Goal: Transaction & Acquisition: Purchase product/service

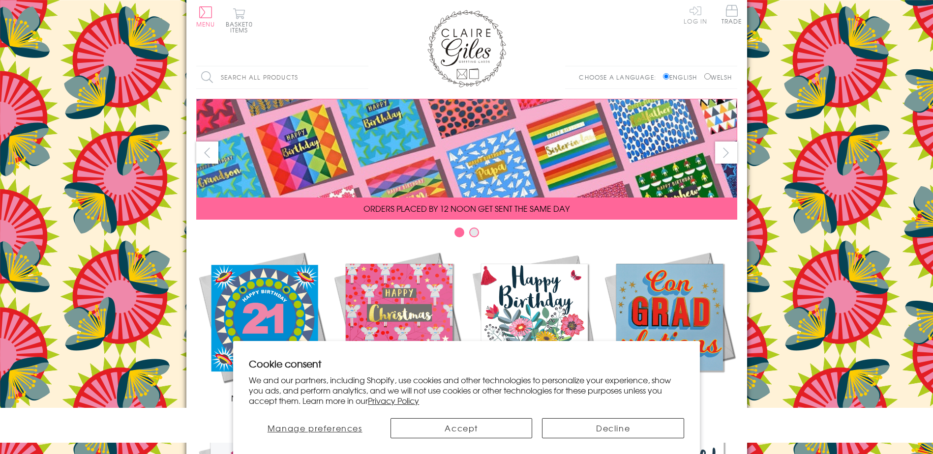
click at [700, 9] on link "Log In" at bounding box center [696, 14] width 24 height 19
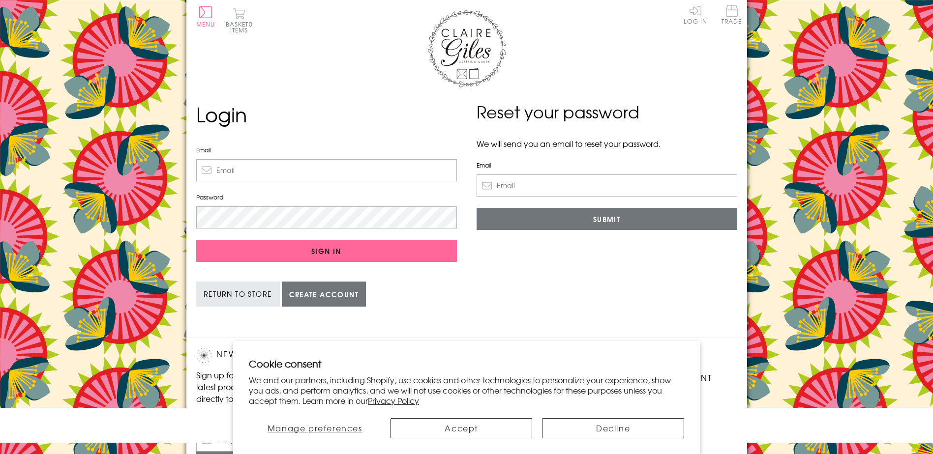
click at [297, 168] on input "Email" at bounding box center [326, 170] width 261 height 22
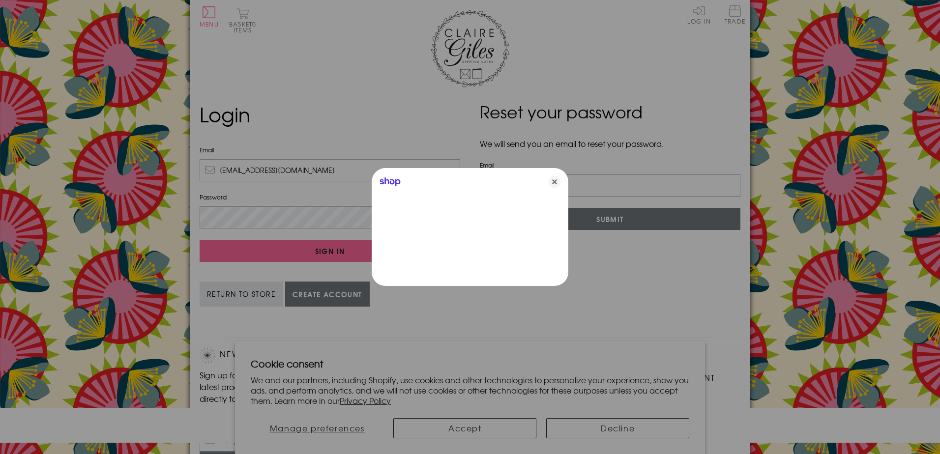
type input "sales@penandpaper.co.uk"
click at [557, 181] on icon "Close" at bounding box center [555, 182] width 12 height 12
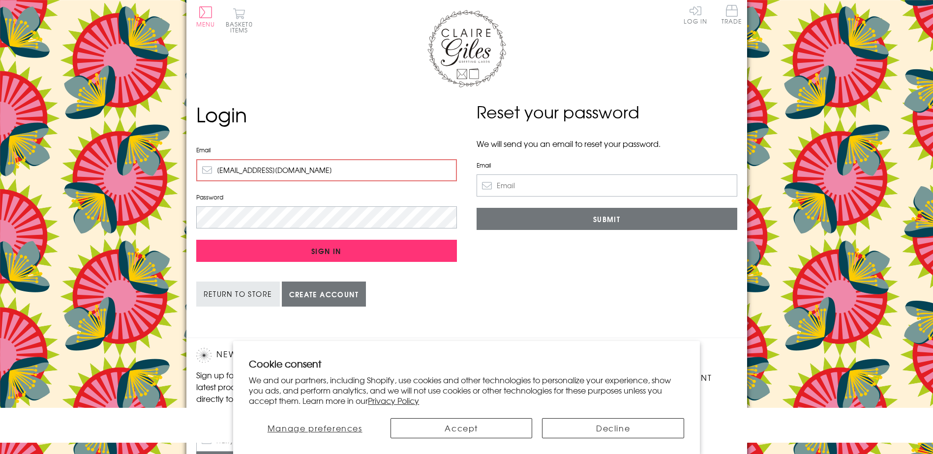
click at [258, 243] on input "Sign In" at bounding box center [326, 251] width 261 height 22
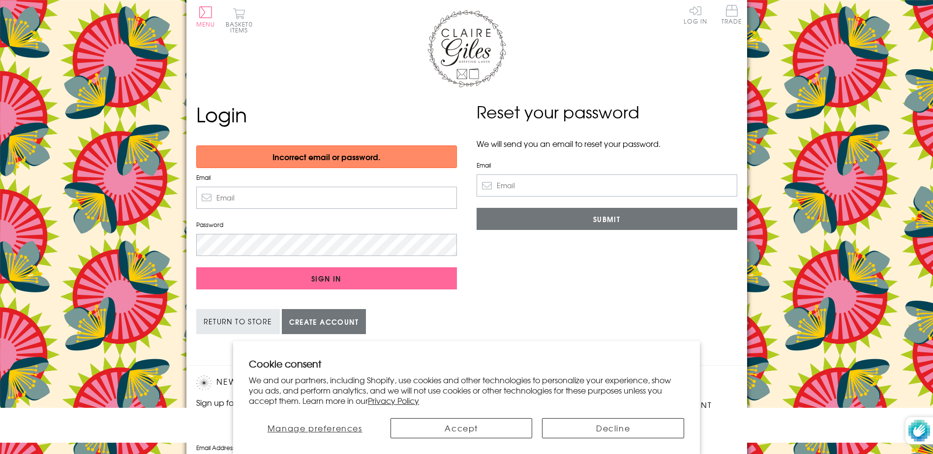
click at [512, 191] on input "Email" at bounding box center [607, 186] width 261 height 22
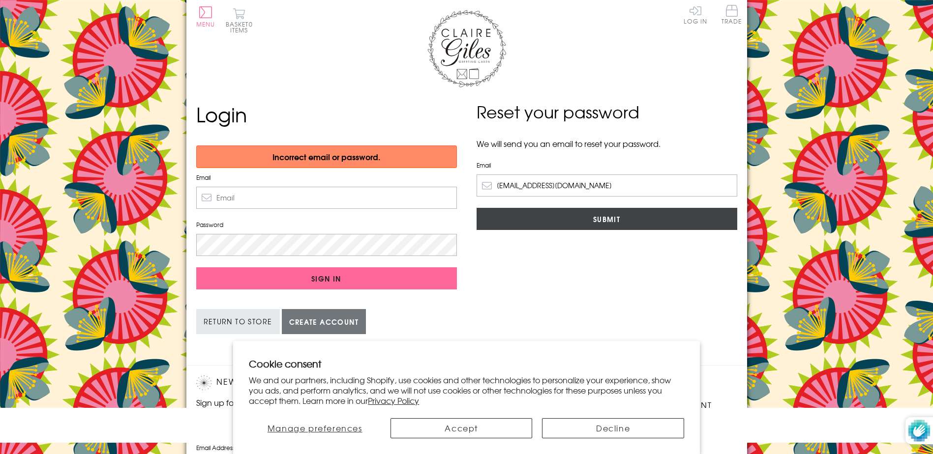
type input "sales@penandpaper.co.uk"
click at [621, 220] on input "Submit" at bounding box center [607, 219] width 261 height 22
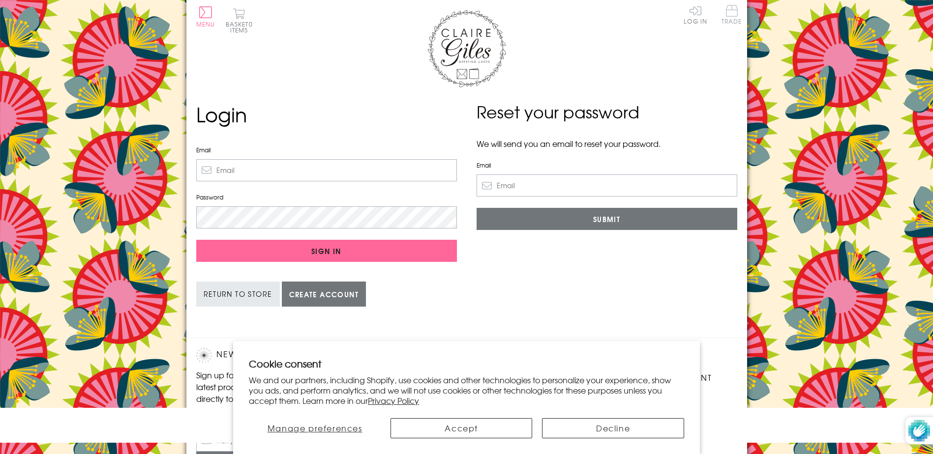
click at [727, 6] on span "Trade" at bounding box center [732, 14] width 21 height 19
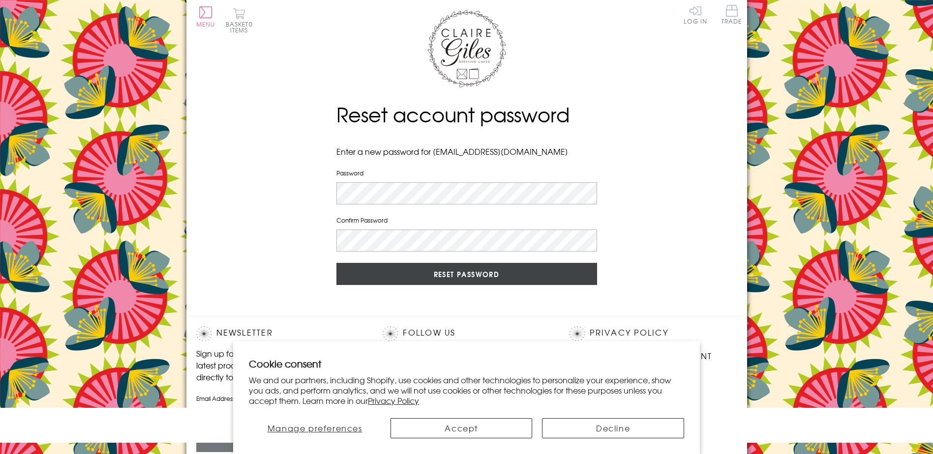
click at [468, 269] on input "Reset Password" at bounding box center [466, 274] width 261 height 22
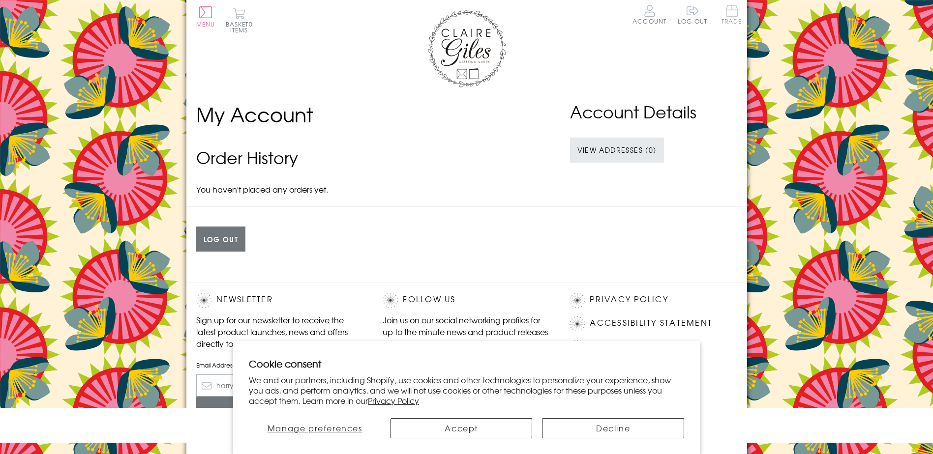
click at [731, 20] on span "Trade" at bounding box center [732, 14] width 21 height 19
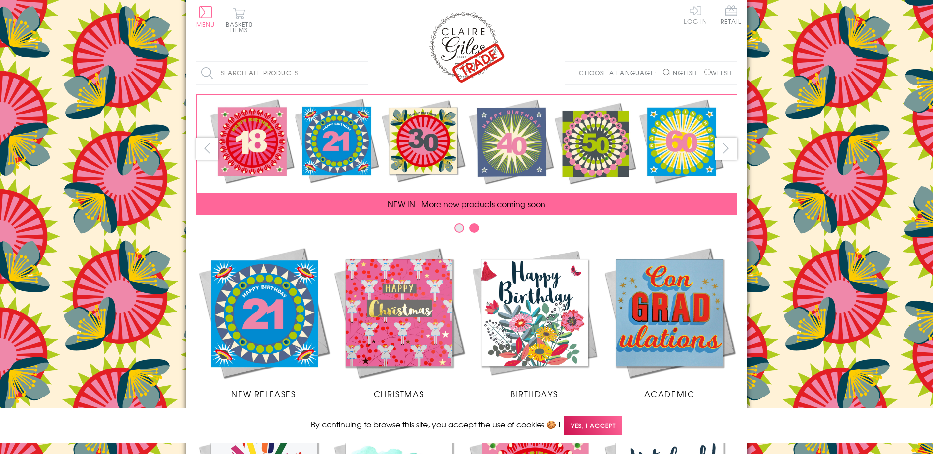
click at [695, 15] on link "Log In" at bounding box center [696, 14] width 24 height 19
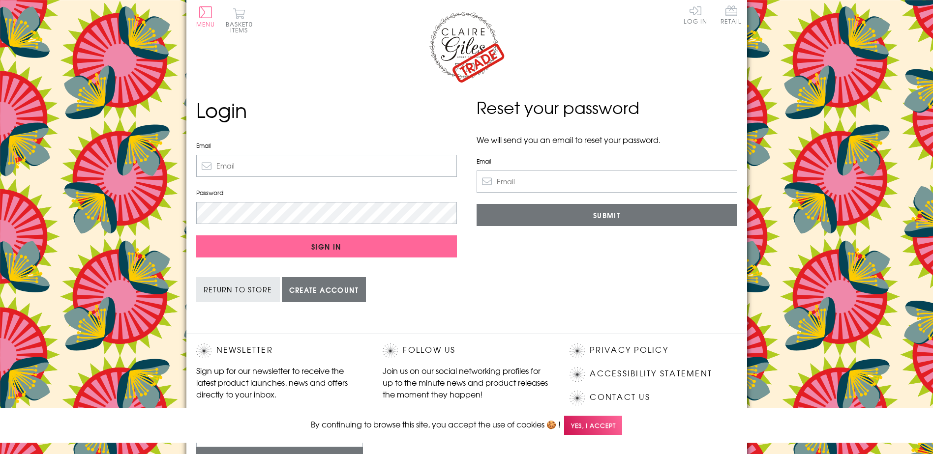
click at [316, 84] on div at bounding box center [466, 48] width 541 height 76
click at [365, 163] on input "Email" at bounding box center [326, 166] width 261 height 22
click at [275, 166] on input "Email" at bounding box center [326, 166] width 261 height 22
type input "sales@penandpaper.co.uk"
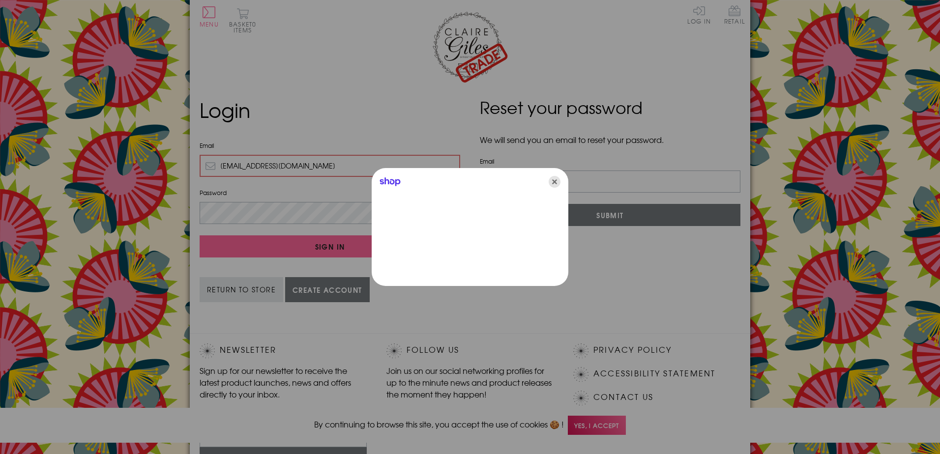
click at [551, 182] on icon "Close" at bounding box center [555, 182] width 12 height 12
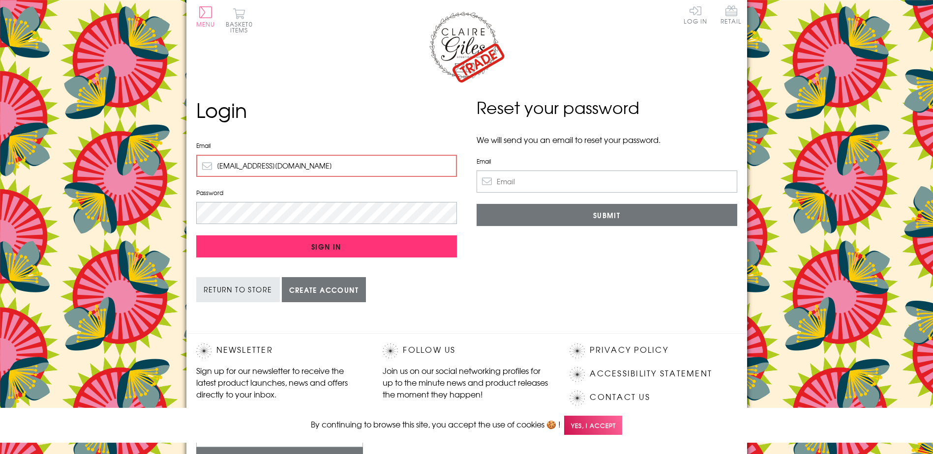
click at [439, 247] on input "Sign In" at bounding box center [326, 247] width 261 height 22
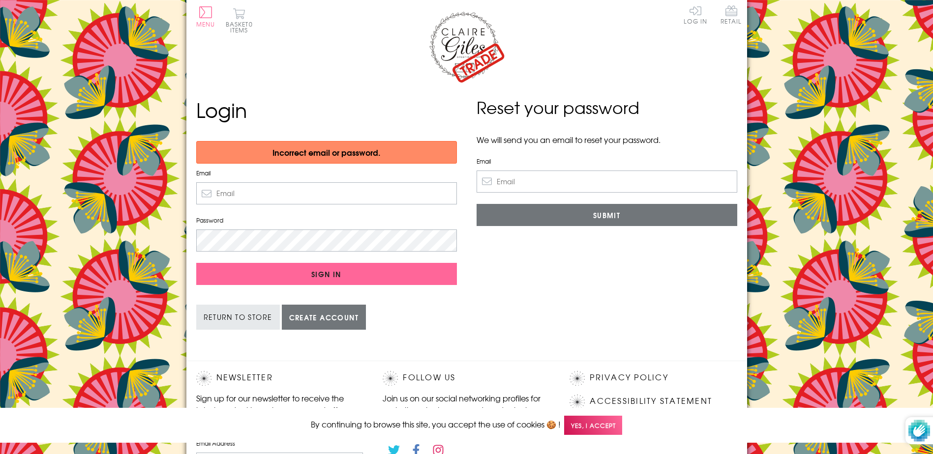
click at [504, 290] on div "Reset your password We will send you an email to reset your password. Email Sub…" at bounding box center [607, 218] width 280 height 246
click at [276, 195] on input "Email" at bounding box center [326, 193] width 261 height 22
click at [234, 186] on input "Email" at bounding box center [326, 193] width 261 height 22
type input "[EMAIL_ADDRESS][DOMAIN_NAME]"
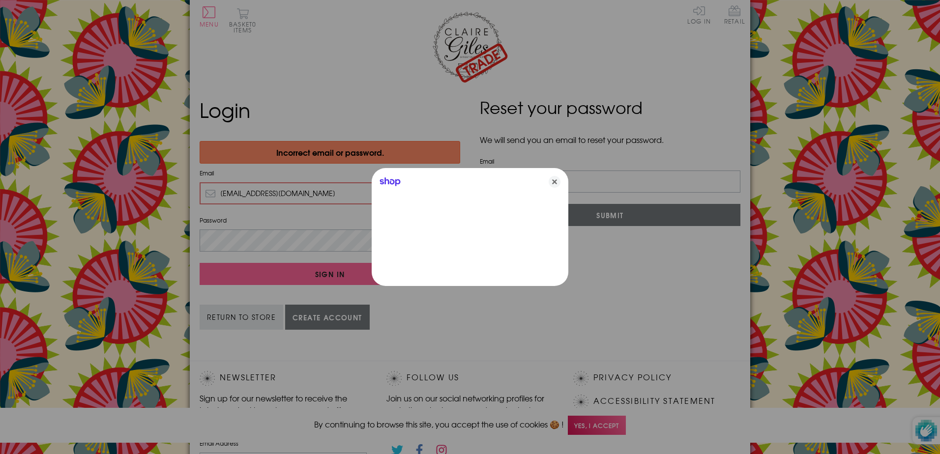
click at [561, 180] on div "Shop" at bounding box center [470, 180] width 197 height 24
click at [557, 181] on icon "Close" at bounding box center [555, 182] width 12 height 12
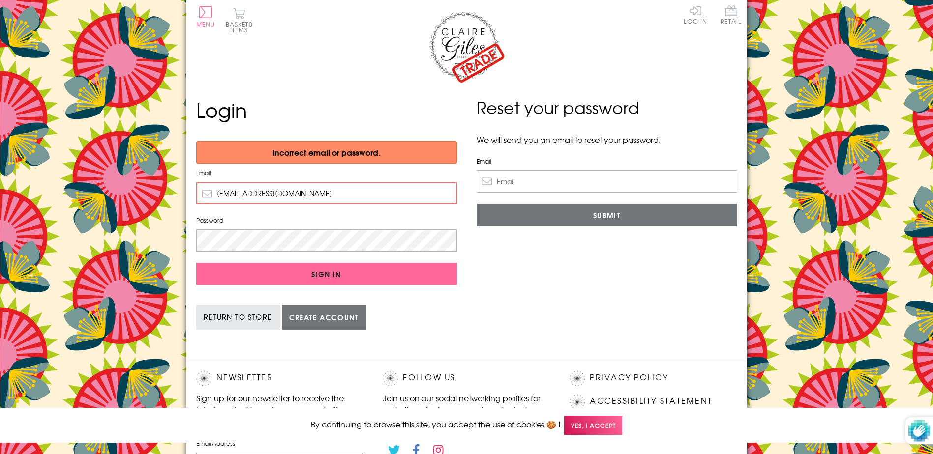
drag, startPoint x: 509, startPoint y: 291, endPoint x: 515, endPoint y: 288, distance: 7.0
click at [511, 290] on div "Reset your password We will send you an email to reset your password. Email Sub…" at bounding box center [607, 218] width 280 height 246
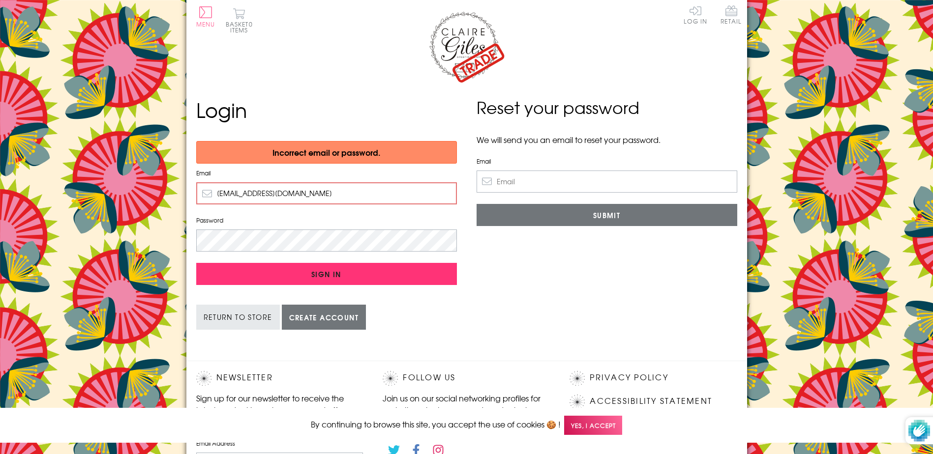
drag, startPoint x: 557, startPoint y: 285, endPoint x: 413, endPoint y: 267, distance: 145.3
click at [557, 284] on div "Reset your password We will send you an email to reset your password. Email Sub…" at bounding box center [607, 218] width 280 height 246
click at [355, 266] on input "Sign In" at bounding box center [326, 274] width 261 height 22
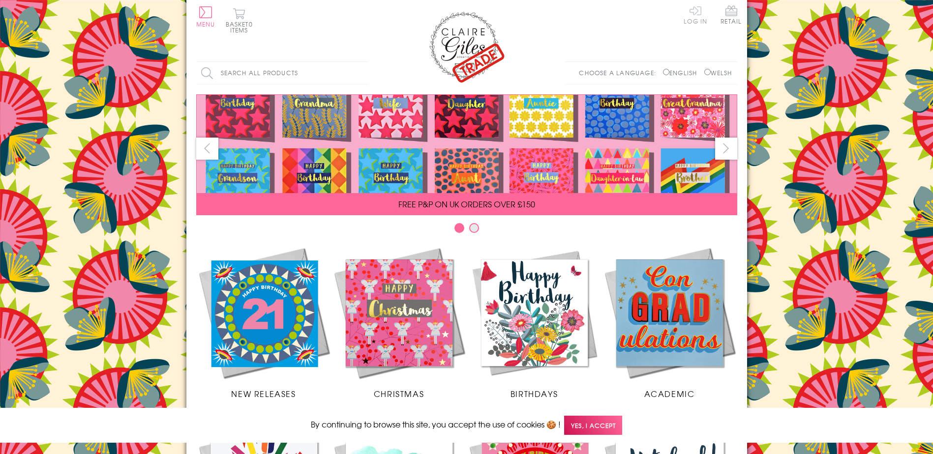
click at [697, 13] on link "Log In" at bounding box center [696, 14] width 24 height 19
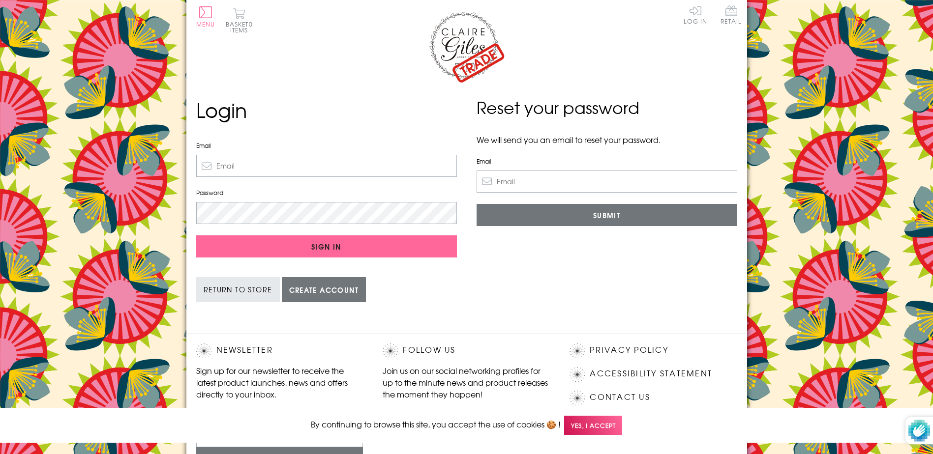
click at [282, 164] on input "Email" at bounding box center [326, 166] width 261 height 22
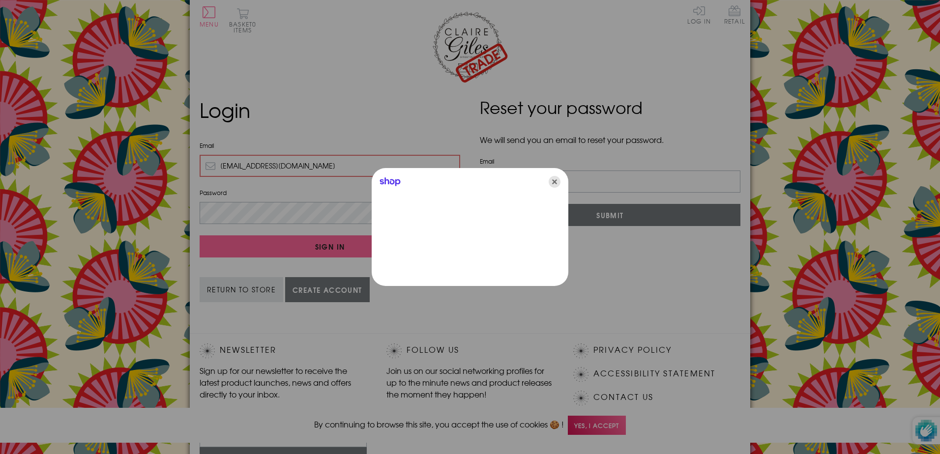
click at [554, 184] on icon "Close" at bounding box center [555, 182] width 12 height 12
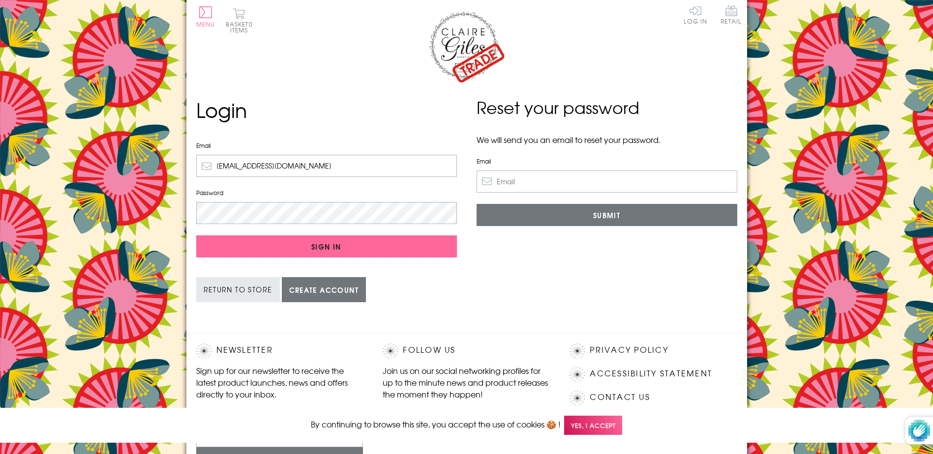
click at [363, 156] on input "sales@penandpaper.co.uk" at bounding box center [326, 166] width 261 height 22
type input "sales@penandpaper.co.uk"
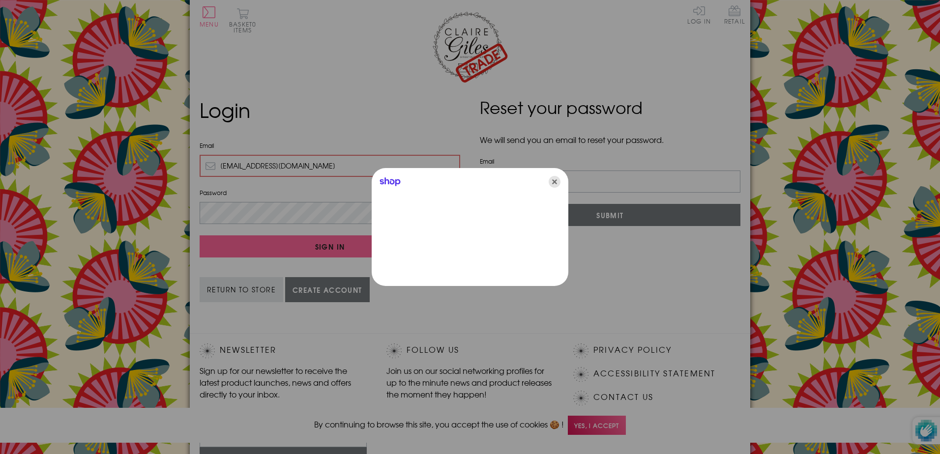
click at [557, 179] on icon "Close" at bounding box center [555, 182] width 12 height 12
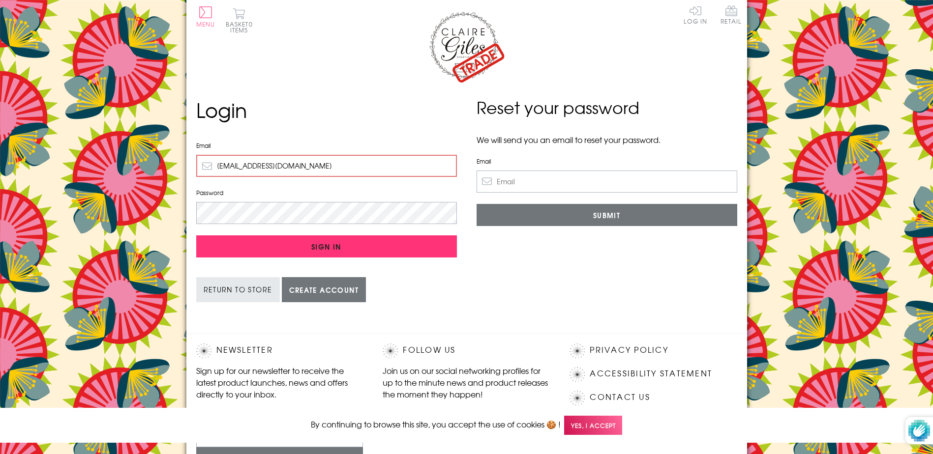
click at [295, 241] on input "Sign In" at bounding box center [326, 247] width 261 height 22
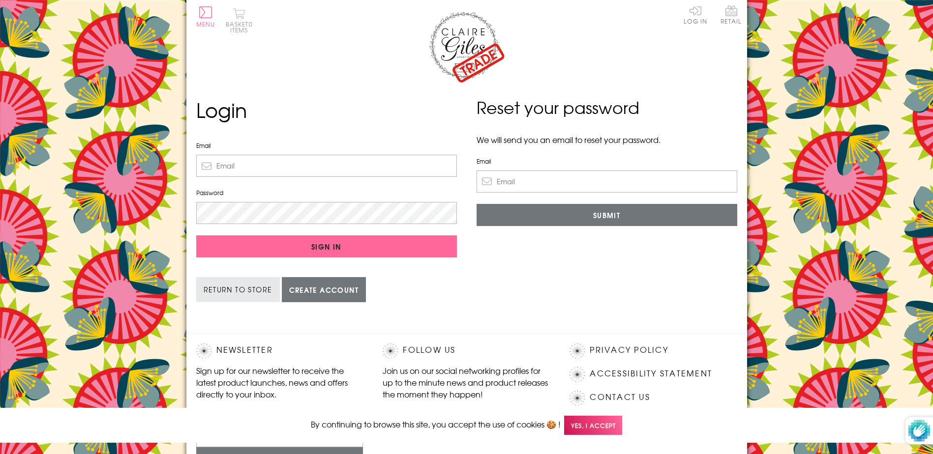
click at [236, 17] on button "Basket 0 items" at bounding box center [239, 20] width 27 height 25
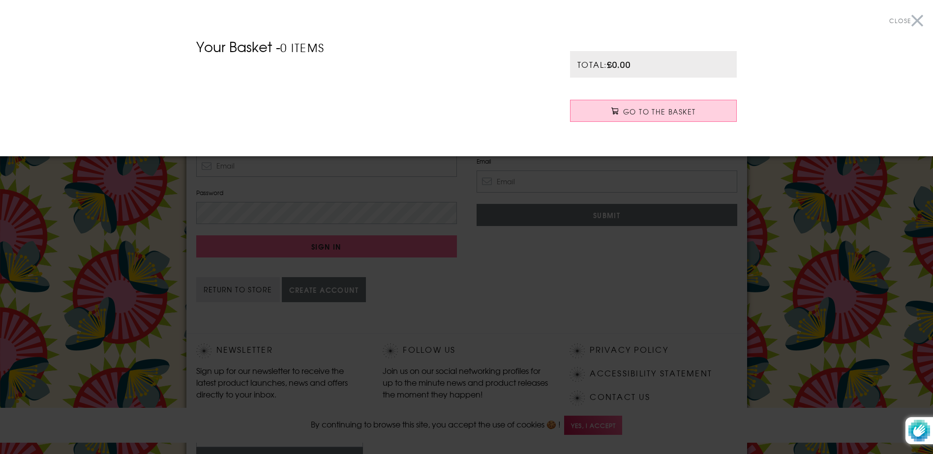
drag, startPoint x: 1, startPoint y: 208, endPoint x: 55, endPoint y: 179, distance: 61.6
click at [8, 204] on div at bounding box center [466, 227] width 933 height 454
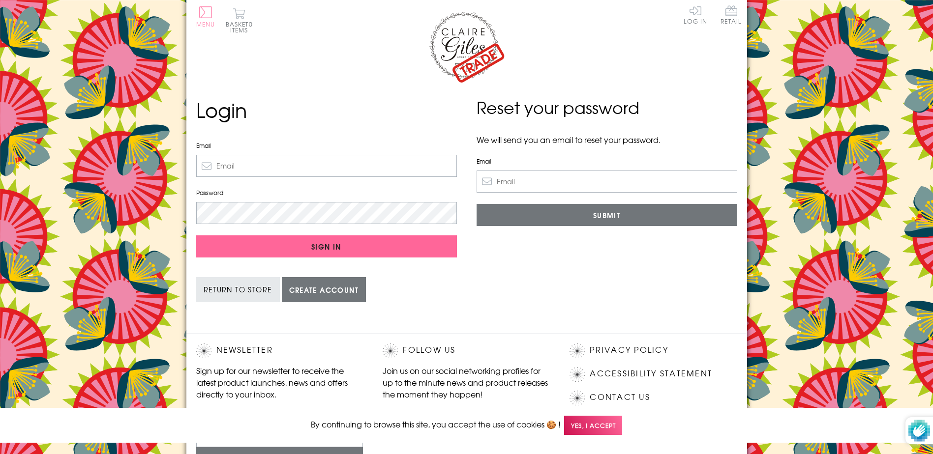
click at [204, 12] on button "Menu" at bounding box center [205, 16] width 19 height 21
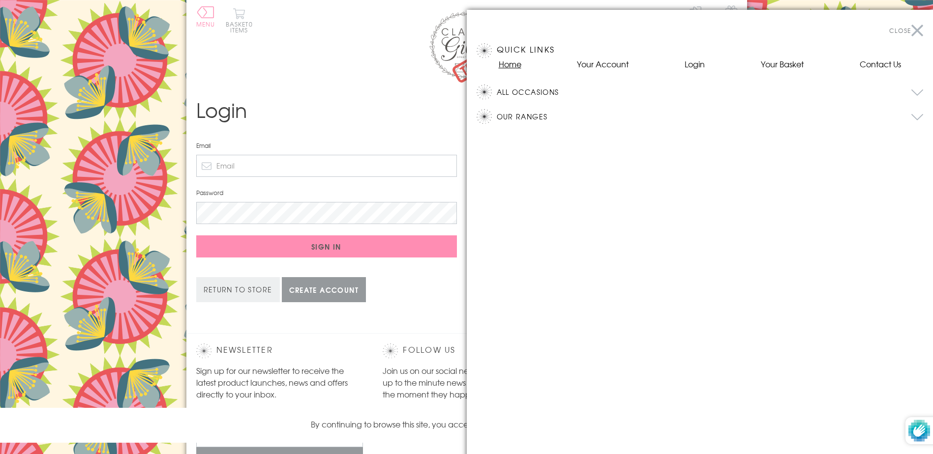
click at [517, 65] on link "Home" at bounding box center [510, 64] width 23 height 12
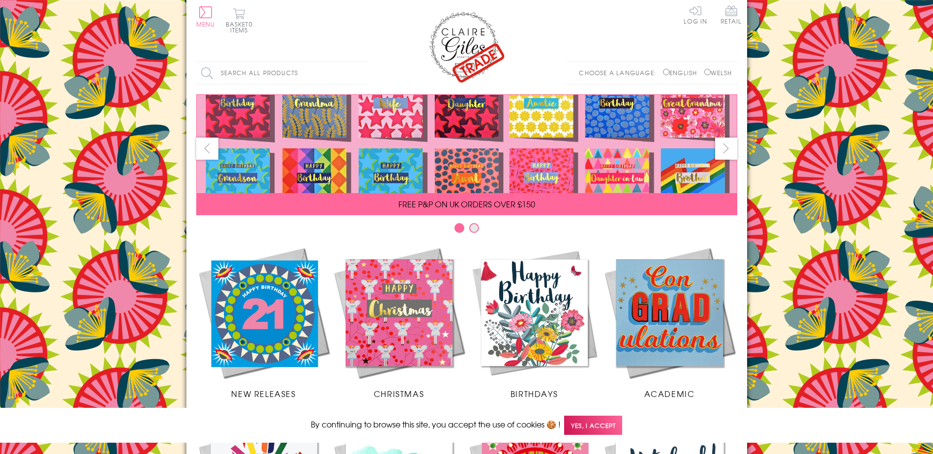
click at [718, 73] on label "Welsh" at bounding box center [718, 72] width 28 height 9
click at [711, 73] on input "Welsh" at bounding box center [707, 72] width 6 height 6
radio input "true"
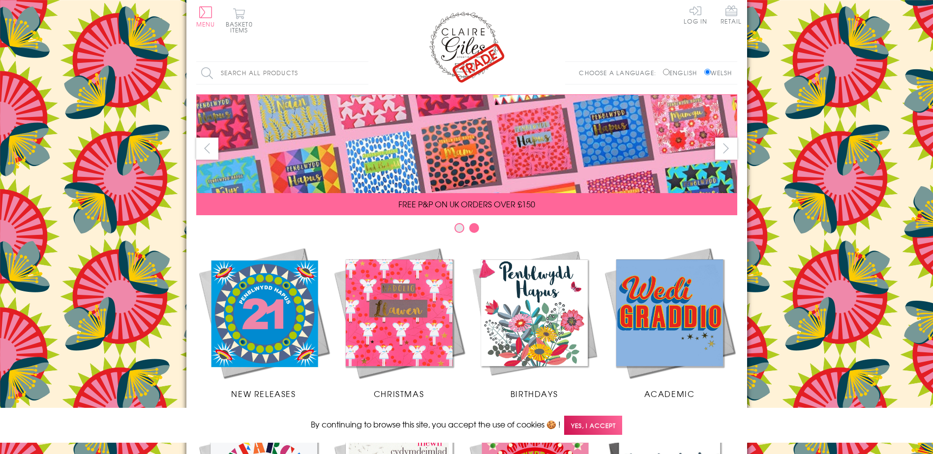
click at [423, 341] on img at bounding box center [399, 312] width 135 height 135
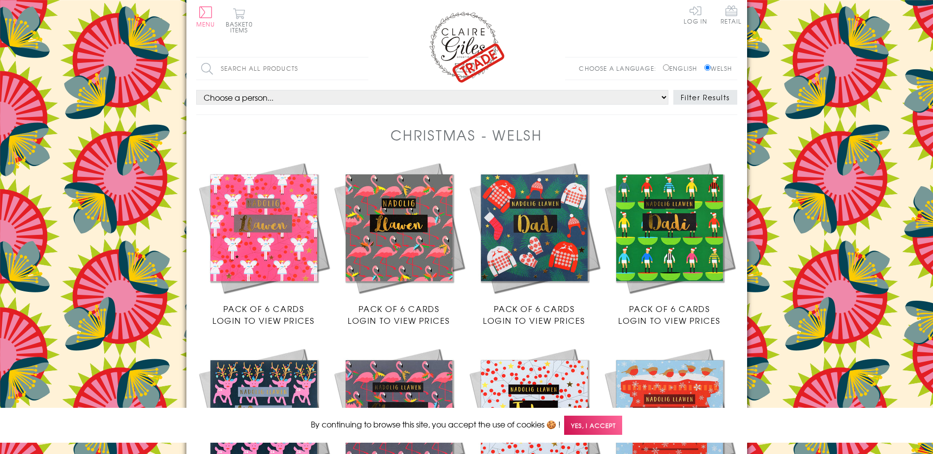
click at [532, 309] on span "Pack of 6 Cards" at bounding box center [534, 309] width 81 height 12
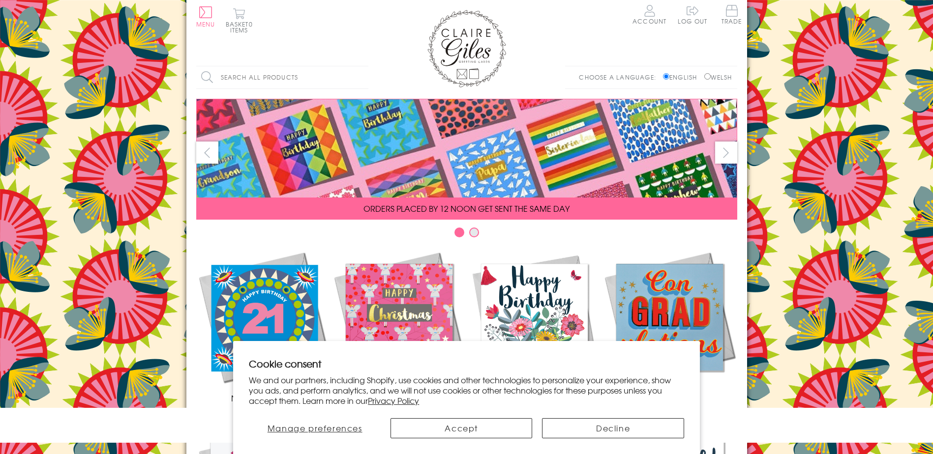
click at [706, 73] on input "Welsh" at bounding box center [707, 76] width 6 height 6
radio input "true"
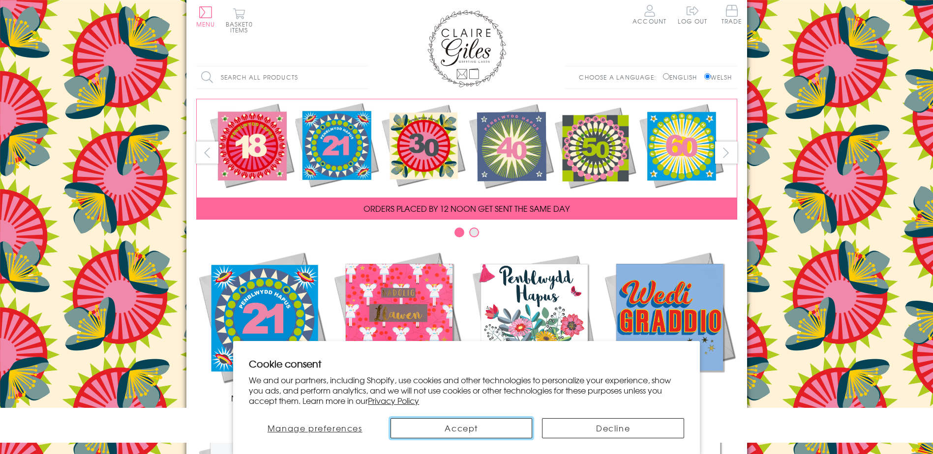
click at [453, 429] on button "Accept" at bounding box center [462, 429] width 142 height 20
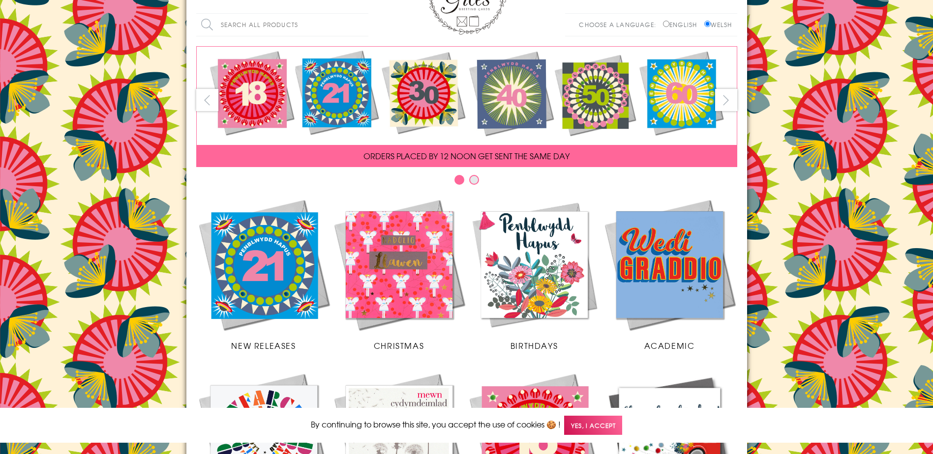
scroll to position [246, 0]
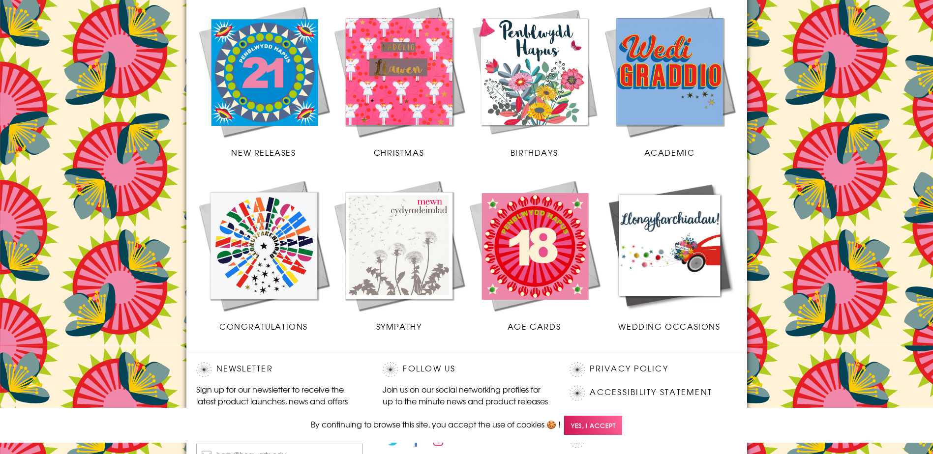
click at [401, 90] on img at bounding box center [399, 71] width 135 height 135
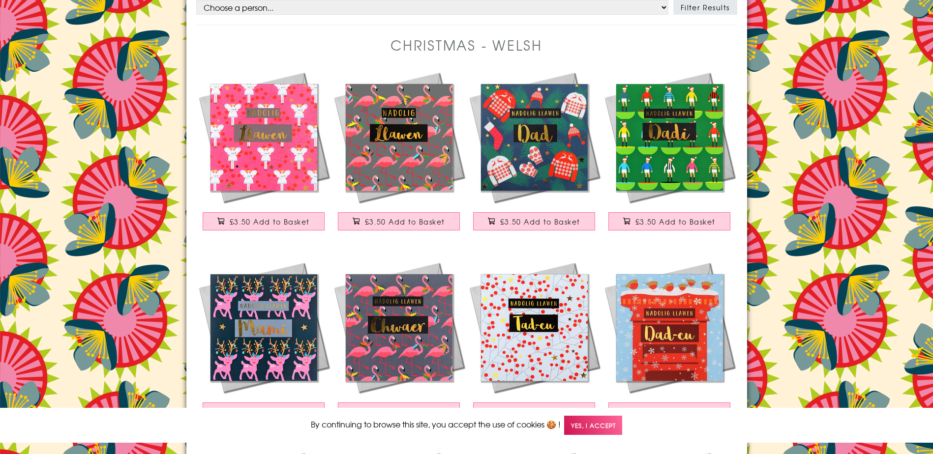
scroll to position [98, 0]
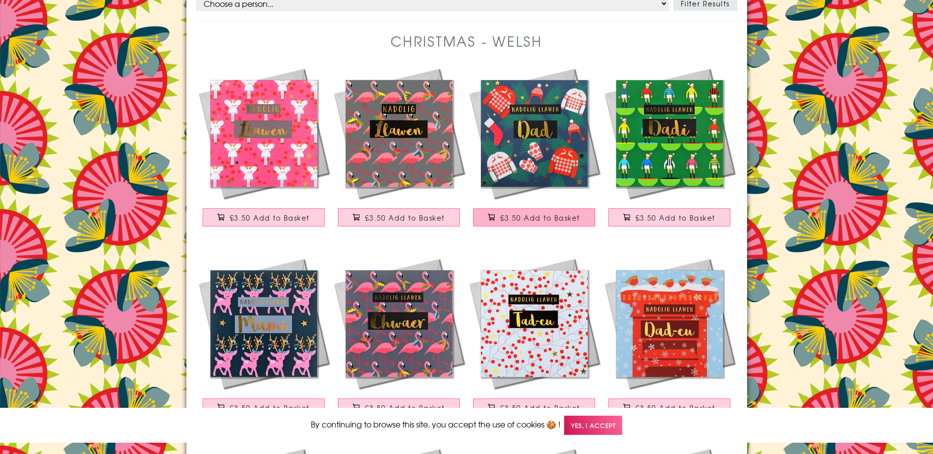
click at [536, 213] on span "£3.50 Add to Basket" at bounding box center [540, 218] width 80 height 10
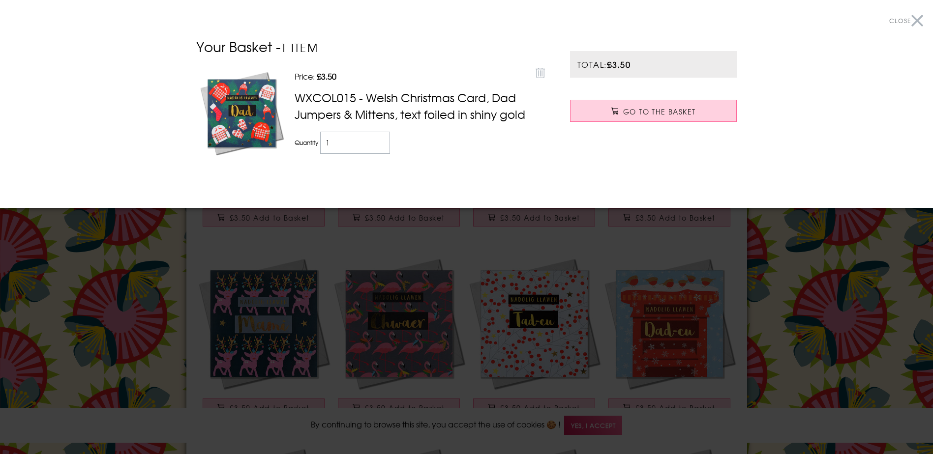
drag, startPoint x: 832, startPoint y: 307, endPoint x: 826, endPoint y: 301, distance: 8.8
click at [831, 307] on div at bounding box center [466, 227] width 933 height 454
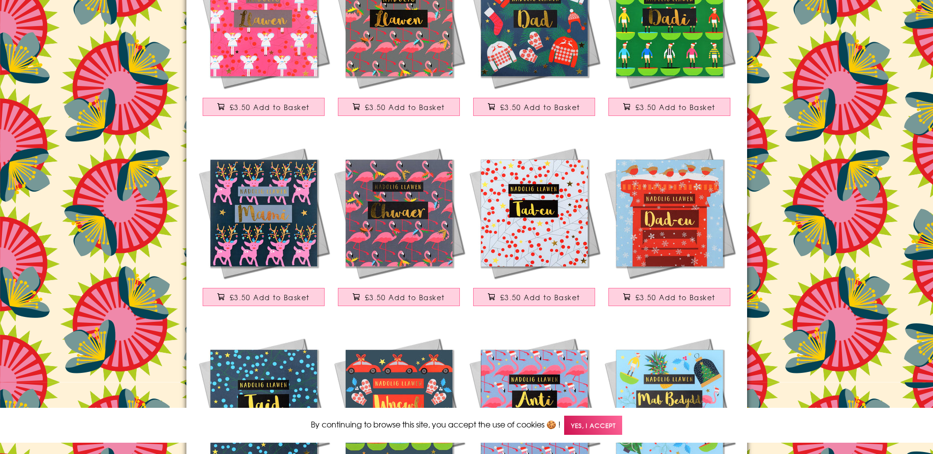
scroll to position [246, 0]
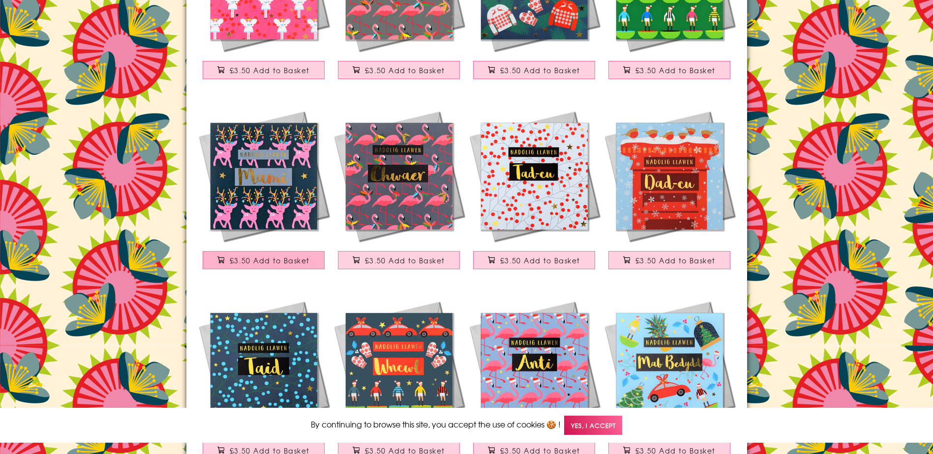
click at [276, 260] on span "£3.50 Add to Basket" at bounding box center [270, 261] width 80 height 10
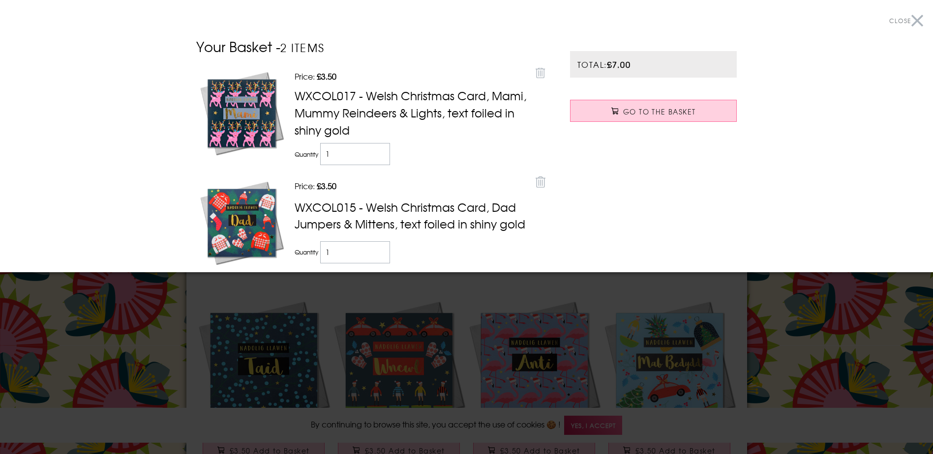
click at [837, 353] on div at bounding box center [466, 227] width 933 height 454
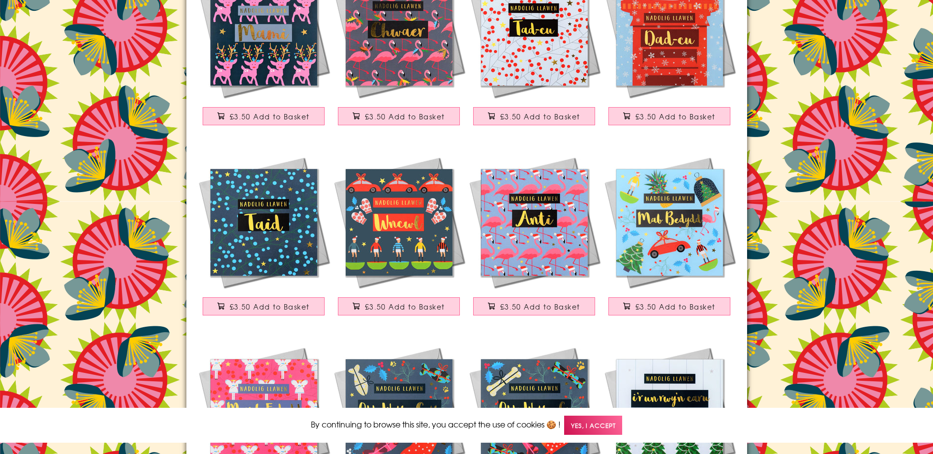
scroll to position [393, 0]
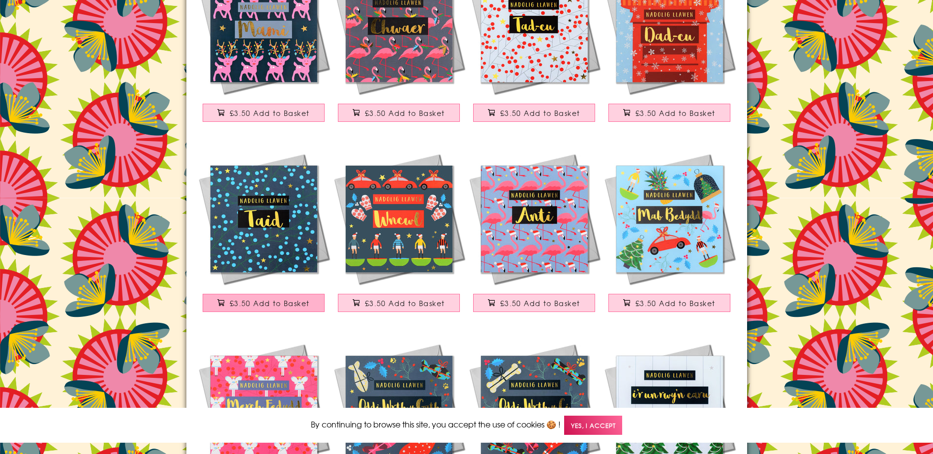
click at [279, 298] on button "£3.50 Add to Basket" at bounding box center [264, 303] width 122 height 18
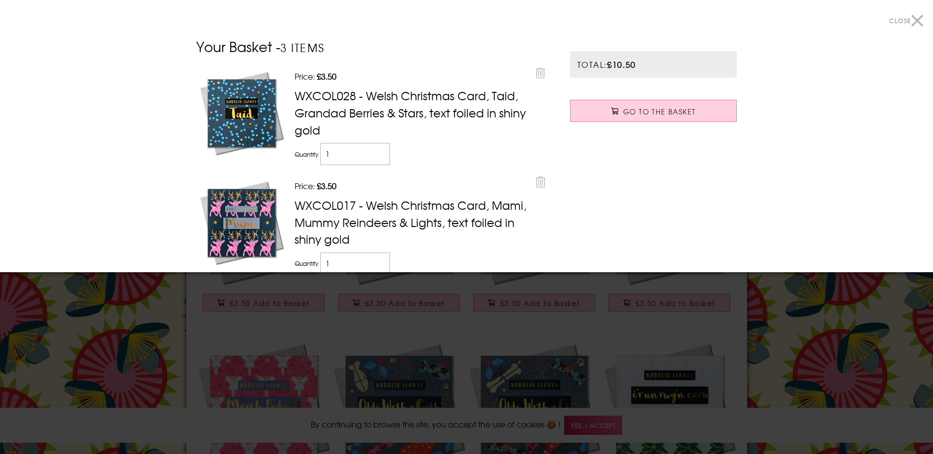
click at [558, 302] on div at bounding box center [466, 227] width 933 height 454
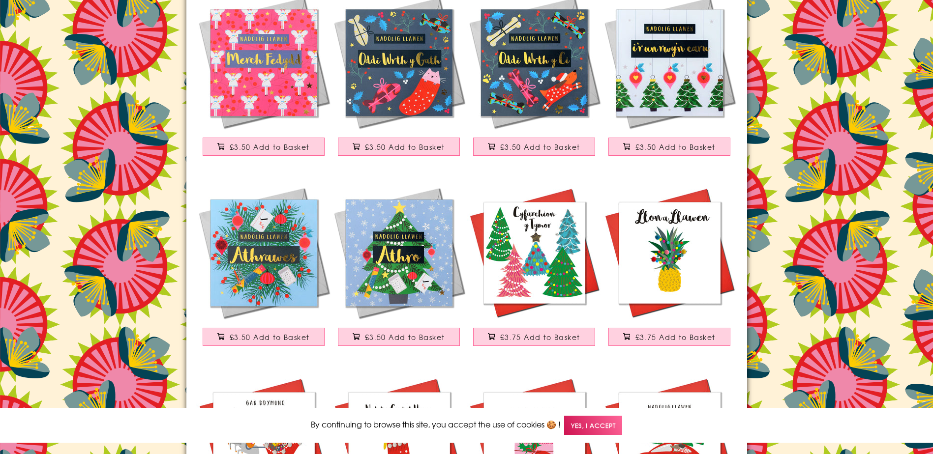
scroll to position [689, 0]
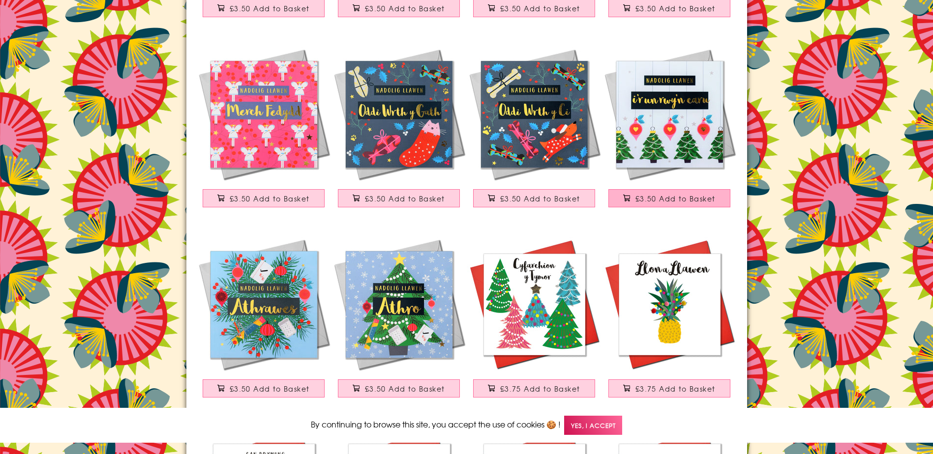
click at [659, 198] on span "£3.50 Add to Basket" at bounding box center [675, 199] width 80 height 10
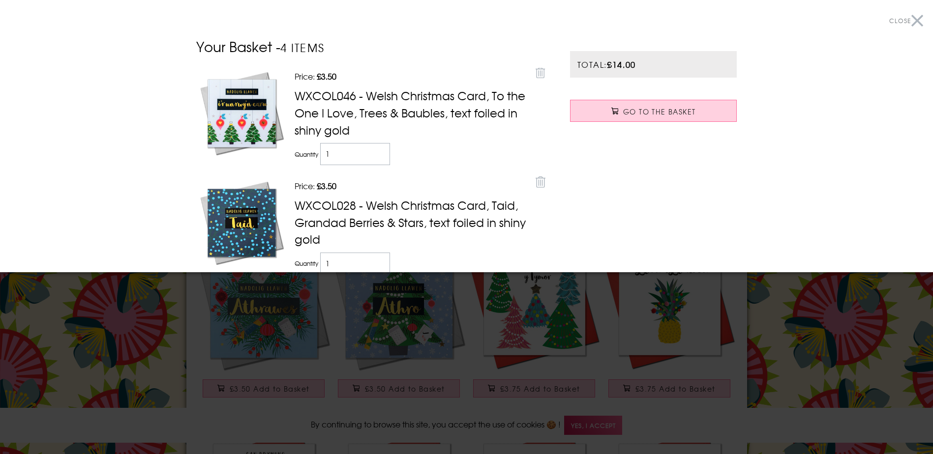
click at [795, 322] on div at bounding box center [466, 227] width 933 height 454
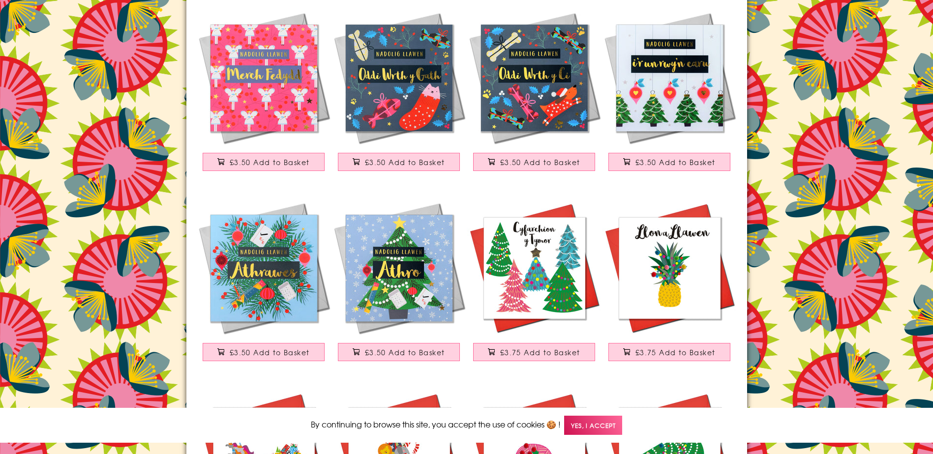
scroll to position [787, 0]
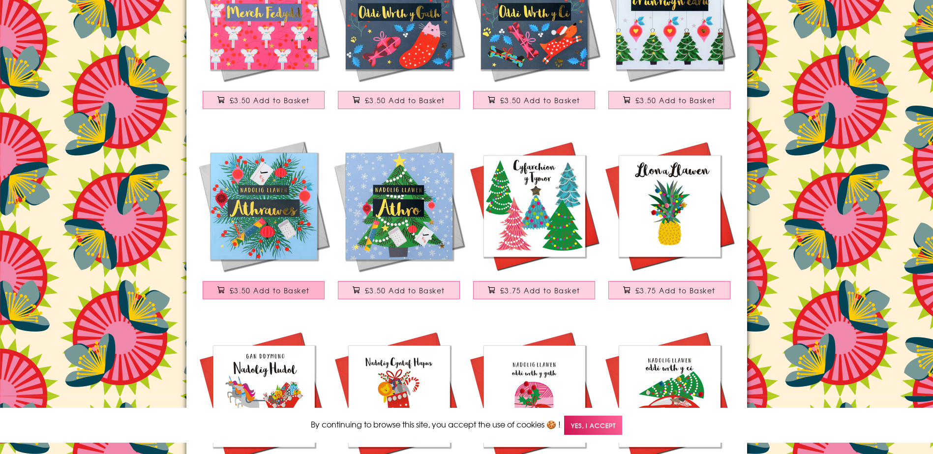
click at [275, 290] on span "£3.50 Add to Basket" at bounding box center [270, 291] width 80 height 10
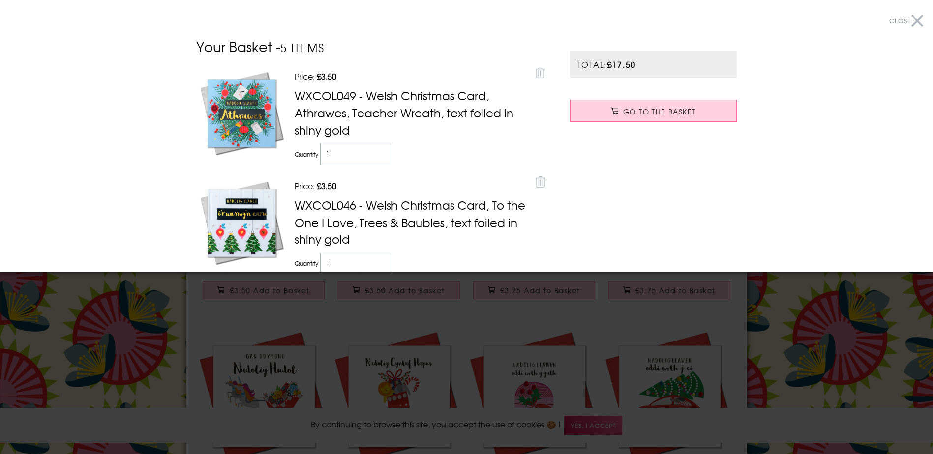
drag, startPoint x: 831, startPoint y: 342, endPoint x: 506, endPoint y: 333, distance: 325.3
click at [831, 341] on div at bounding box center [466, 227] width 933 height 454
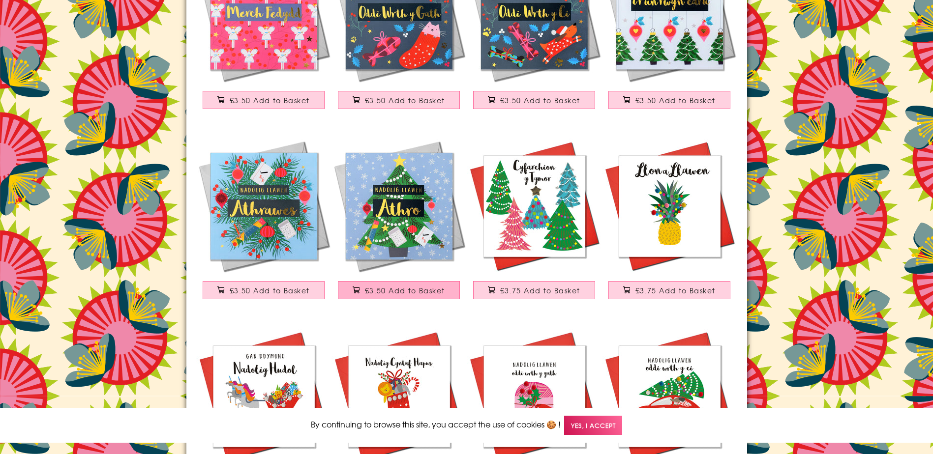
click at [386, 293] on span "£3.50 Add to Basket" at bounding box center [405, 291] width 80 height 10
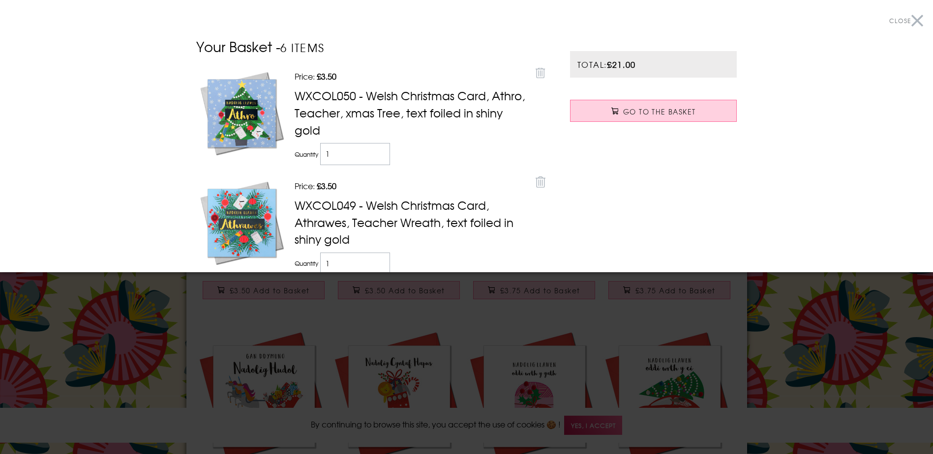
click at [788, 298] on div at bounding box center [466, 227] width 933 height 454
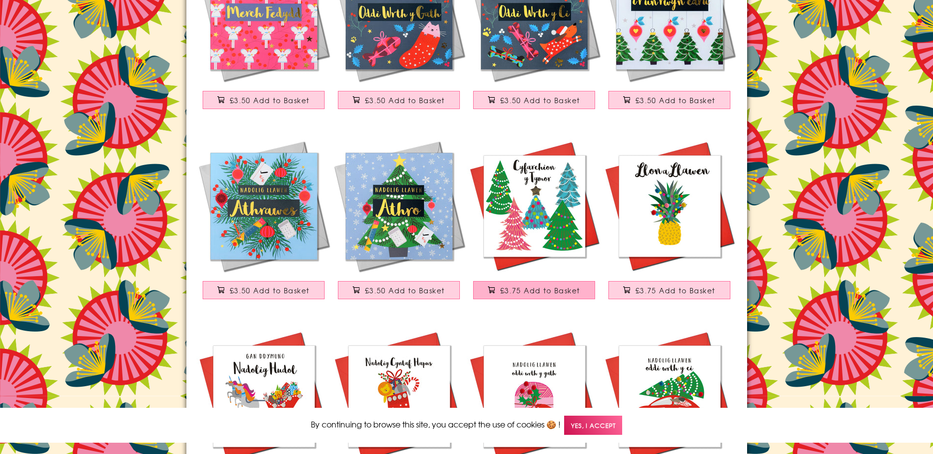
click at [524, 286] on span "£3.75 Add to Basket" at bounding box center [540, 291] width 80 height 10
click at [524, 294] on span "£3.75 Add to Basket" at bounding box center [540, 291] width 80 height 10
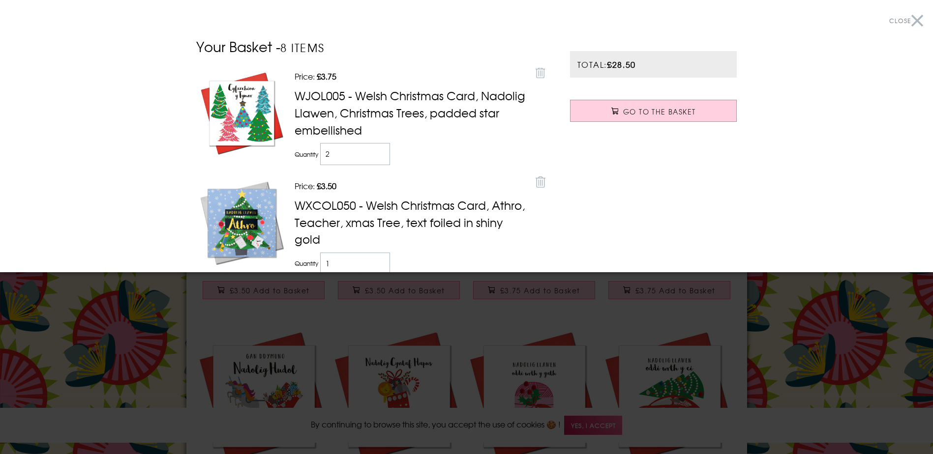
click at [840, 297] on div at bounding box center [466, 227] width 933 height 454
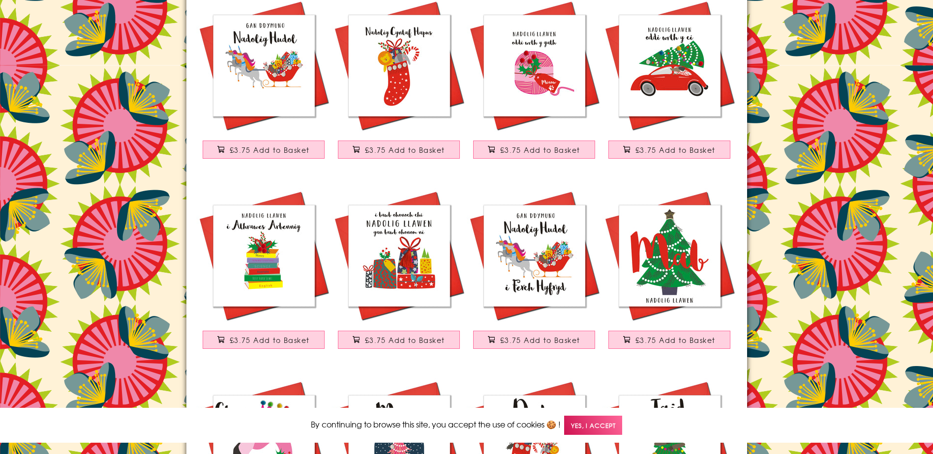
scroll to position [1180, 0]
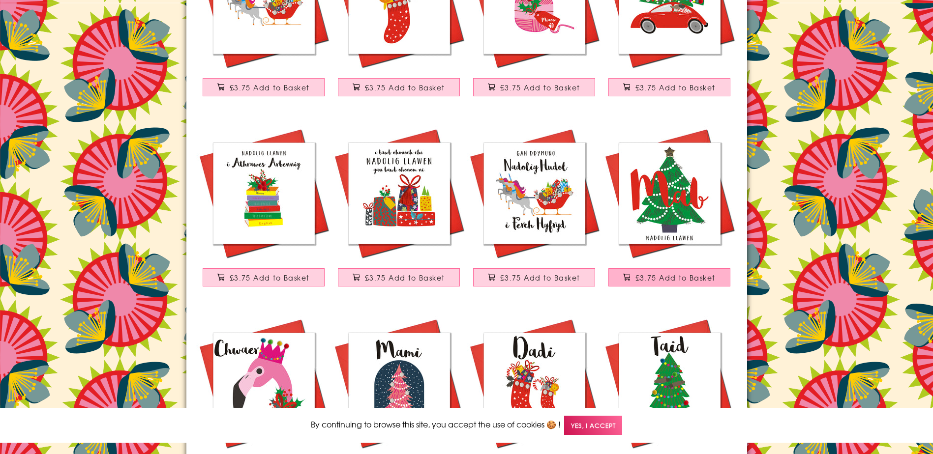
click at [689, 275] on span "£3.75 Add to Basket" at bounding box center [675, 278] width 80 height 10
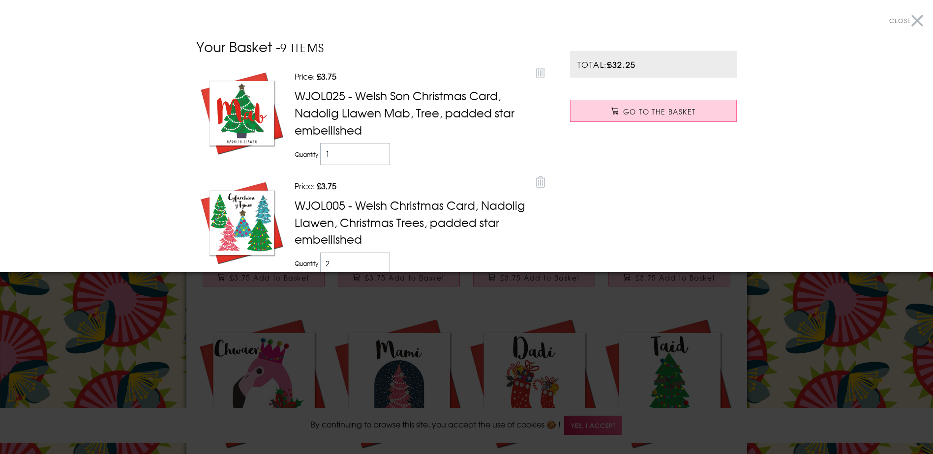
click at [777, 317] on div at bounding box center [466, 227] width 933 height 454
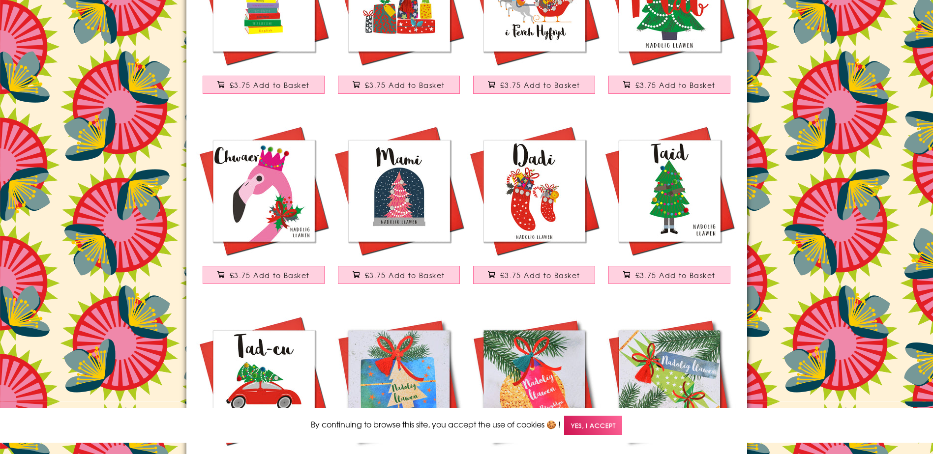
scroll to position [1426, 0]
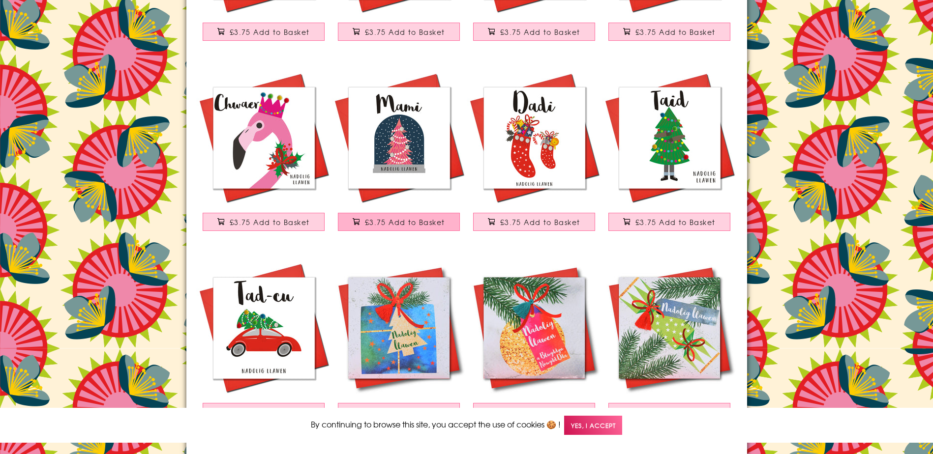
click at [403, 223] on span "£3.75 Add to Basket" at bounding box center [405, 222] width 80 height 10
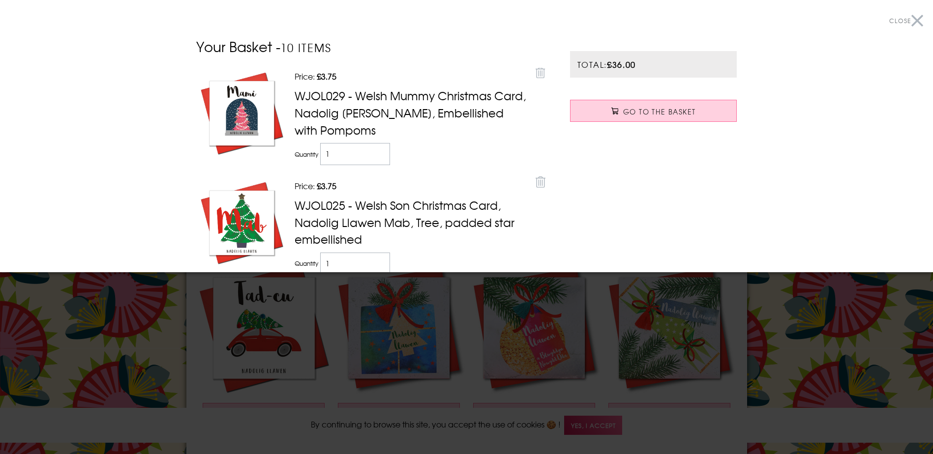
click at [839, 323] on div at bounding box center [466, 227] width 933 height 454
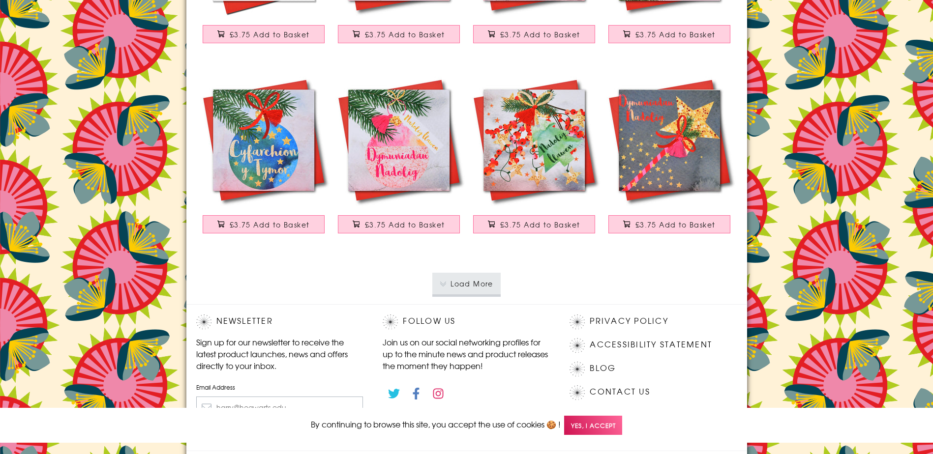
scroll to position [1906, 0]
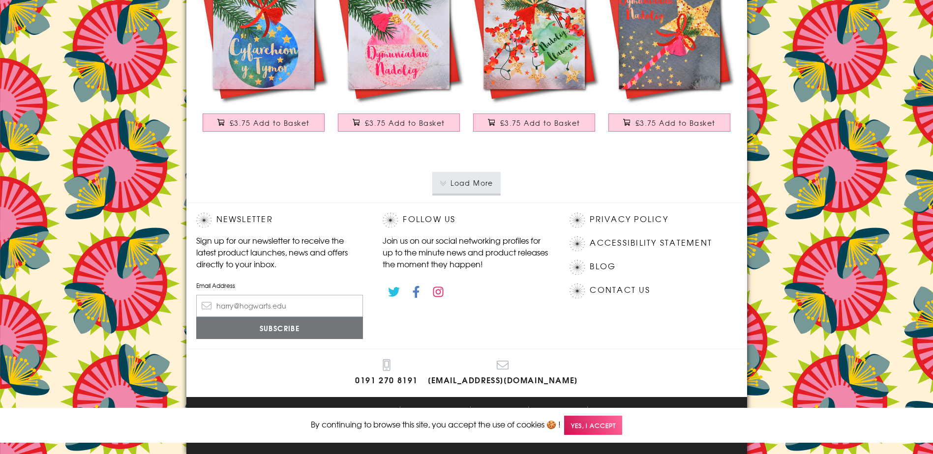
click at [482, 185] on button "Load More" at bounding box center [466, 183] width 68 height 22
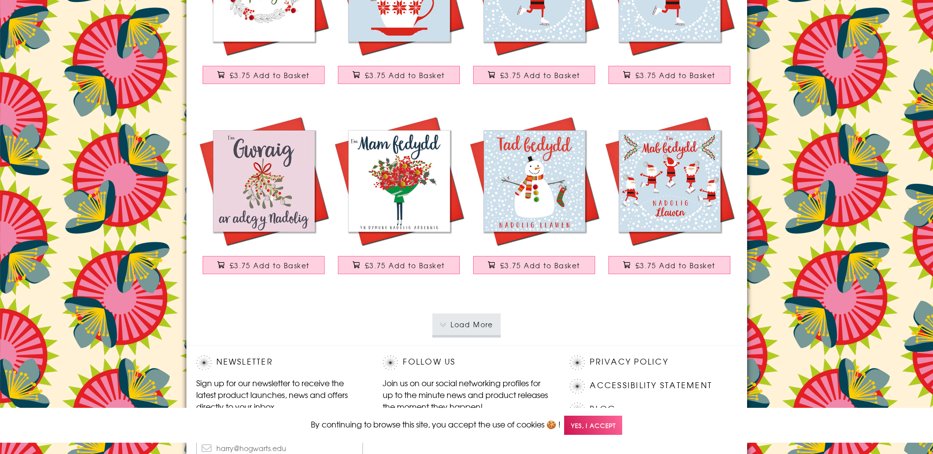
scroll to position [3726, 0]
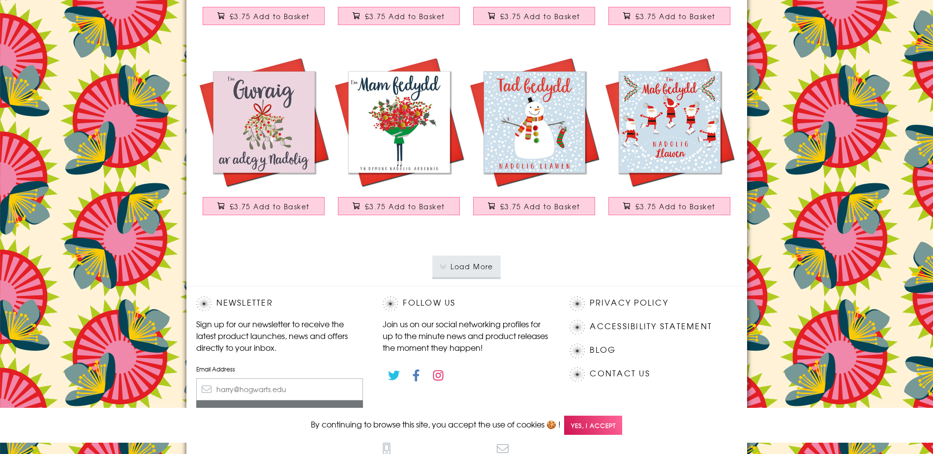
click at [468, 264] on button "Load More" at bounding box center [466, 267] width 68 height 22
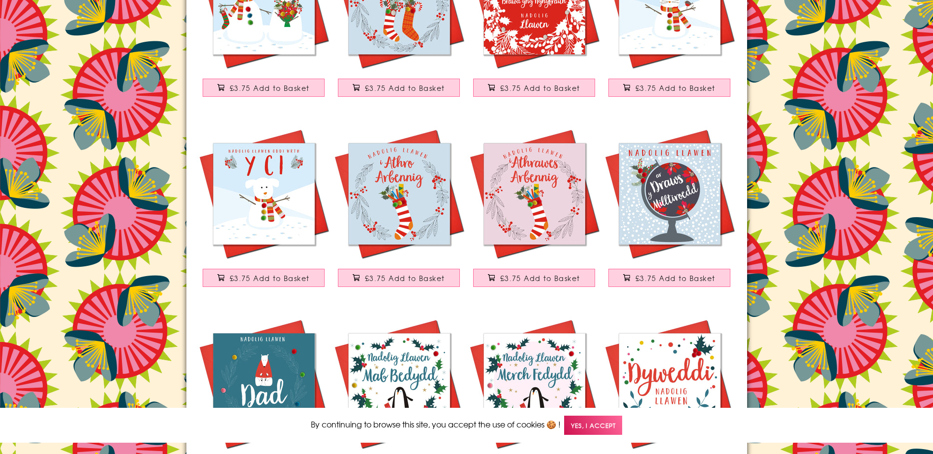
scroll to position [4071, 0]
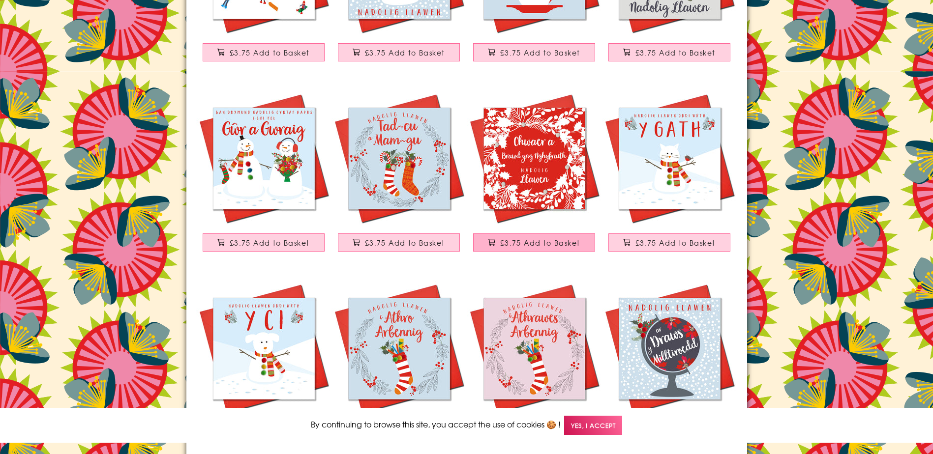
click at [549, 246] on span "£3.75 Add to Basket" at bounding box center [540, 243] width 80 height 10
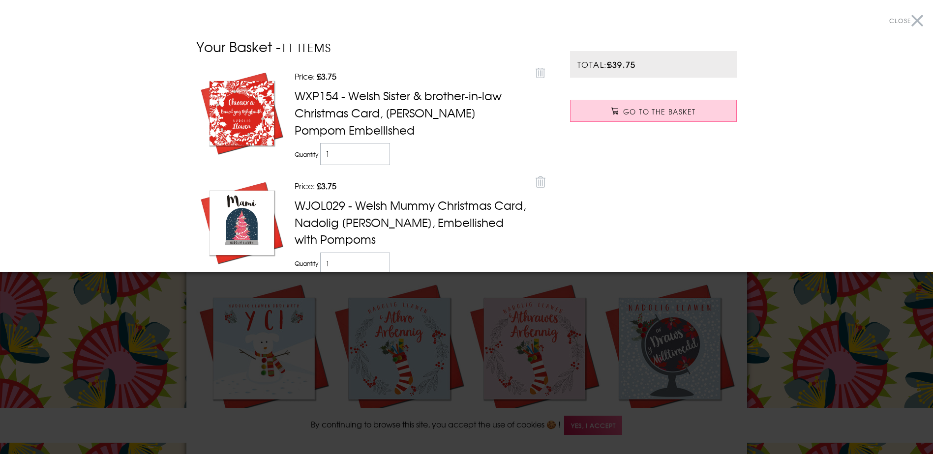
click at [788, 362] on div at bounding box center [466, 227] width 933 height 454
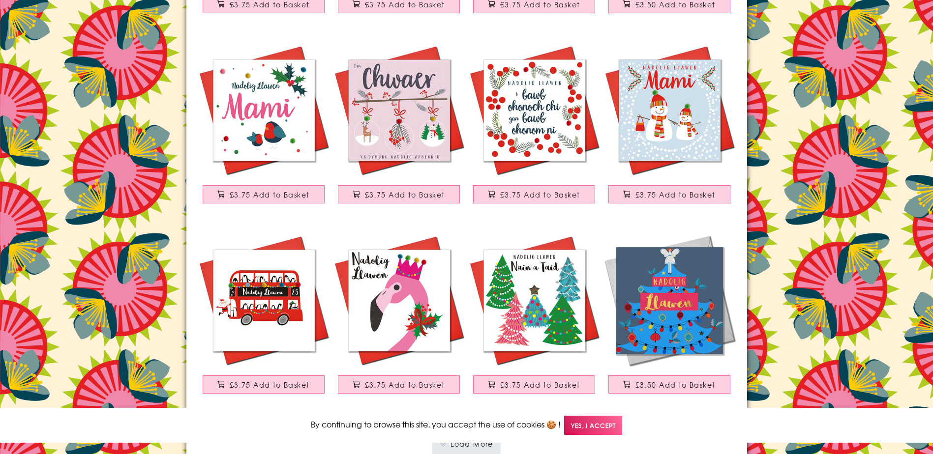
scroll to position [5694, 0]
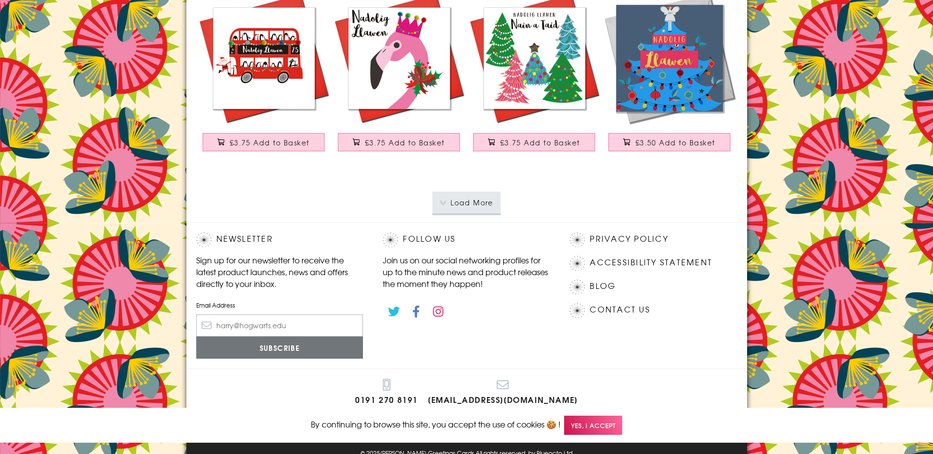
click at [479, 198] on button "Load More" at bounding box center [466, 203] width 68 height 22
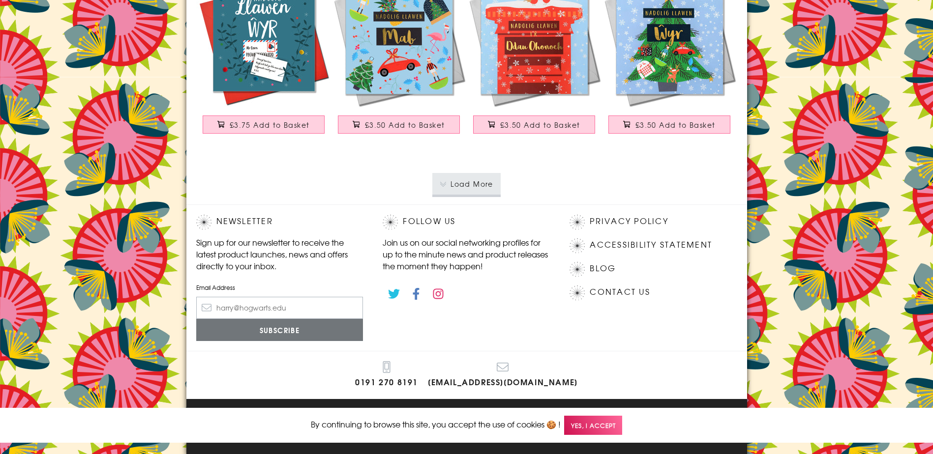
scroll to position [7617, 0]
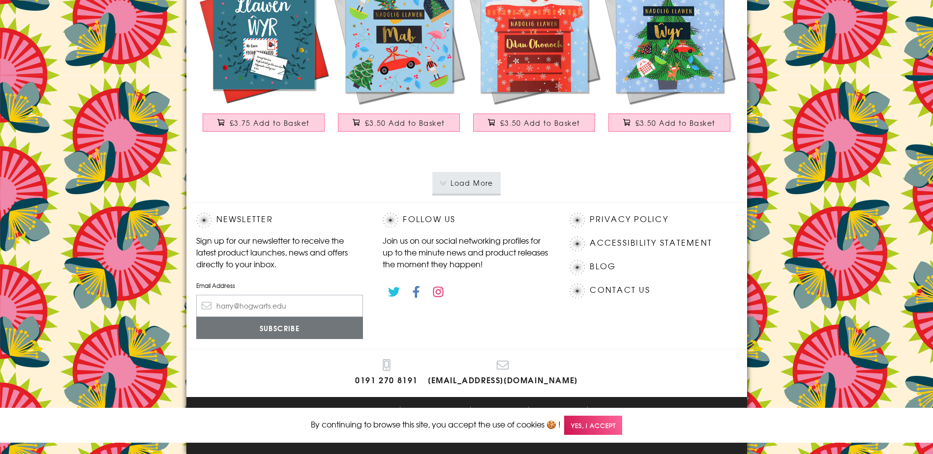
click at [471, 192] on button "Load More" at bounding box center [466, 183] width 68 height 22
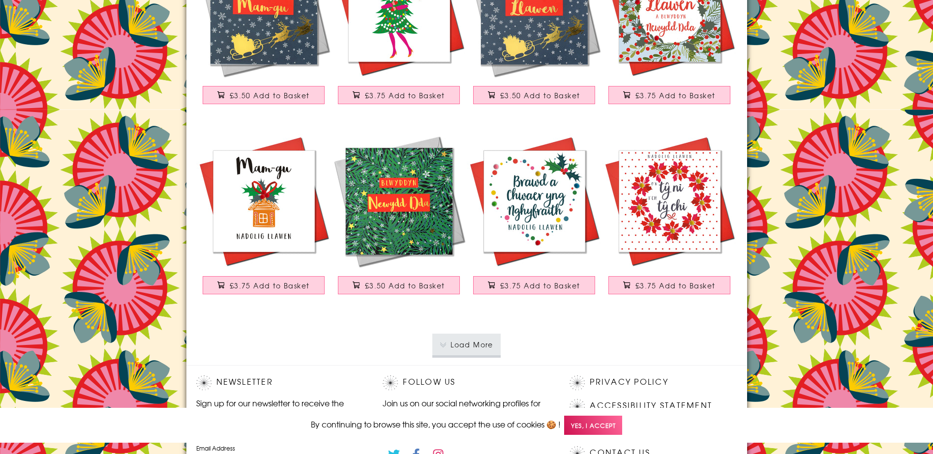
scroll to position [9521, 0]
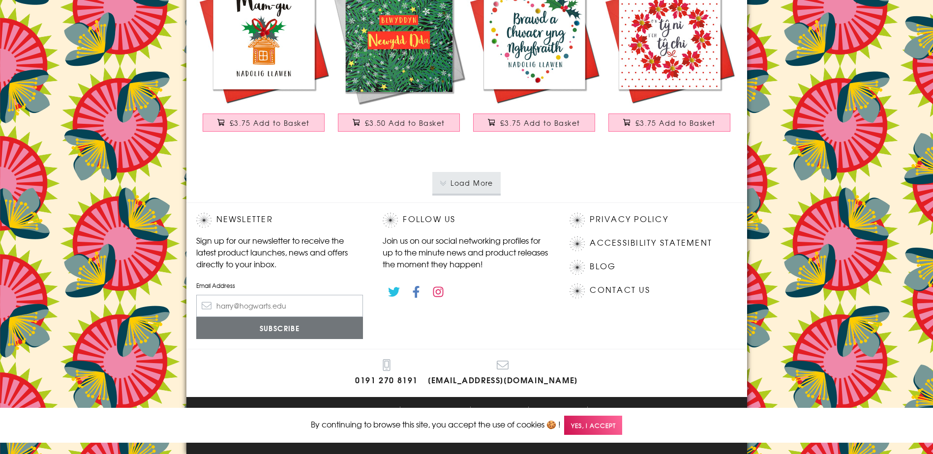
click at [463, 184] on button "Load More" at bounding box center [466, 183] width 68 height 22
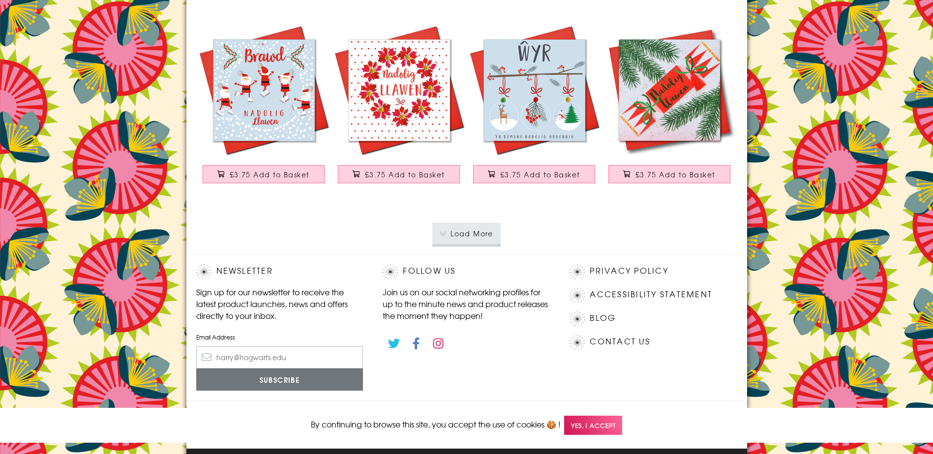
scroll to position [11424, 0]
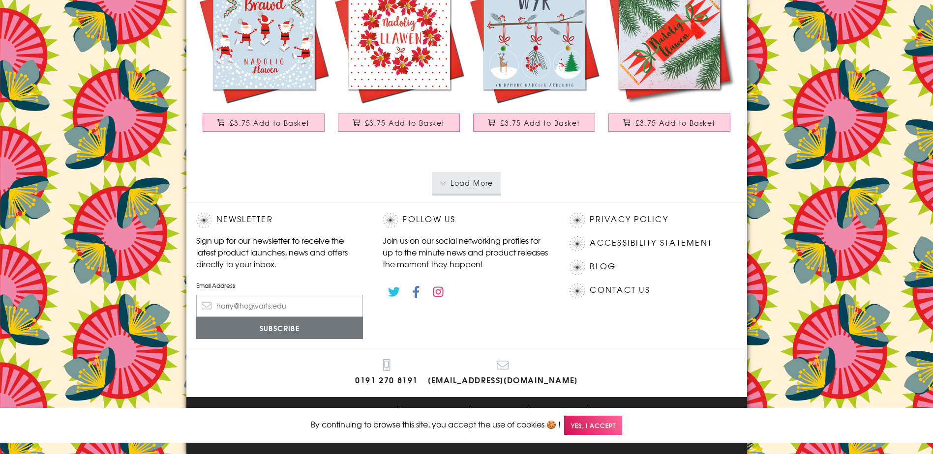
click at [496, 180] on button "Load More" at bounding box center [466, 183] width 68 height 22
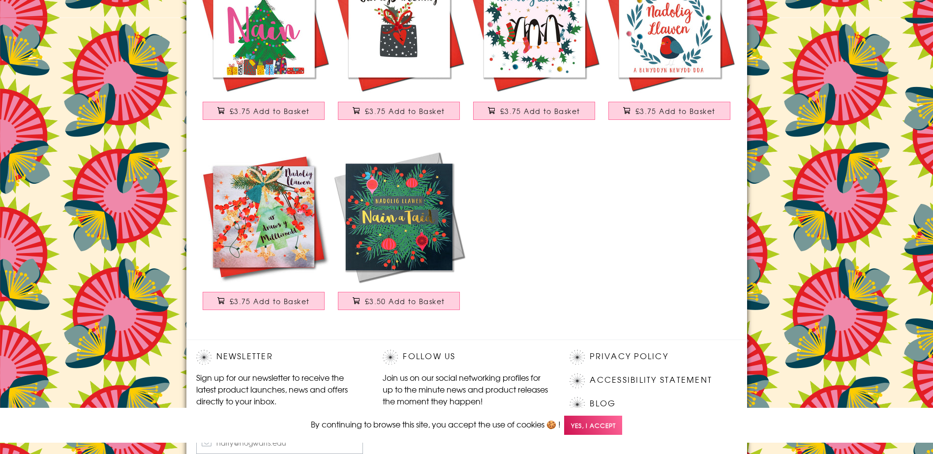
scroll to position [11806, 0]
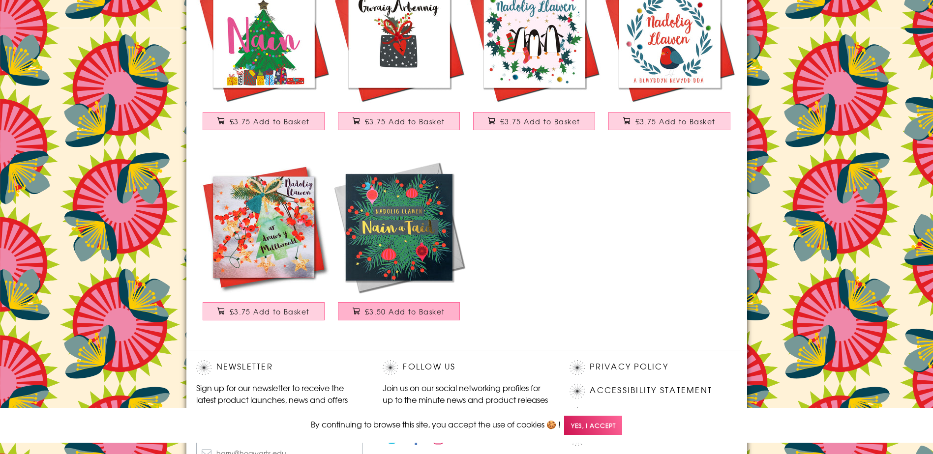
click at [430, 308] on span "£3.50 Add to Basket" at bounding box center [405, 312] width 80 height 10
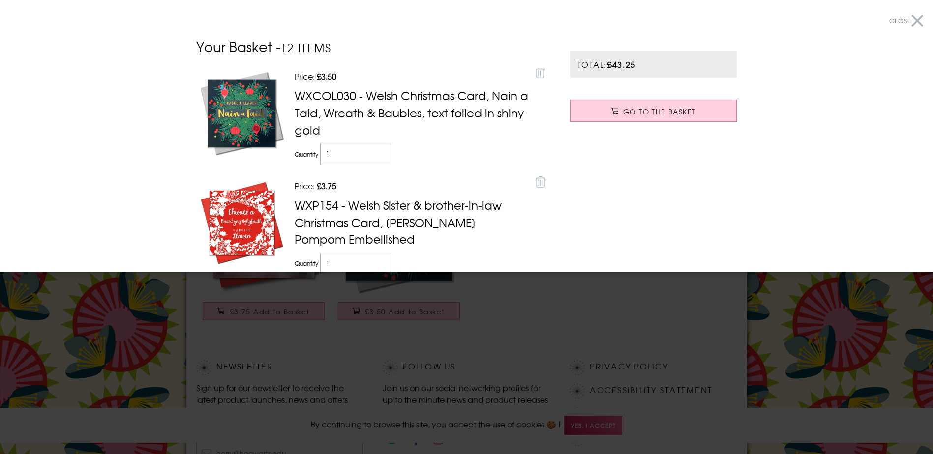
click at [616, 319] on div at bounding box center [466, 227] width 933 height 454
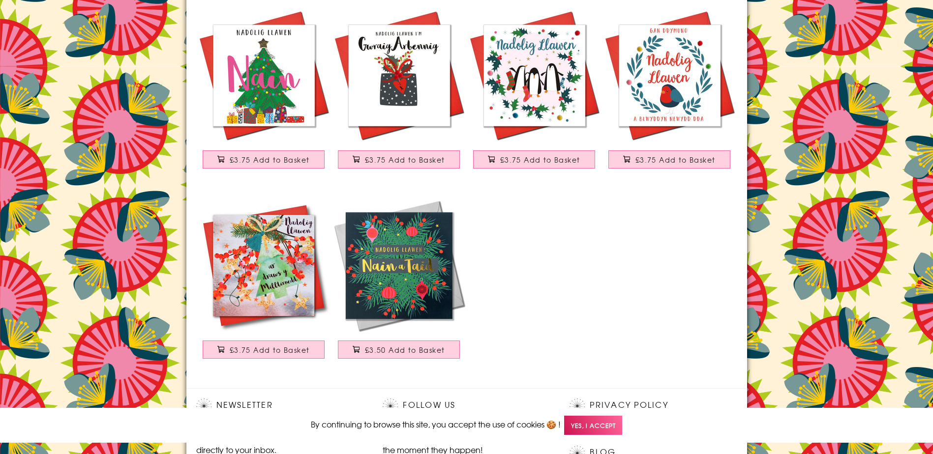
scroll to position [11708, 0]
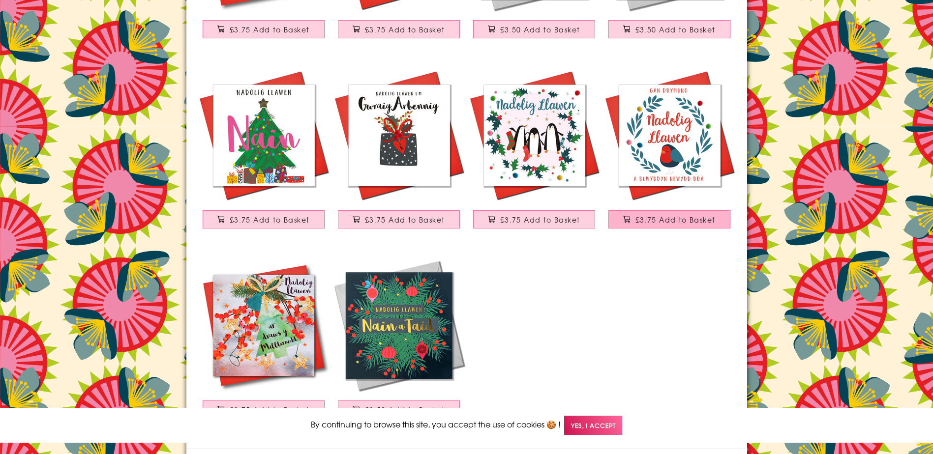
click at [691, 212] on button "£3.75 Add to Basket" at bounding box center [669, 220] width 122 height 18
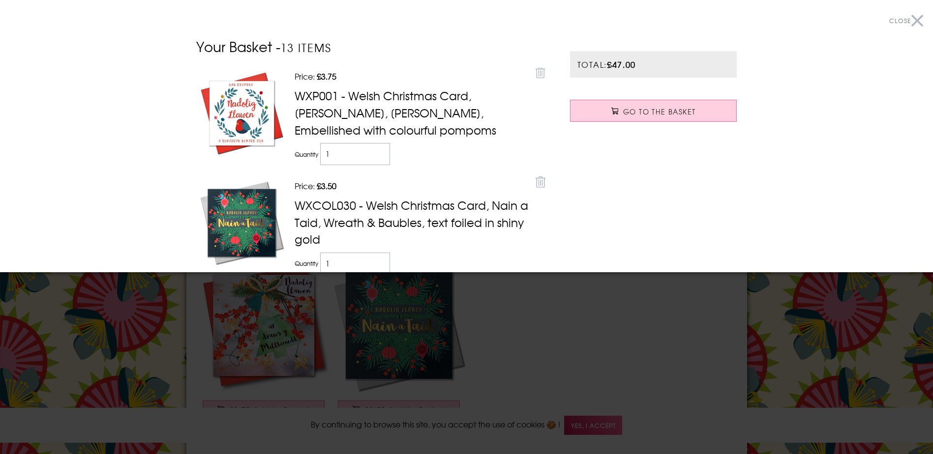
click at [587, 301] on div at bounding box center [466, 227] width 933 height 454
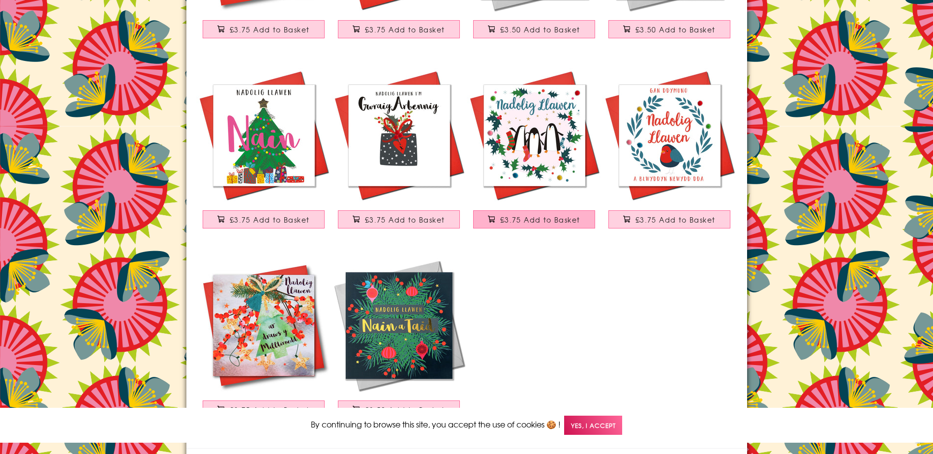
click at [550, 221] on span "£3.75 Add to Basket" at bounding box center [540, 220] width 80 height 10
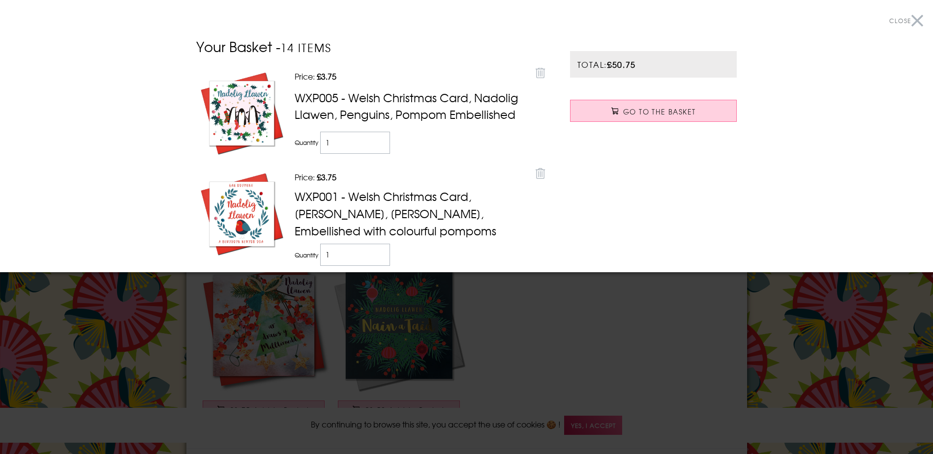
click at [761, 336] on div at bounding box center [466, 227] width 933 height 454
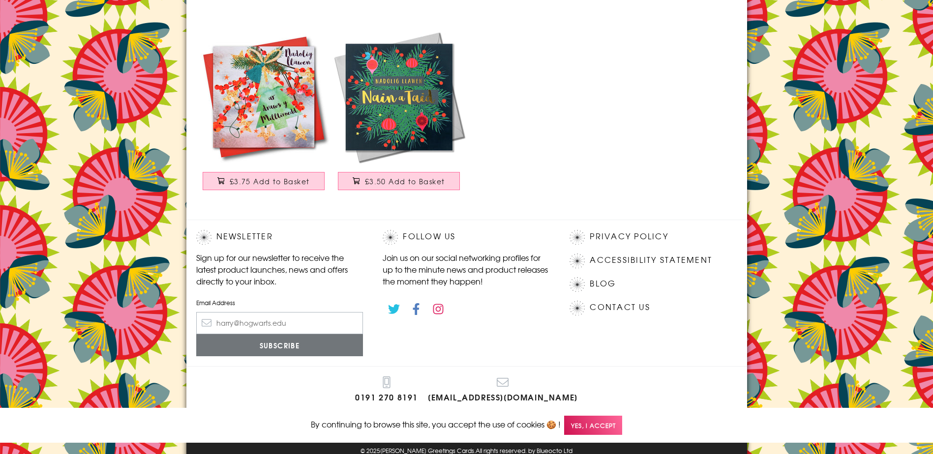
scroll to position [11954, 0]
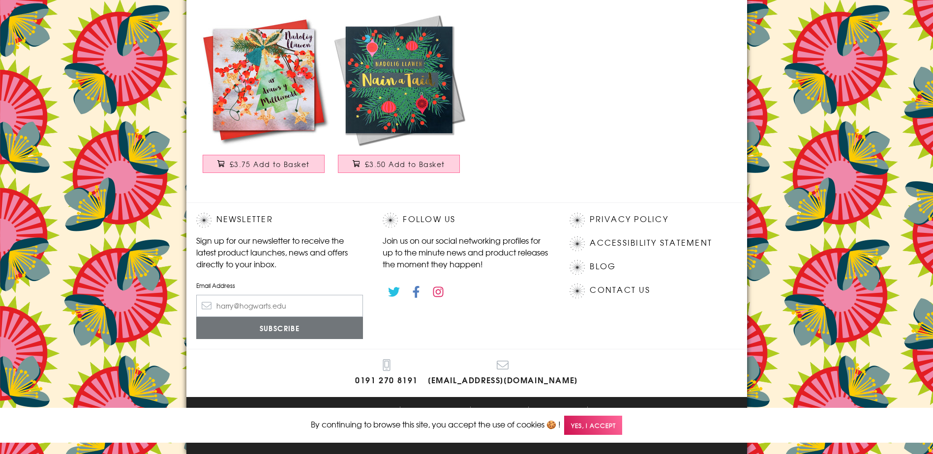
click at [605, 424] on span "Yes, I accept" at bounding box center [593, 425] width 58 height 19
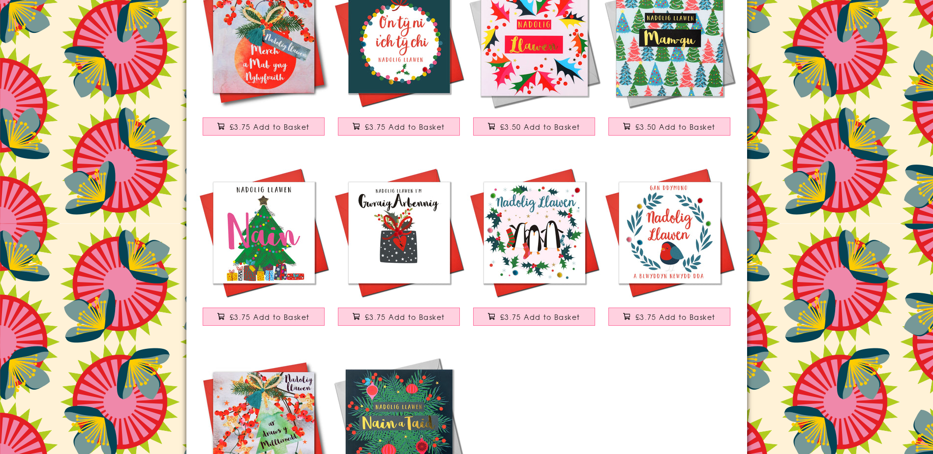
scroll to position [11609, 0]
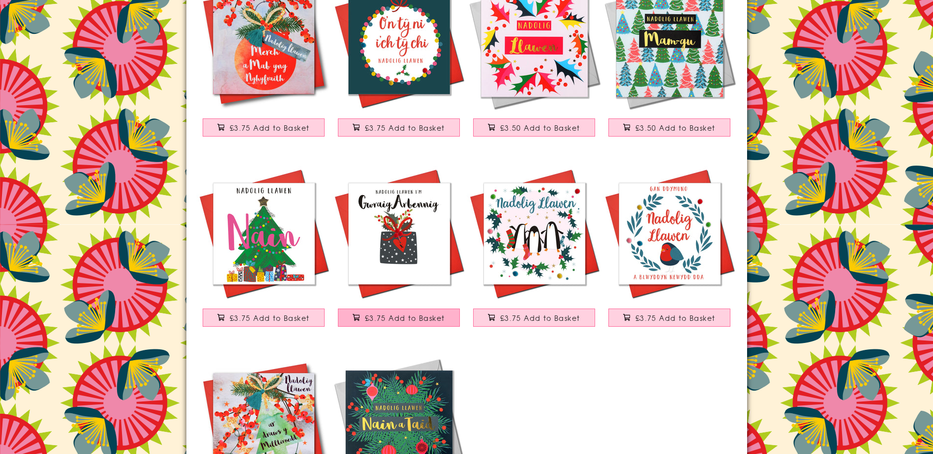
click at [409, 316] on span "£3.75 Add to Basket" at bounding box center [405, 318] width 80 height 10
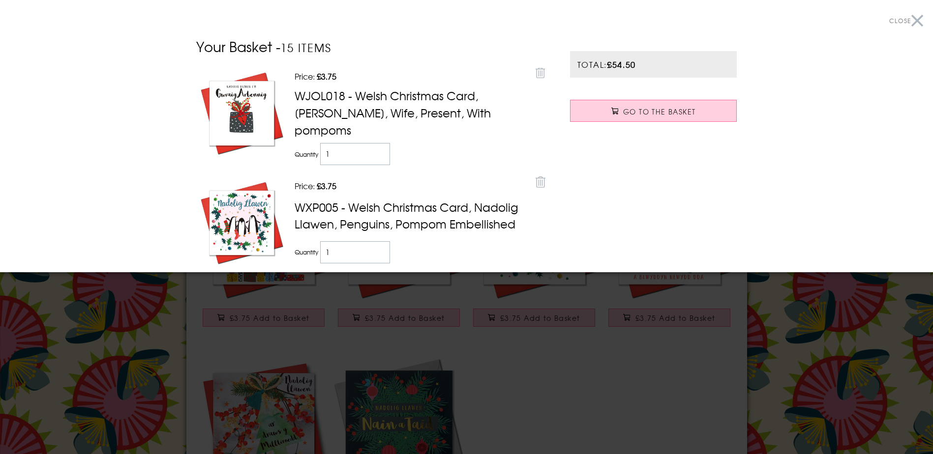
click at [824, 342] on div at bounding box center [466, 227] width 933 height 454
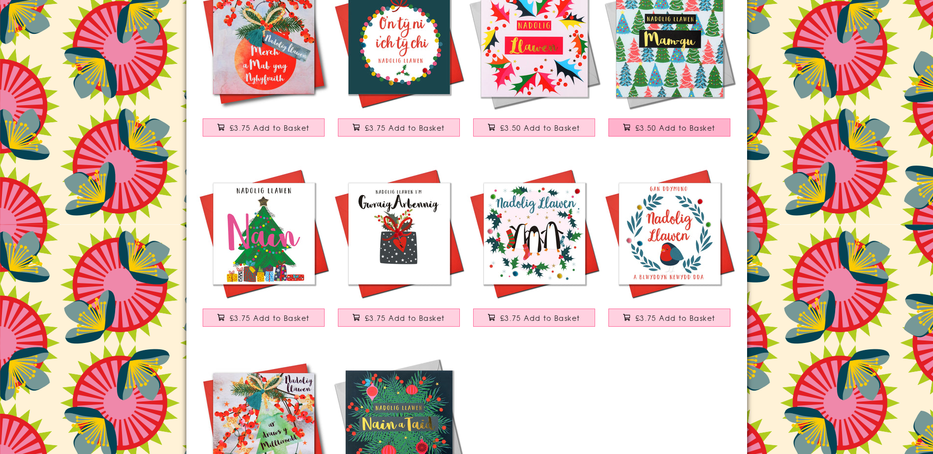
click at [700, 127] on span "£3.50 Add to Basket" at bounding box center [675, 128] width 80 height 10
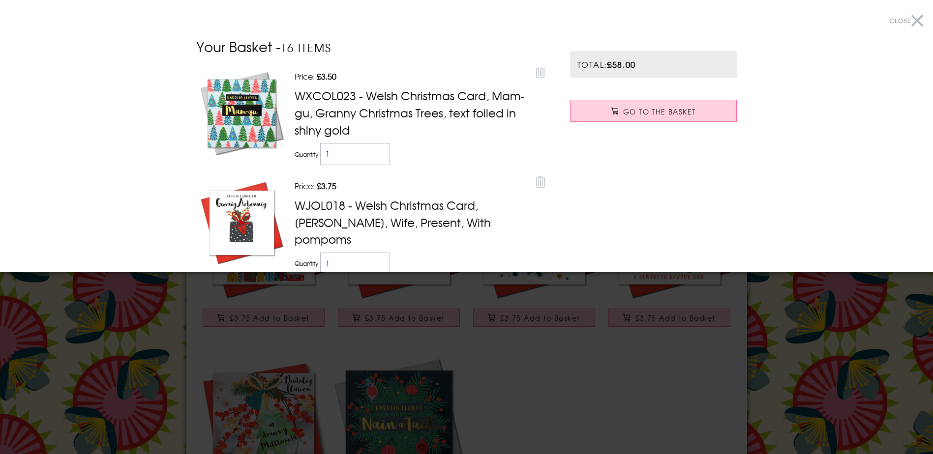
click at [821, 358] on div at bounding box center [466, 227] width 933 height 454
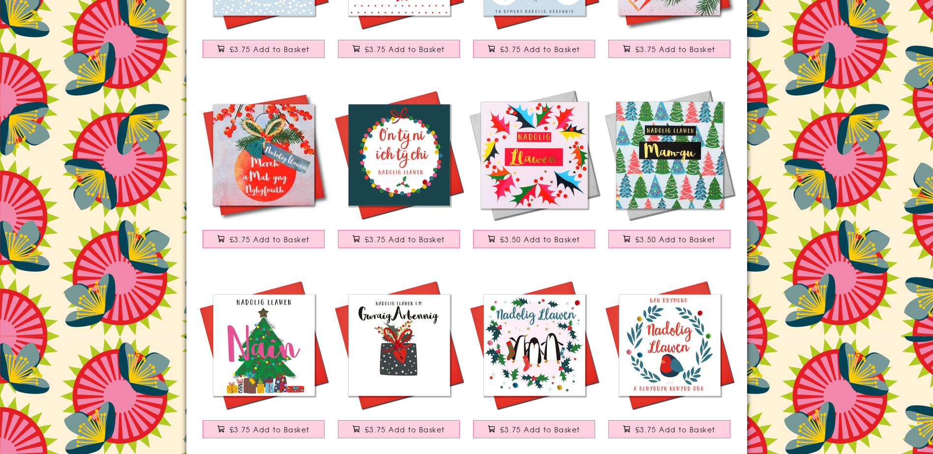
scroll to position [11491, 0]
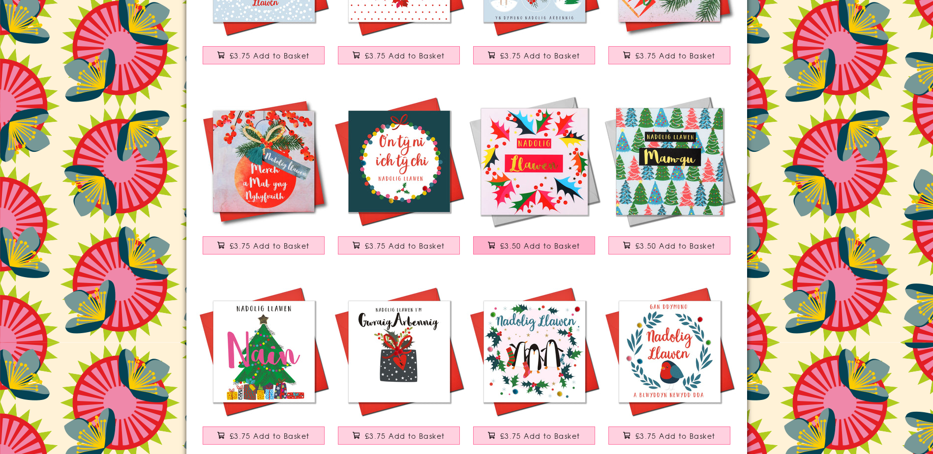
click at [510, 246] on span "£3.50 Add to Basket" at bounding box center [540, 246] width 80 height 10
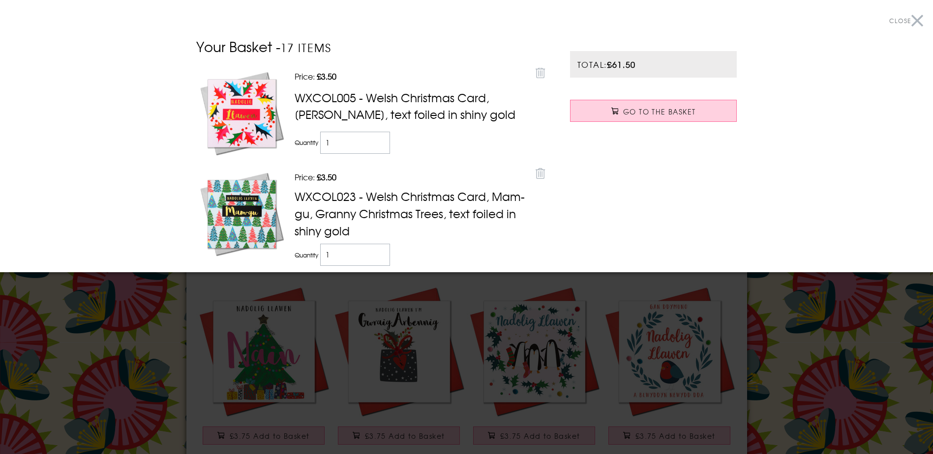
drag, startPoint x: 879, startPoint y: 428, endPoint x: 773, endPoint y: 388, distance: 113.6
click at [876, 427] on div at bounding box center [466, 227] width 933 height 454
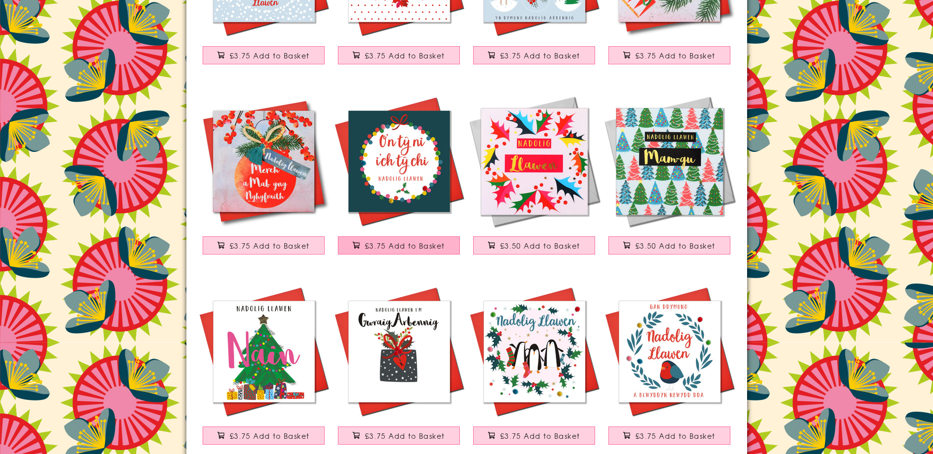
click at [418, 243] on span "£3.75 Add to Basket" at bounding box center [405, 246] width 80 height 10
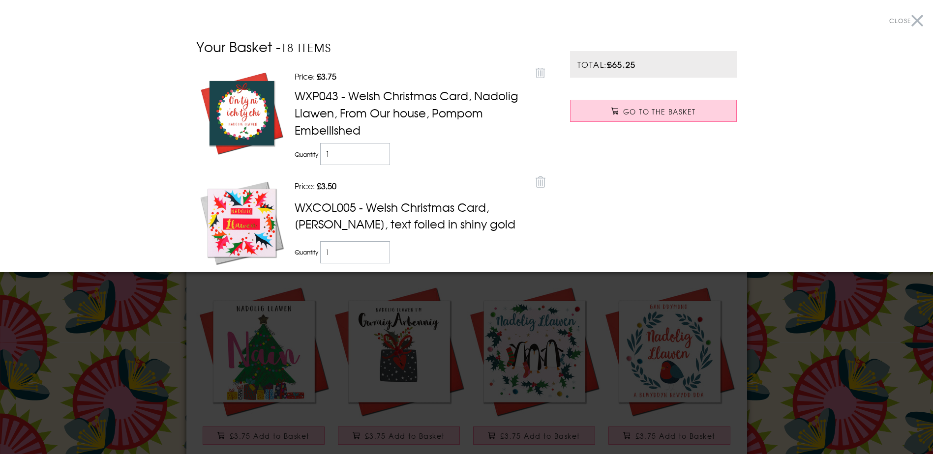
click at [861, 303] on div at bounding box center [466, 227] width 933 height 454
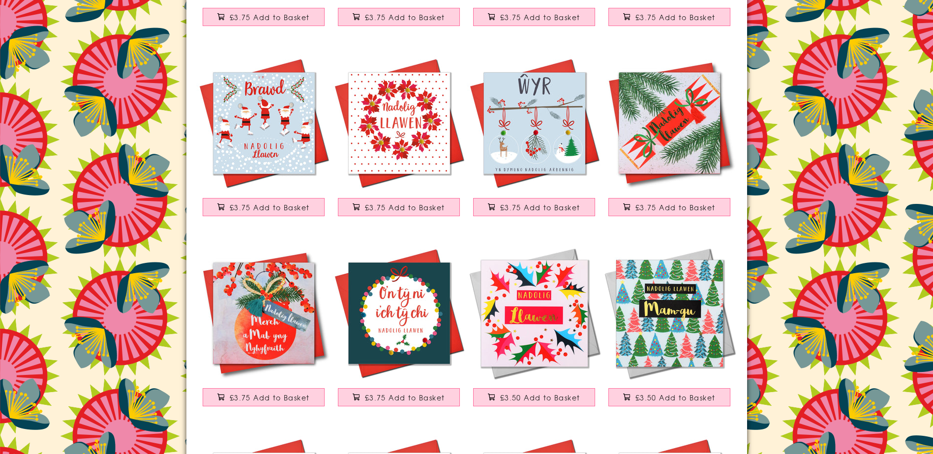
scroll to position [11334, 0]
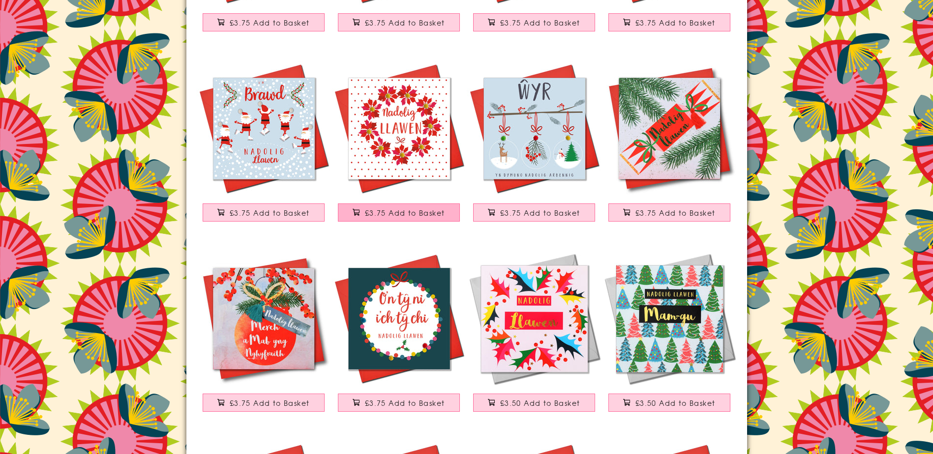
click at [425, 214] on span "£3.75 Add to Basket" at bounding box center [405, 213] width 80 height 10
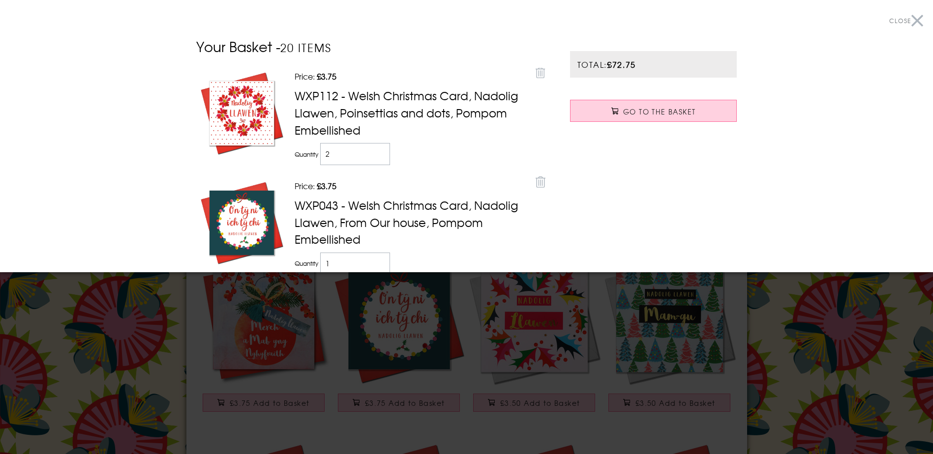
drag, startPoint x: 770, startPoint y: 383, endPoint x: 442, endPoint y: 252, distance: 353.8
click at [771, 383] on div at bounding box center [466, 227] width 933 height 454
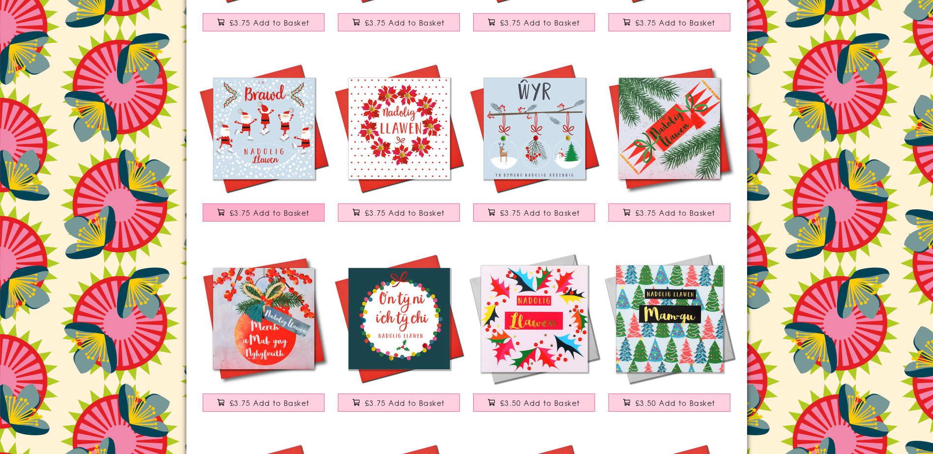
click at [282, 213] on span "£3.75 Add to Basket" at bounding box center [270, 213] width 80 height 10
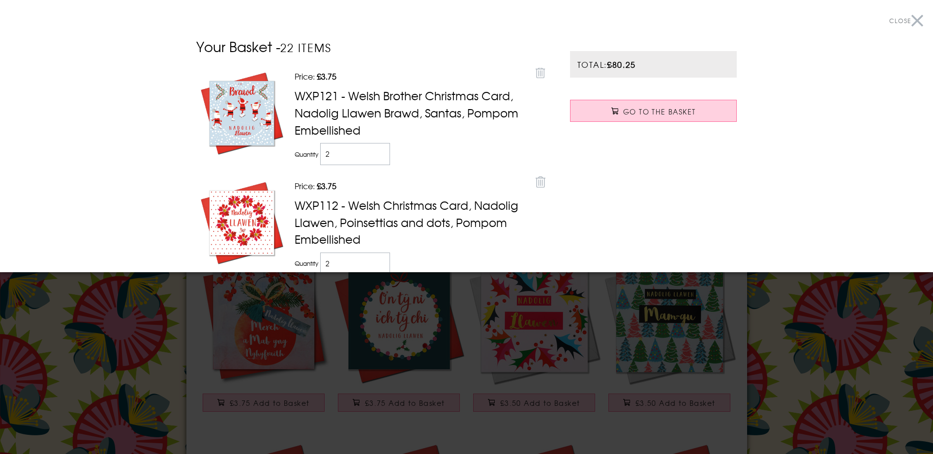
drag, startPoint x: 794, startPoint y: 338, endPoint x: 779, endPoint y: 340, distance: 14.8
click at [789, 339] on div at bounding box center [466, 227] width 933 height 454
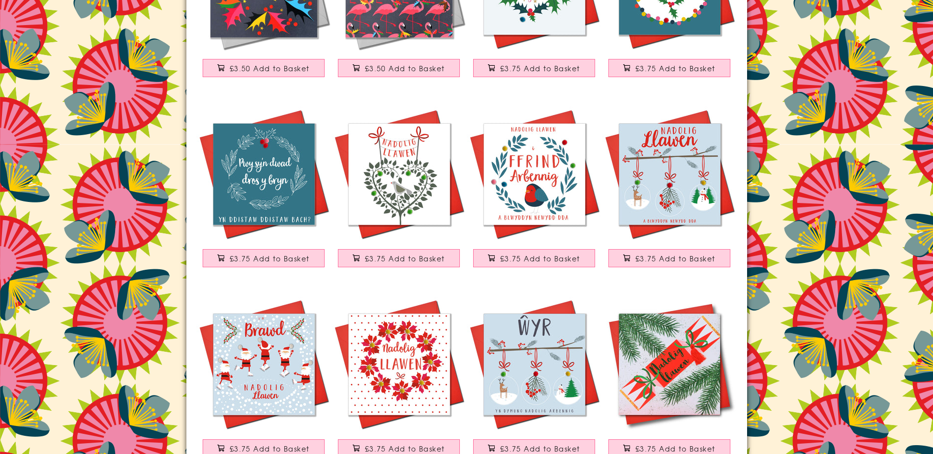
scroll to position [11092, 0]
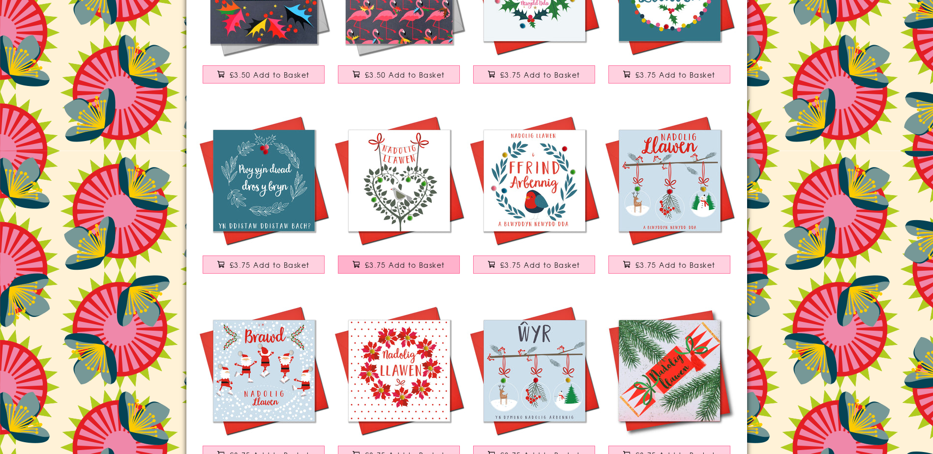
click at [407, 267] on span "£3.75 Add to Basket" at bounding box center [405, 265] width 80 height 10
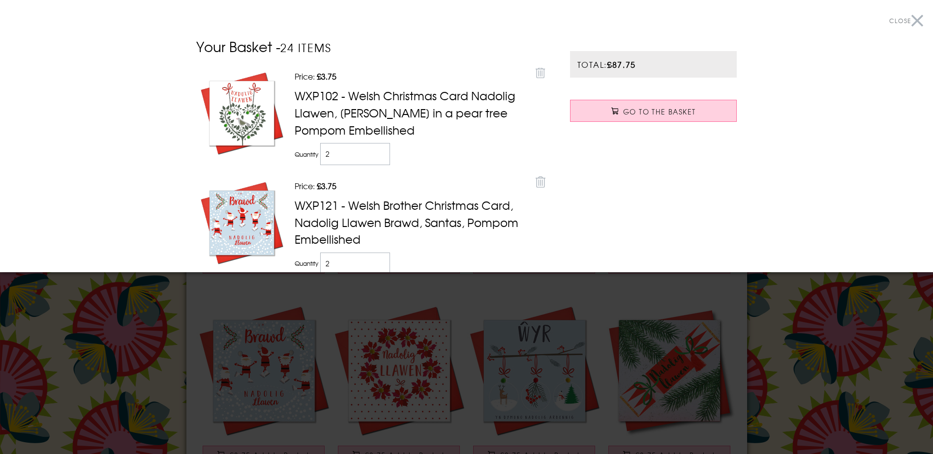
drag, startPoint x: 787, startPoint y: 394, endPoint x: 782, endPoint y: 394, distance: 5.4
click at [786, 394] on div at bounding box center [466, 227] width 933 height 454
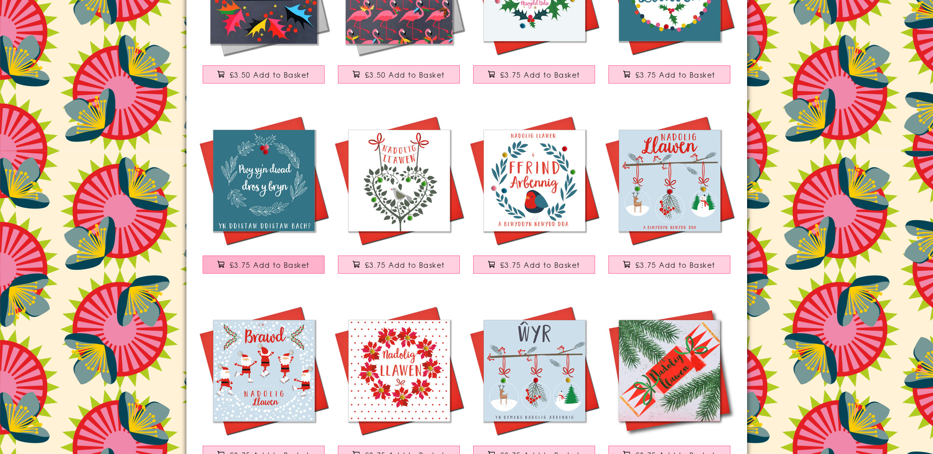
click at [249, 260] on span "£3.75 Add to Basket" at bounding box center [270, 265] width 80 height 10
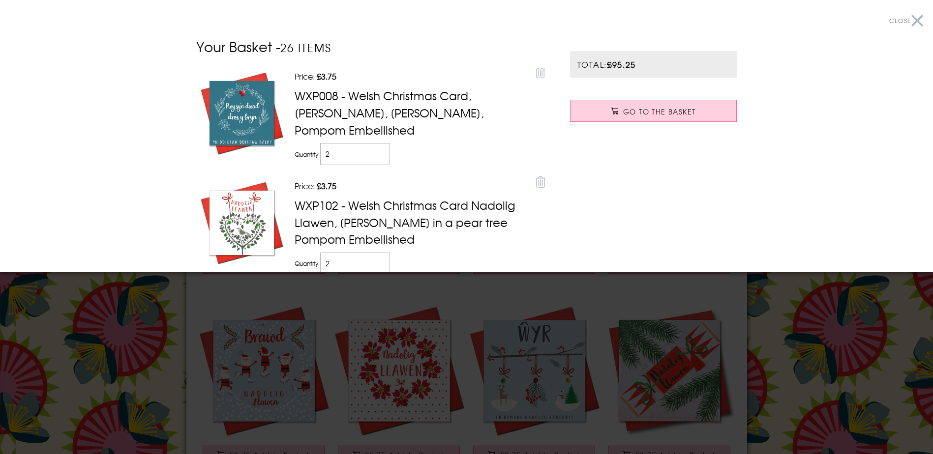
click at [249, 109] on img at bounding box center [242, 113] width 86 height 86
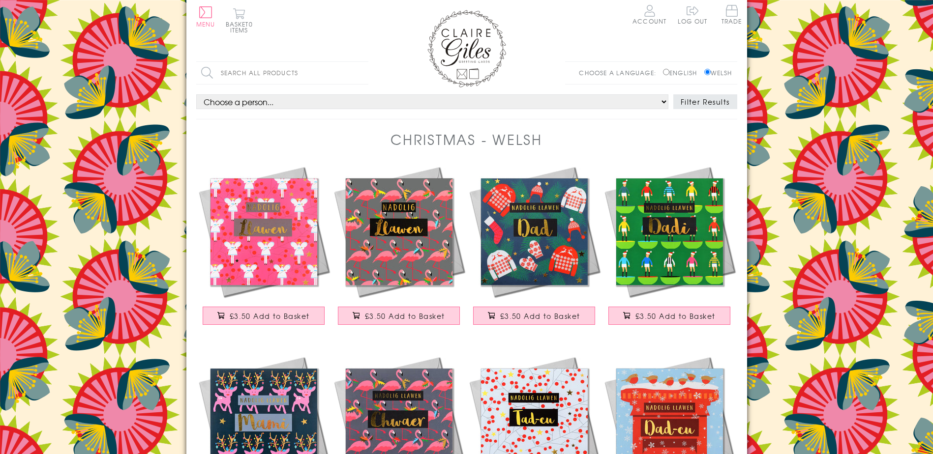
click at [550, 211] on img at bounding box center [534, 231] width 135 height 135
click at [265, 98] on select "Choose a person... All Open Mum Dad Daughter Son Brother Sister Husband Wife Gr…" at bounding box center [432, 101] width 472 height 15
select select "rel:Mother"
click at [196, 94] on select "Choose a person... All Open Mum Dad Daughter Son Brother Sister Husband Wife Gr…" at bounding box center [432, 101] width 472 height 15
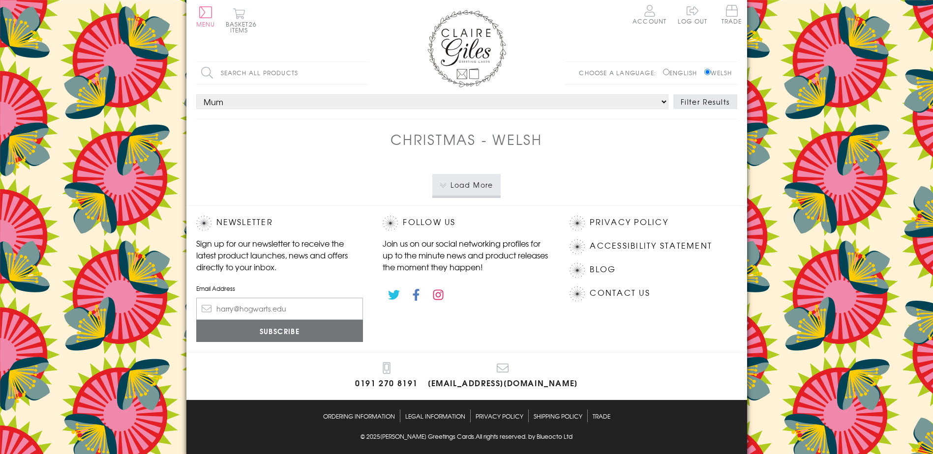
select select "rel:Mother"
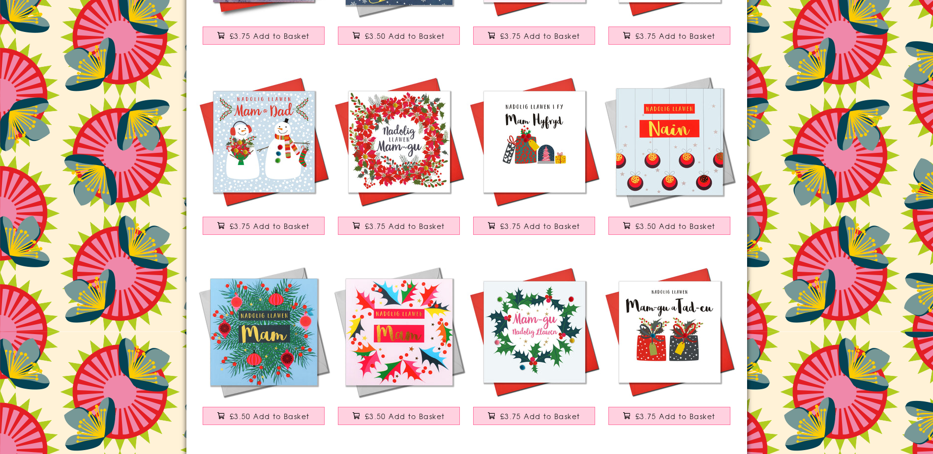
scroll to position [836, 0]
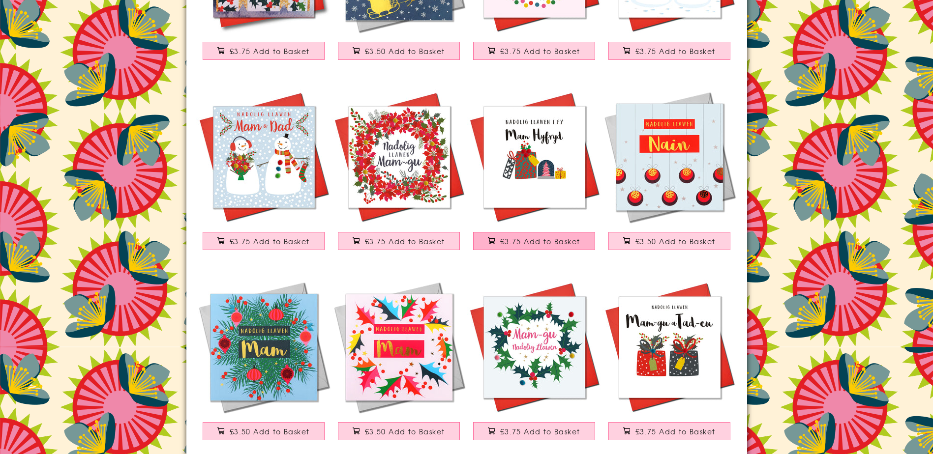
click at [533, 243] on span "£3.75 Add to Basket" at bounding box center [540, 242] width 80 height 10
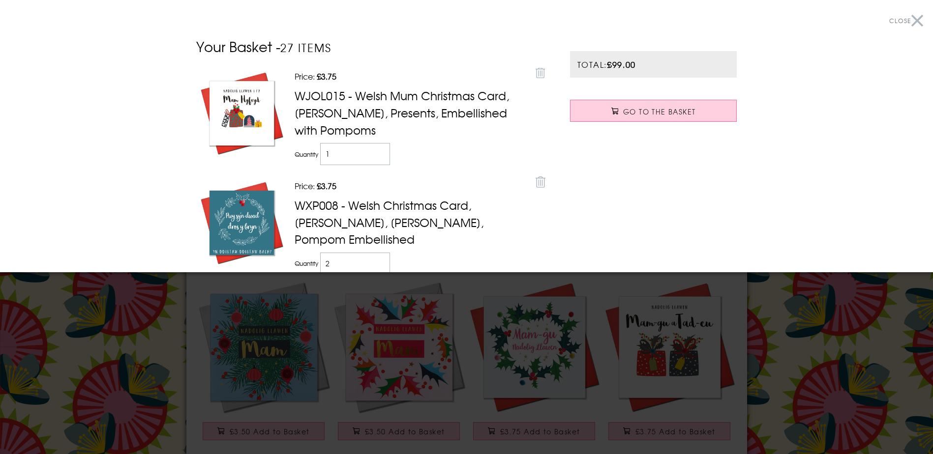
click at [819, 326] on div at bounding box center [466, 227] width 933 height 454
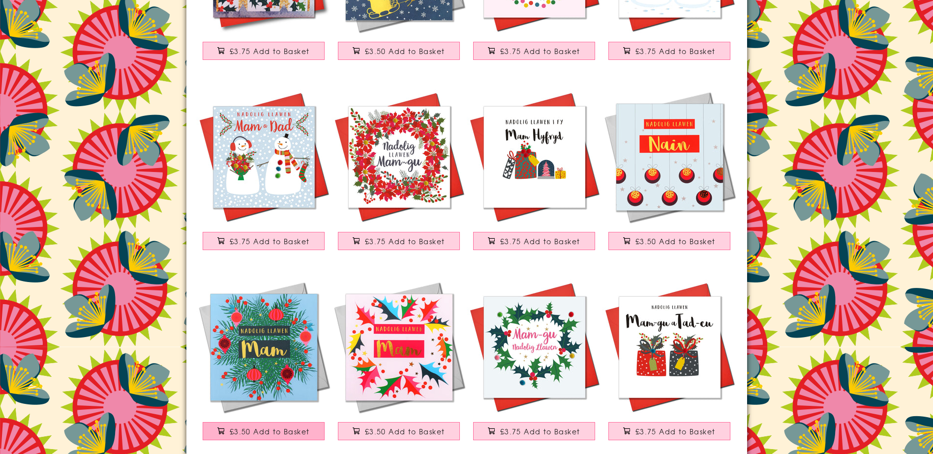
click at [273, 429] on span "£3.50 Add to Basket" at bounding box center [270, 432] width 80 height 10
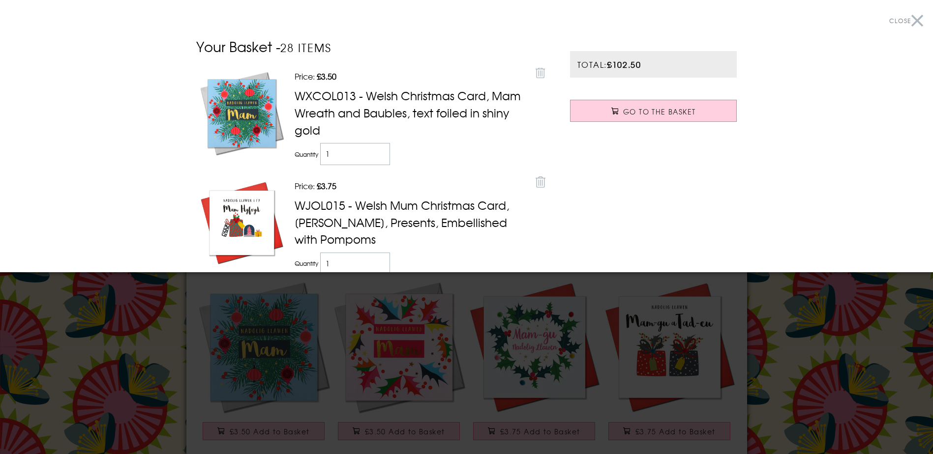
click at [426, 423] on div at bounding box center [466, 227] width 933 height 454
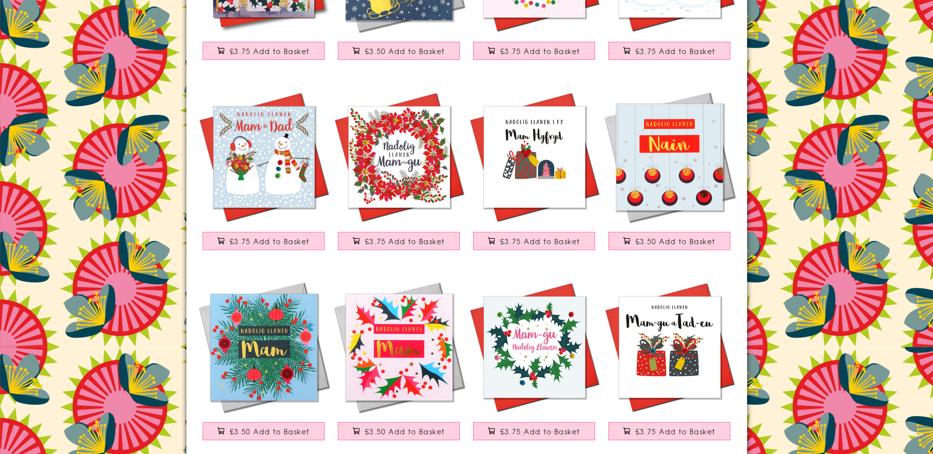
click at [428, 424] on div at bounding box center [466, 227] width 933 height 454
click at [429, 433] on span "£3.50 Add to Basket" at bounding box center [405, 432] width 80 height 10
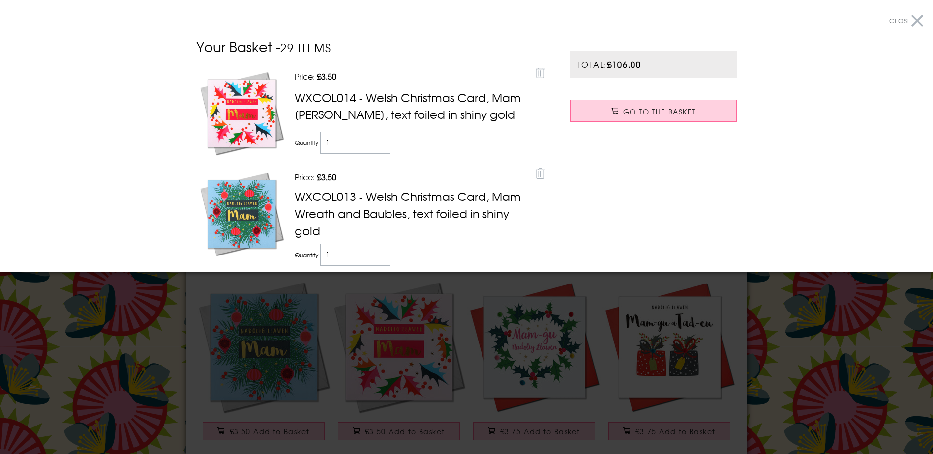
drag, startPoint x: 913, startPoint y: 350, endPoint x: 907, endPoint y: 350, distance: 5.9
click at [914, 350] on div at bounding box center [466, 227] width 933 height 454
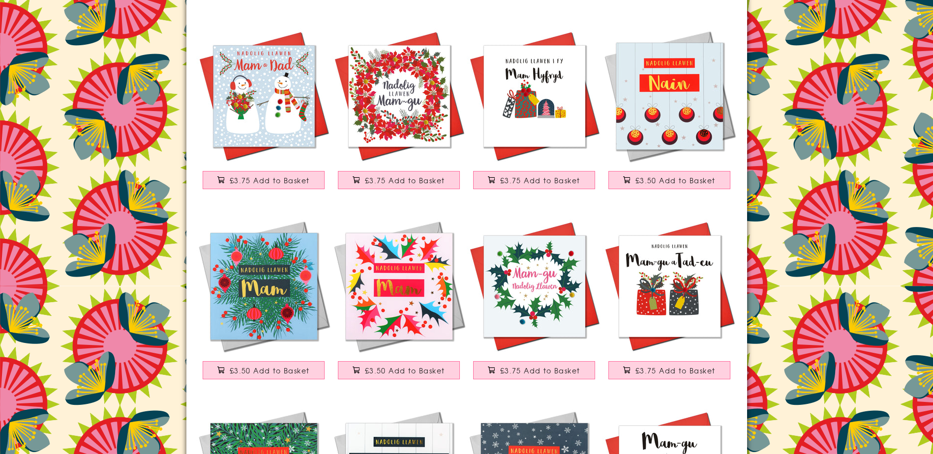
scroll to position [1033, 0]
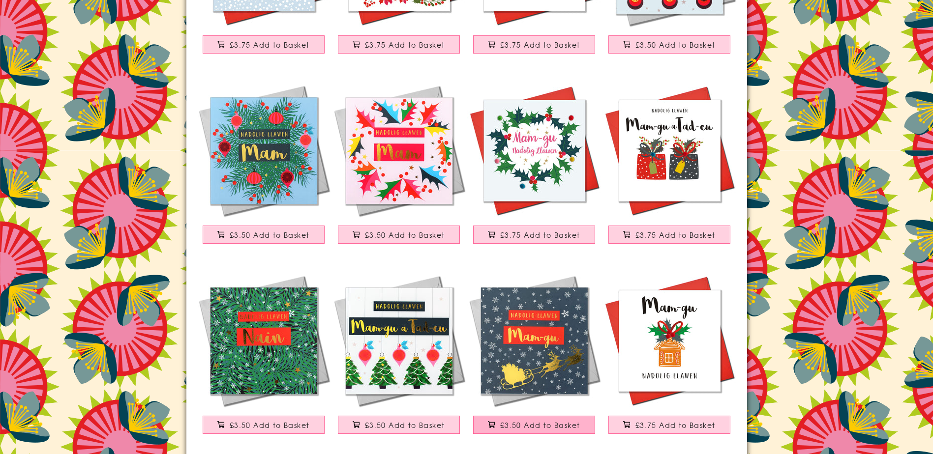
click at [512, 431] on button "£3.50 Add to Basket" at bounding box center [534, 425] width 122 height 18
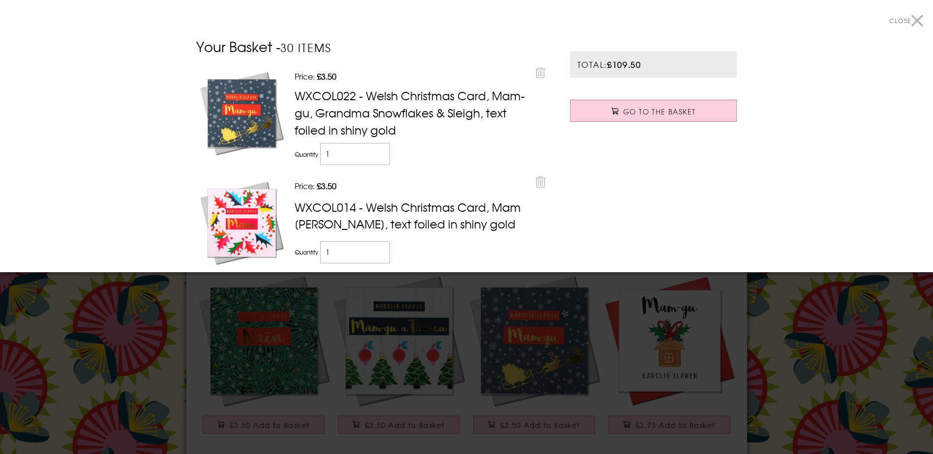
click at [810, 410] on div at bounding box center [466, 227] width 933 height 454
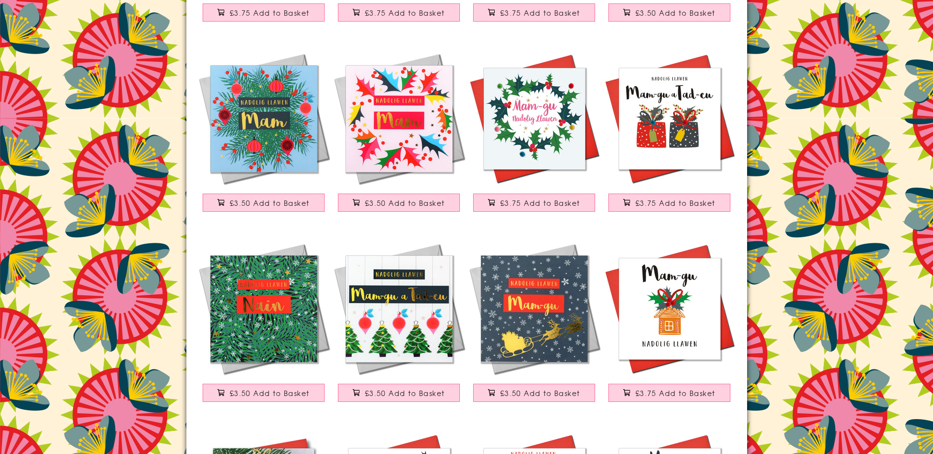
scroll to position [1082, 0]
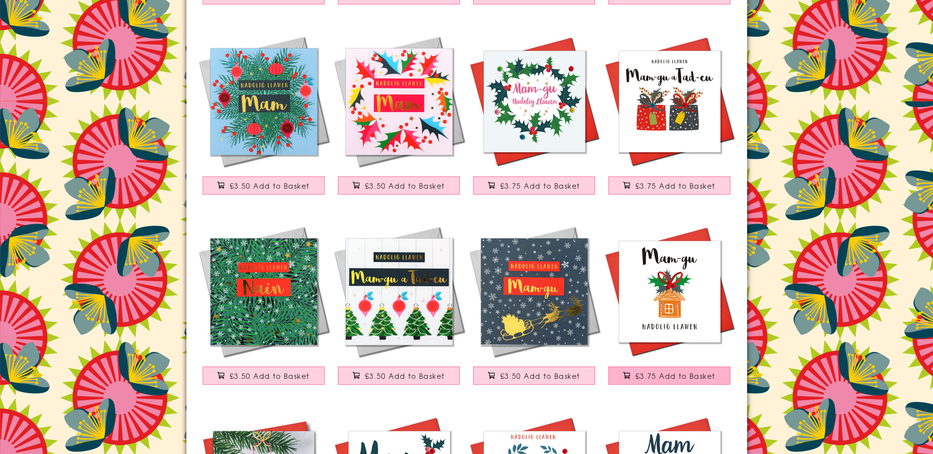
click at [671, 379] on span "£3.75 Add to Basket" at bounding box center [675, 376] width 80 height 10
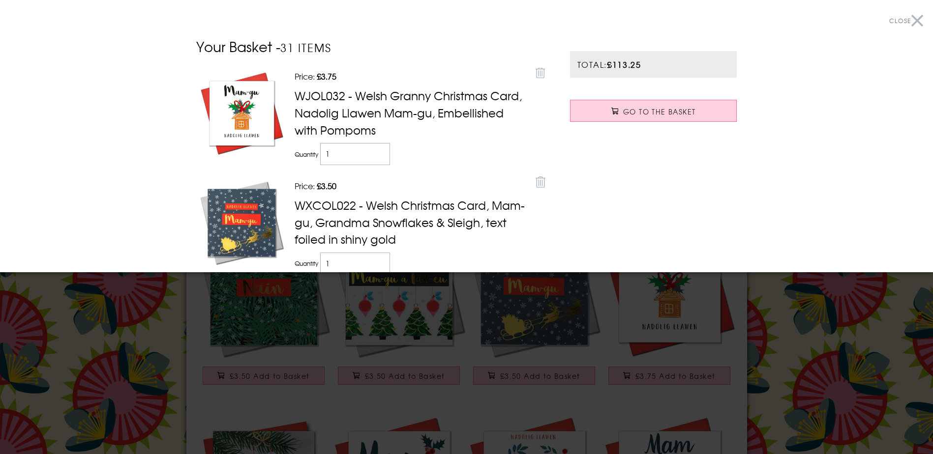
click at [376, 378] on div at bounding box center [466, 227] width 933 height 454
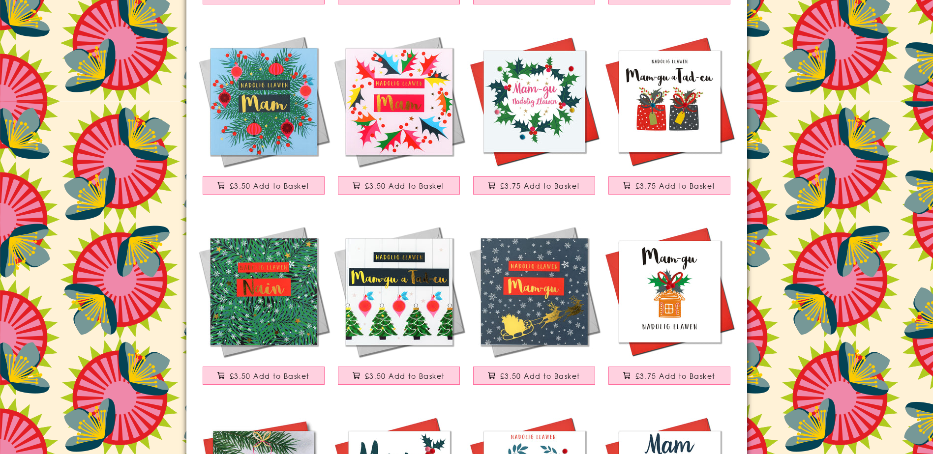
click at [376, 378] on div at bounding box center [466, 227] width 933 height 454
click at [381, 374] on span "£3.50 Add to Basket" at bounding box center [405, 376] width 80 height 10
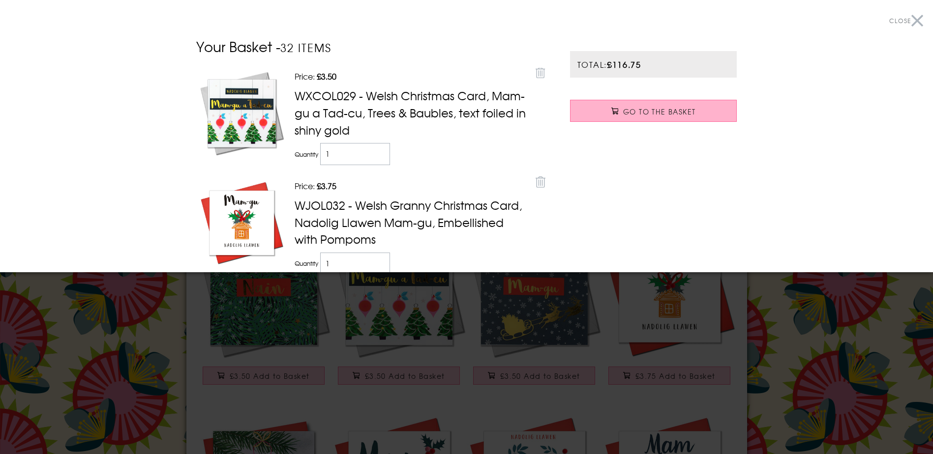
click at [640, 111] on span "Go to the Basket" at bounding box center [659, 112] width 72 height 10
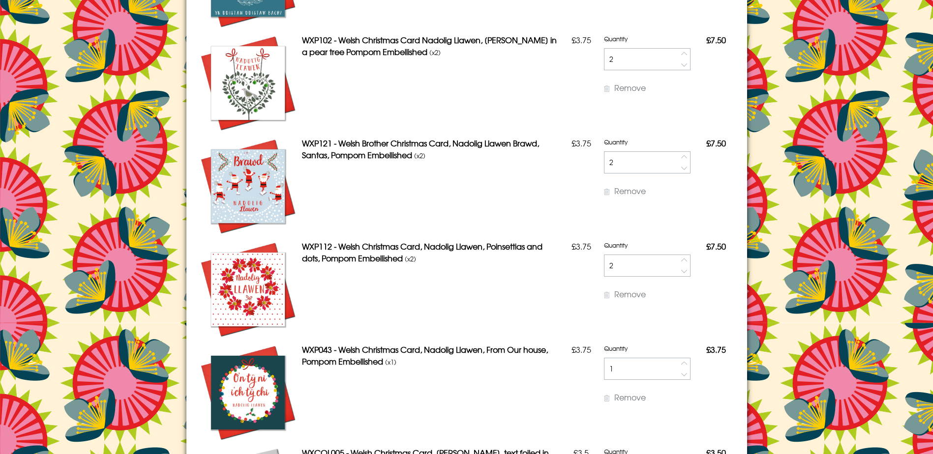
scroll to position [787, 0]
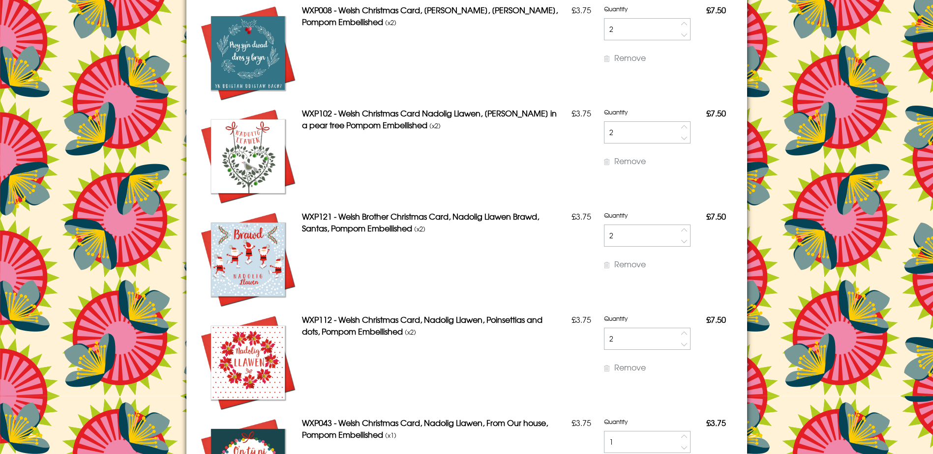
click at [682, 241] on button "button" at bounding box center [684, 241] width 11 height 11
type input "1"
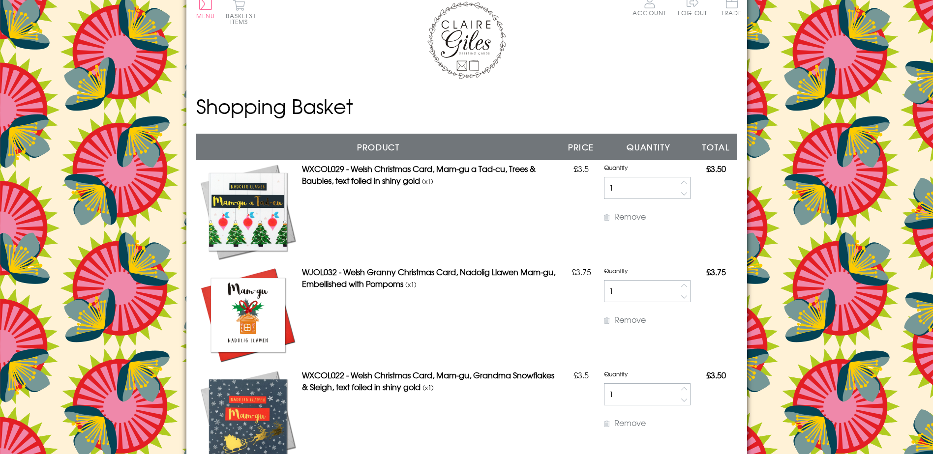
scroll to position [0, 0]
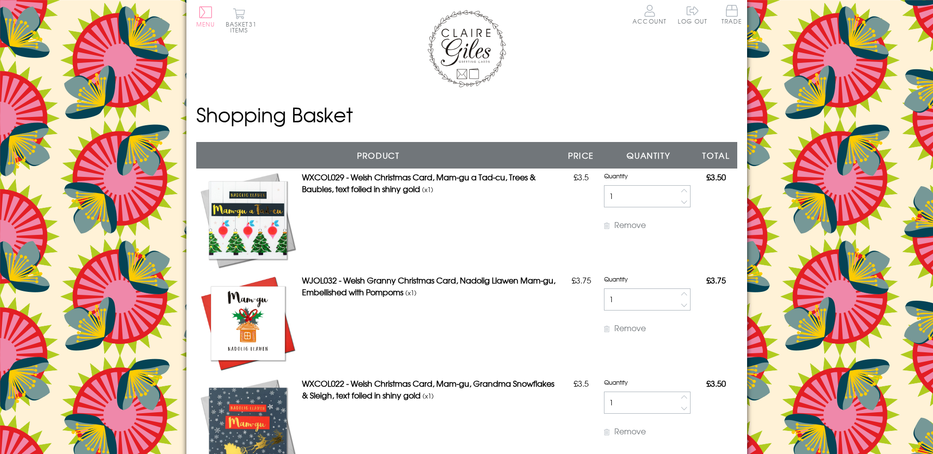
click at [207, 21] on span "Menu" at bounding box center [205, 24] width 19 height 9
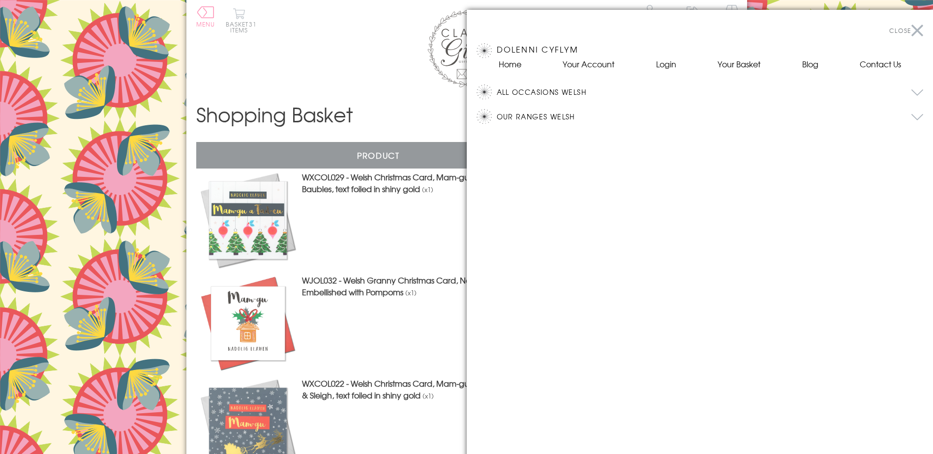
click at [540, 96] on button "All Occasions Welsh" at bounding box center [710, 92] width 427 height 15
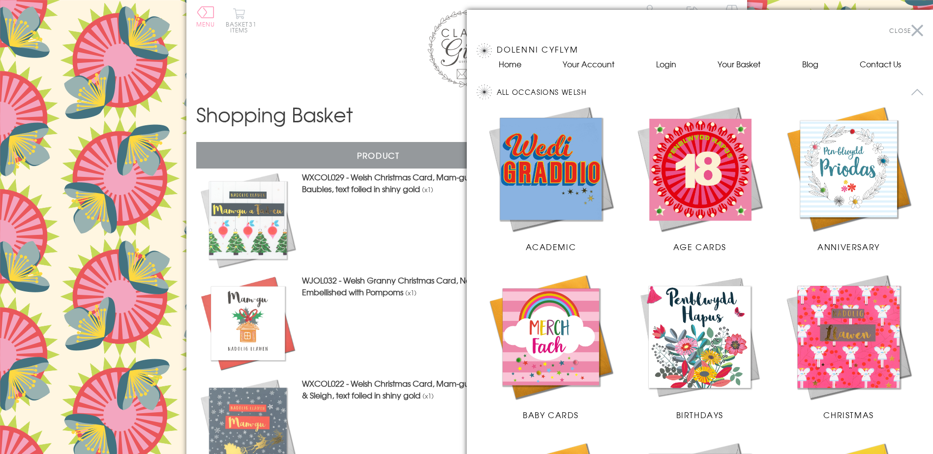
click at [885, 351] on img at bounding box center [848, 336] width 129 height 129
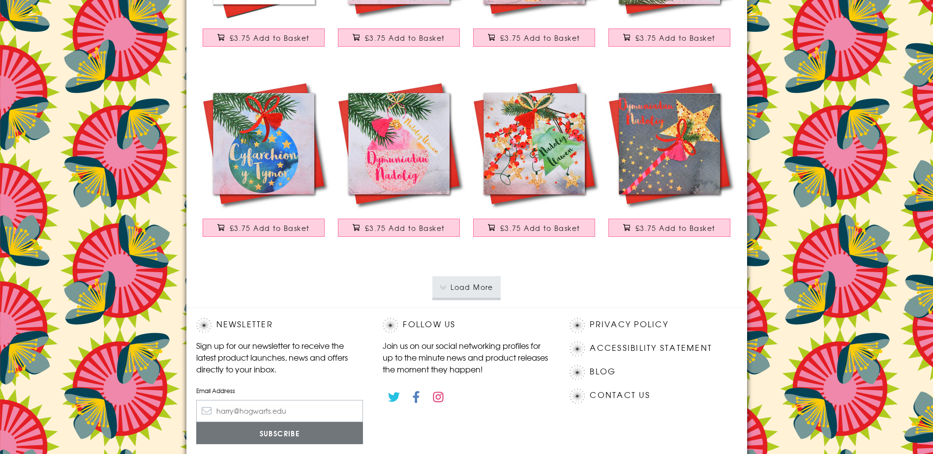
scroll to position [1906, 0]
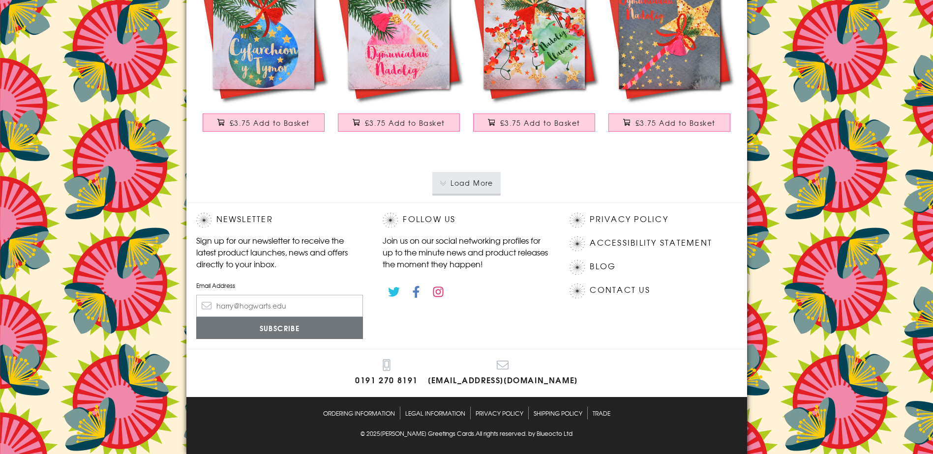
click at [486, 180] on button "Load More" at bounding box center [466, 183] width 68 height 22
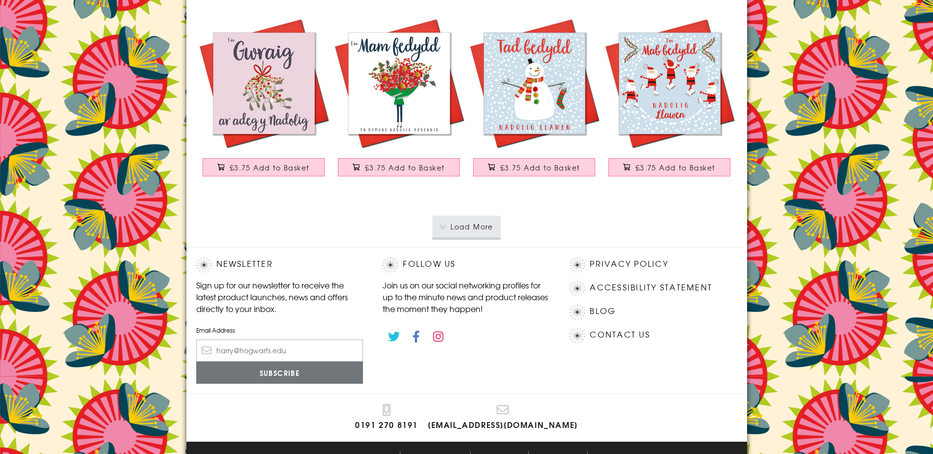
scroll to position [3810, 0]
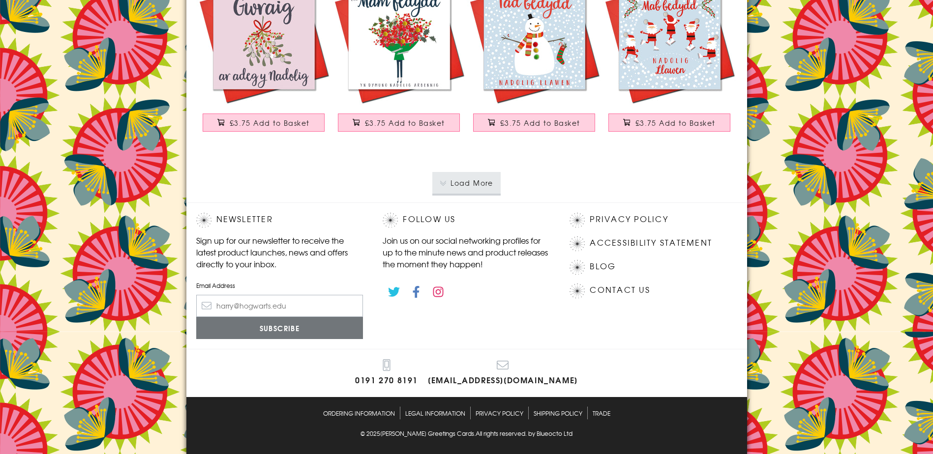
click at [477, 185] on button "Load More" at bounding box center [466, 183] width 68 height 22
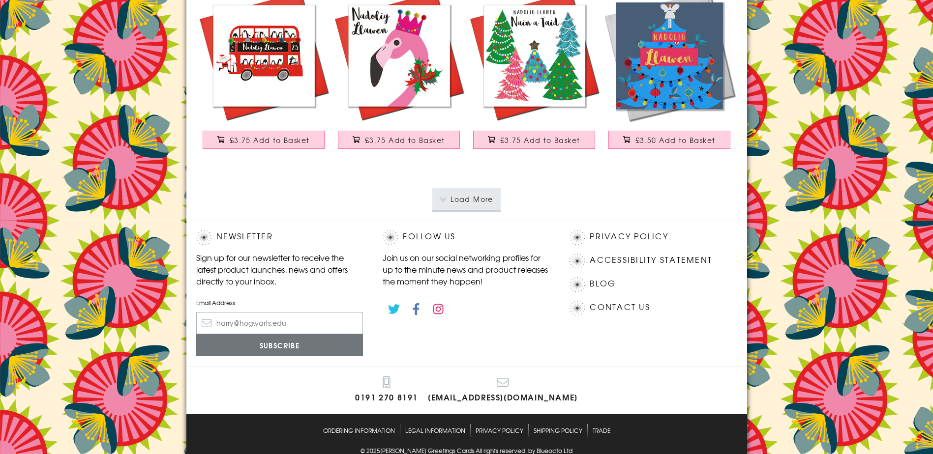
scroll to position [5713, 0]
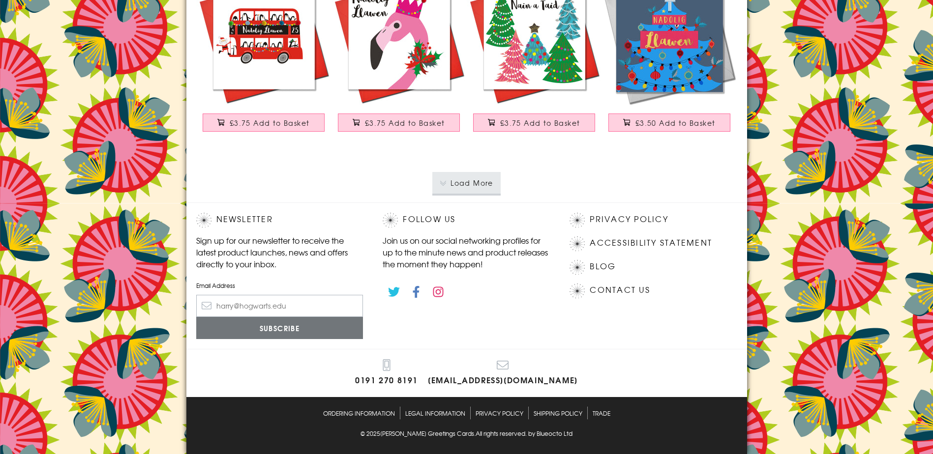
click at [442, 192] on button "Load More" at bounding box center [466, 183] width 68 height 22
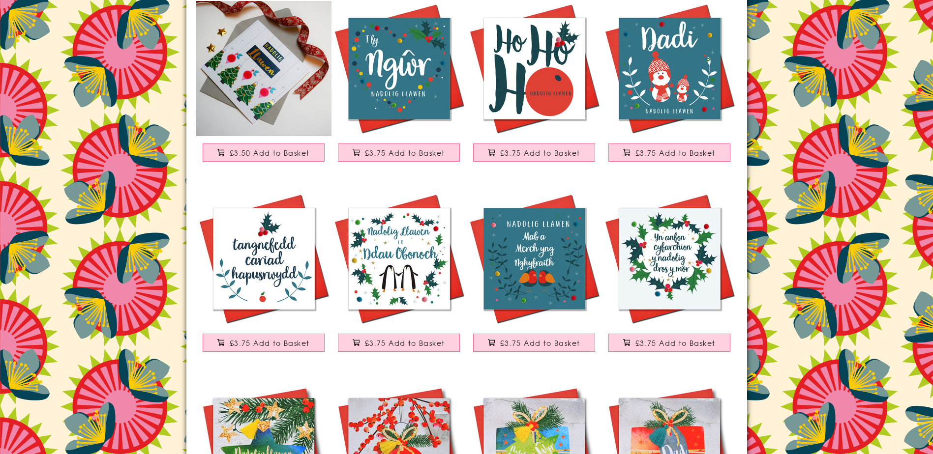
scroll to position [6599, 0]
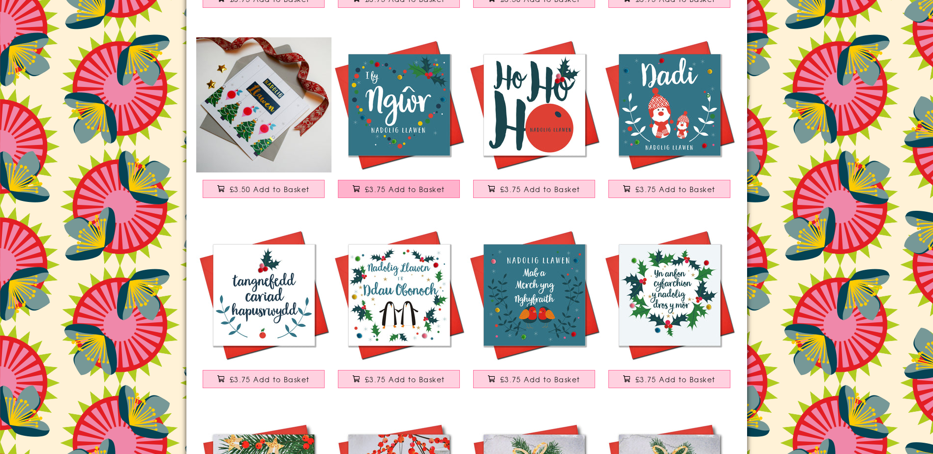
click at [409, 187] on span "£3.75 Add to Basket" at bounding box center [405, 189] width 80 height 10
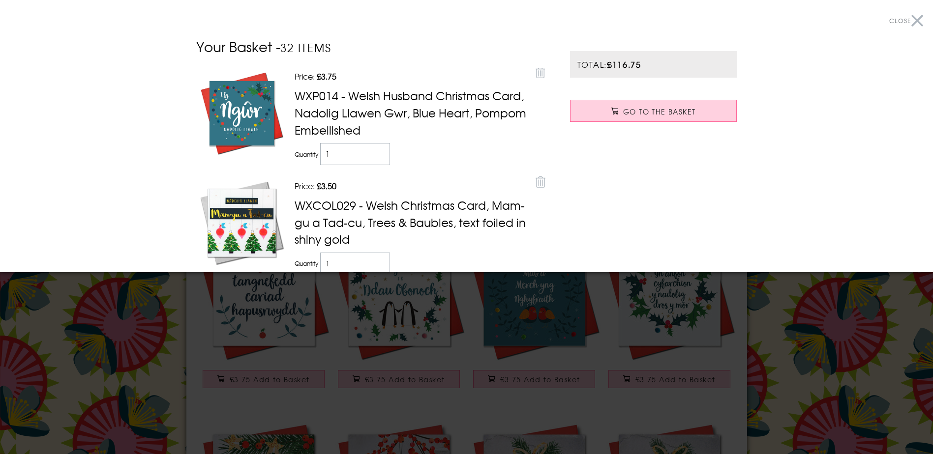
drag, startPoint x: 831, startPoint y: 362, endPoint x: 813, endPoint y: 337, distance: 31.3
click at [831, 361] on div at bounding box center [466, 227] width 933 height 454
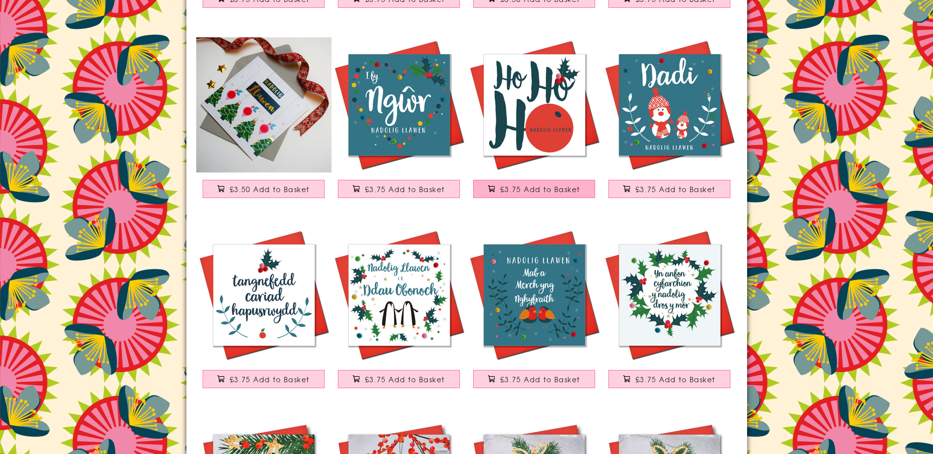
click at [532, 183] on button "£3.75 Add to Basket" at bounding box center [534, 189] width 122 height 18
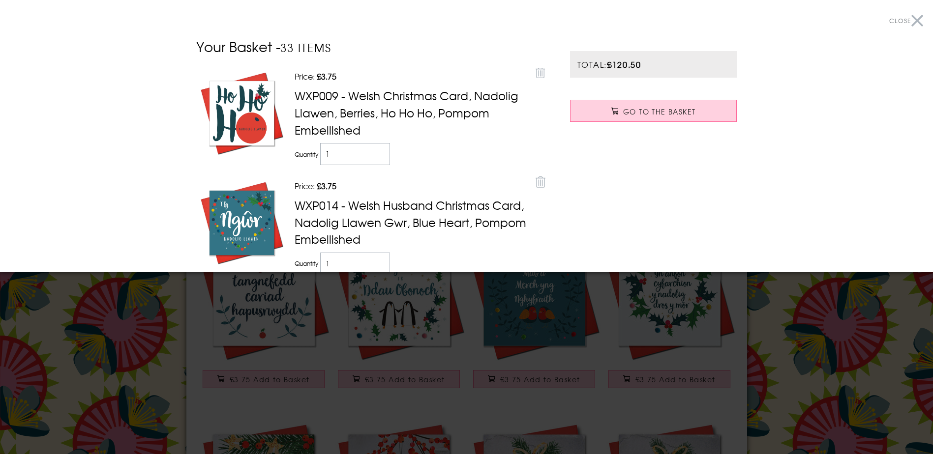
click at [796, 321] on div at bounding box center [466, 227] width 933 height 454
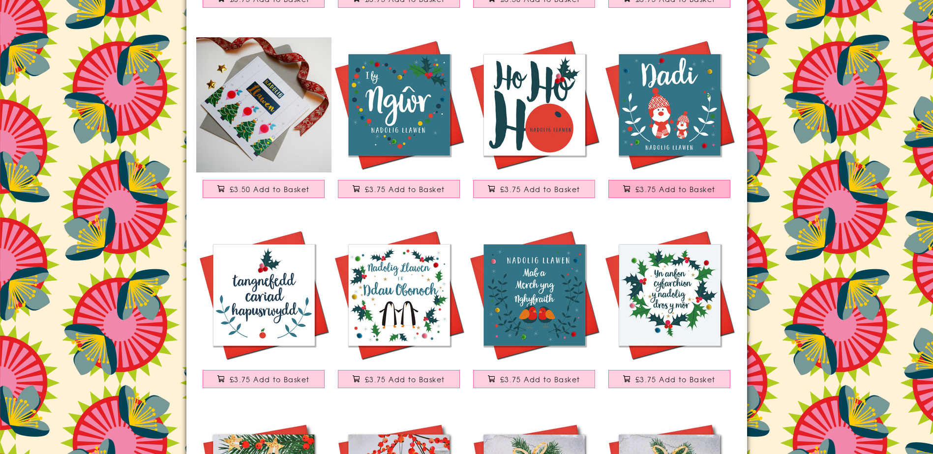
click at [650, 188] on span "£3.75 Add to Basket" at bounding box center [675, 189] width 80 height 10
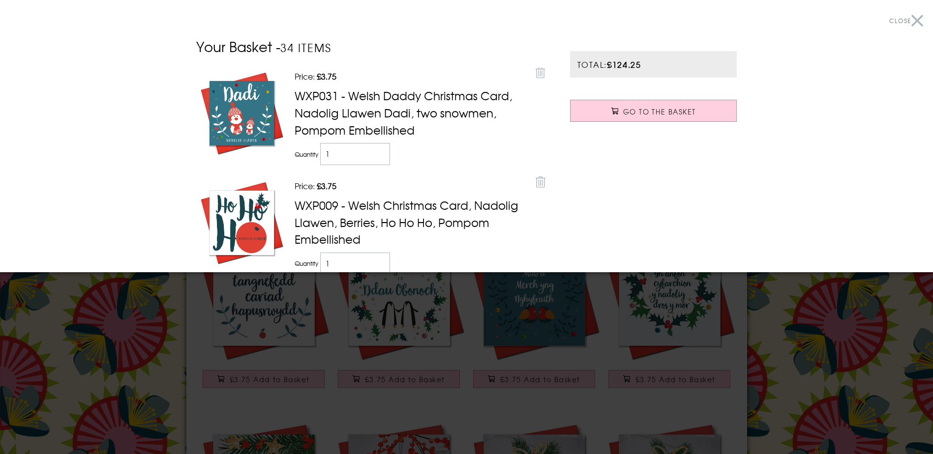
drag, startPoint x: 799, startPoint y: 374, endPoint x: 796, endPoint y: 362, distance: 12.2
click at [799, 370] on div at bounding box center [466, 227] width 933 height 454
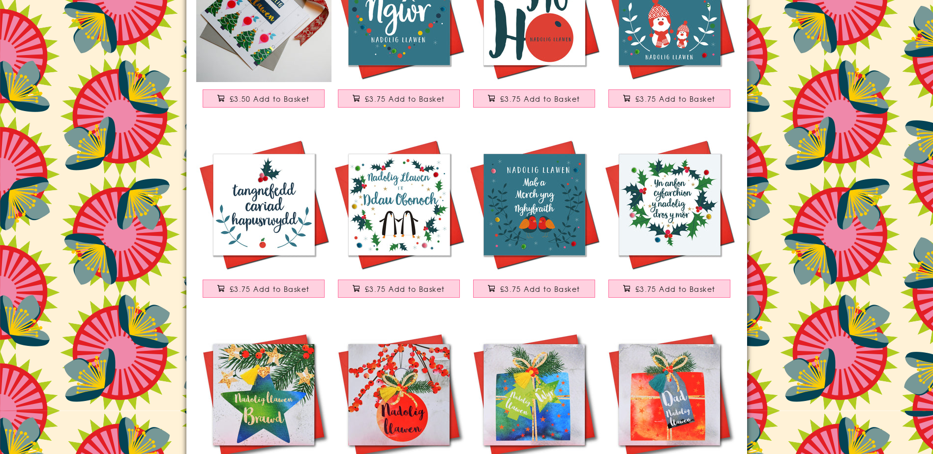
scroll to position [6697, 0]
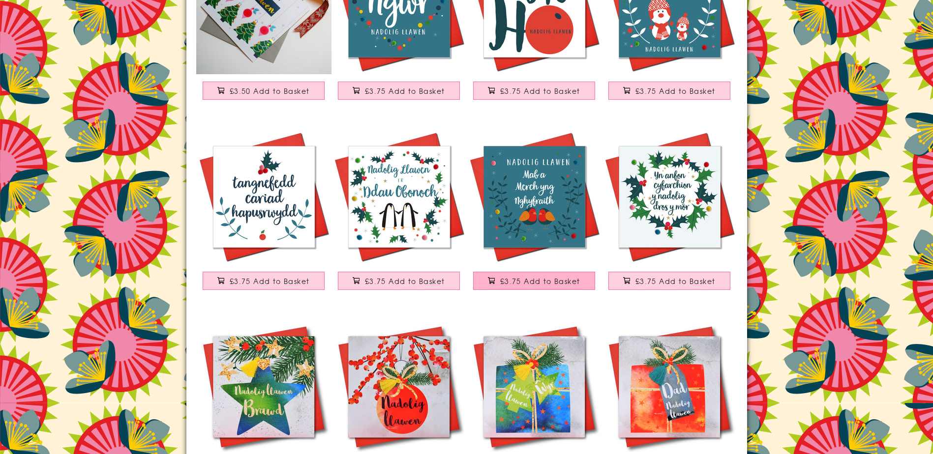
click at [571, 283] on span "£3.75 Add to Basket" at bounding box center [540, 281] width 80 height 10
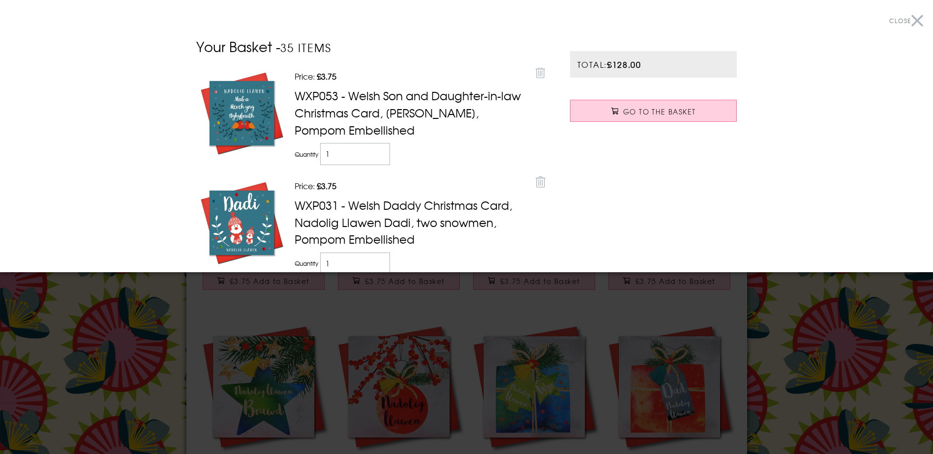
click at [861, 320] on div at bounding box center [466, 227] width 933 height 454
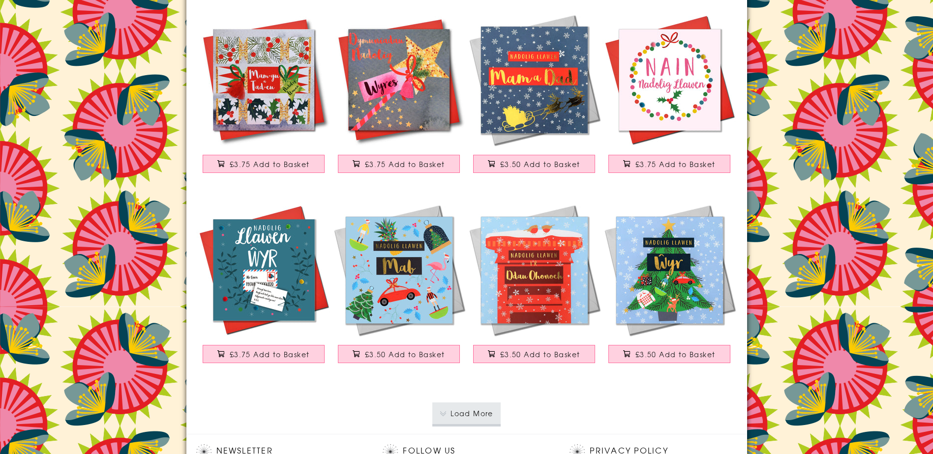
scroll to position [7435, 0]
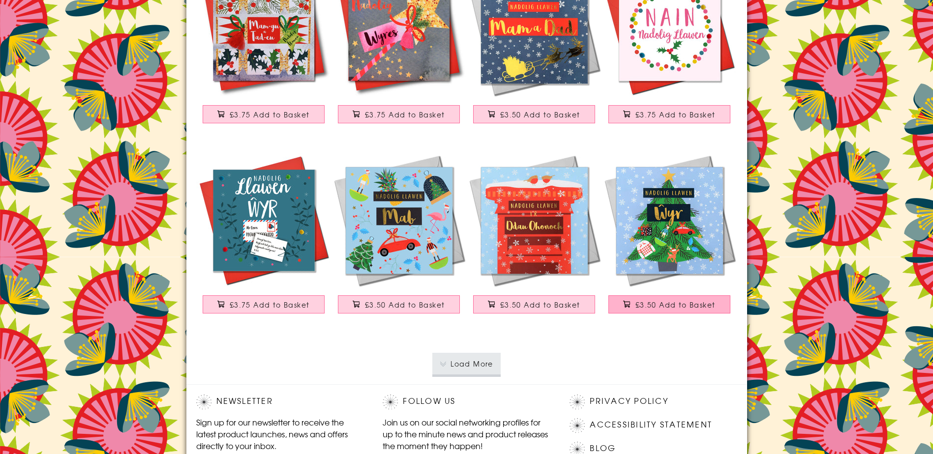
click at [706, 299] on button "£3.50 Add to Basket" at bounding box center [669, 305] width 122 height 18
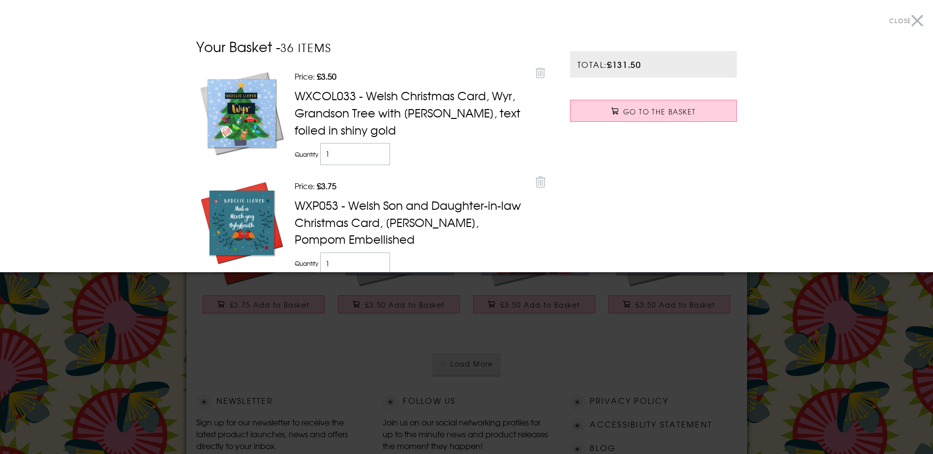
drag, startPoint x: 776, startPoint y: 331, endPoint x: 775, endPoint y: 325, distance: 5.9
click at [776, 329] on div at bounding box center [466, 227] width 933 height 454
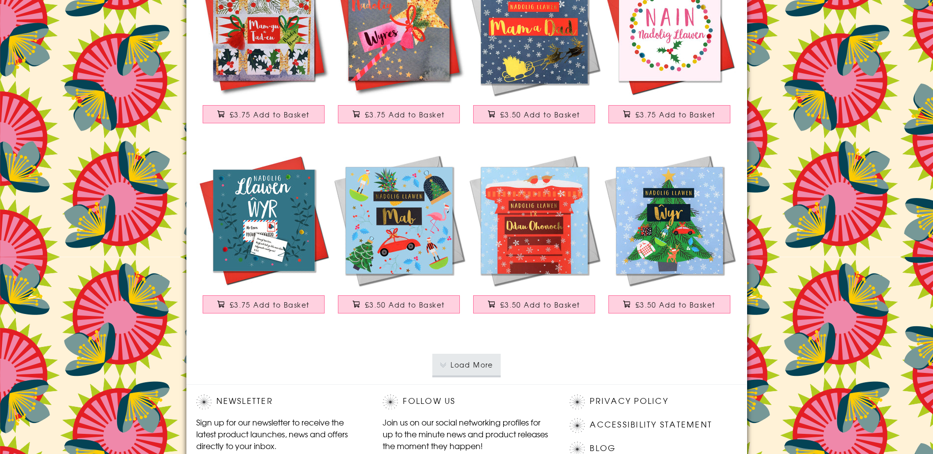
click at [472, 369] on button "Load More" at bounding box center [466, 365] width 68 height 22
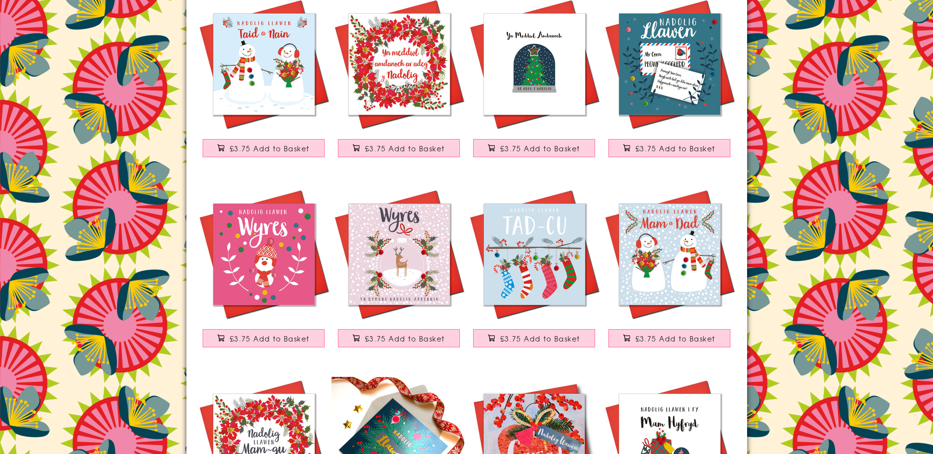
scroll to position [7829, 0]
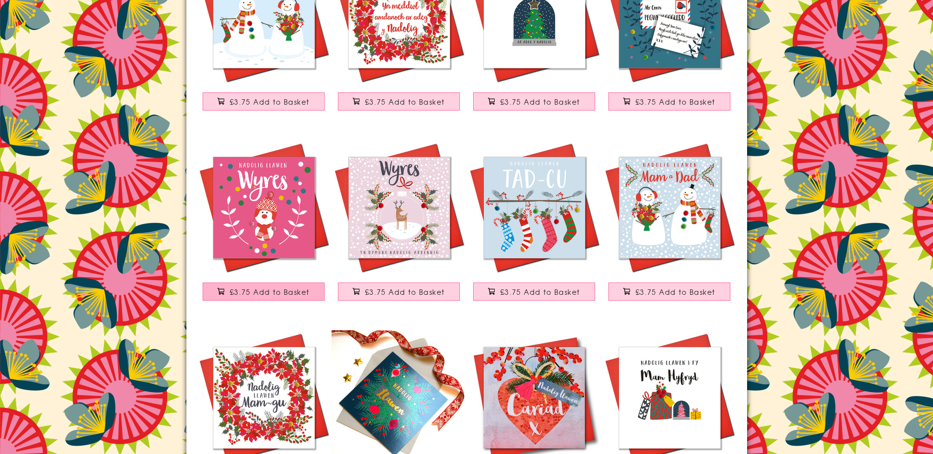
click at [319, 298] on button "£3.75 Add to Basket" at bounding box center [264, 292] width 122 height 18
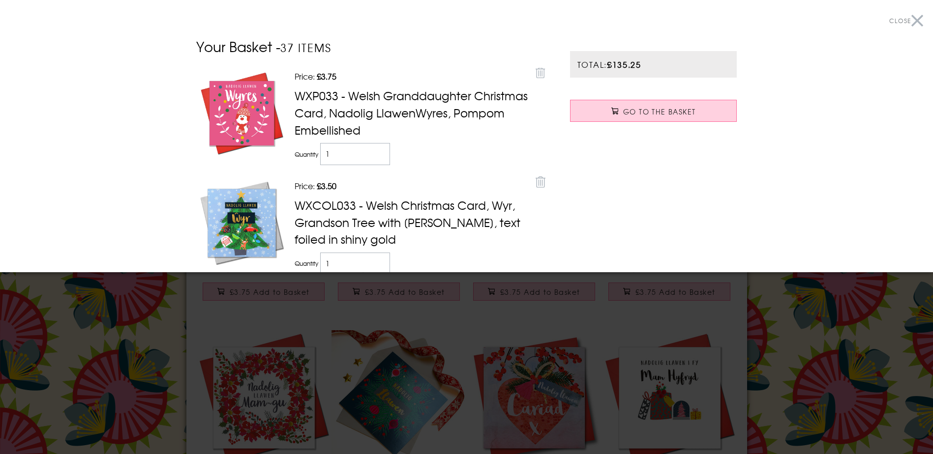
click at [792, 331] on div at bounding box center [466, 227] width 933 height 454
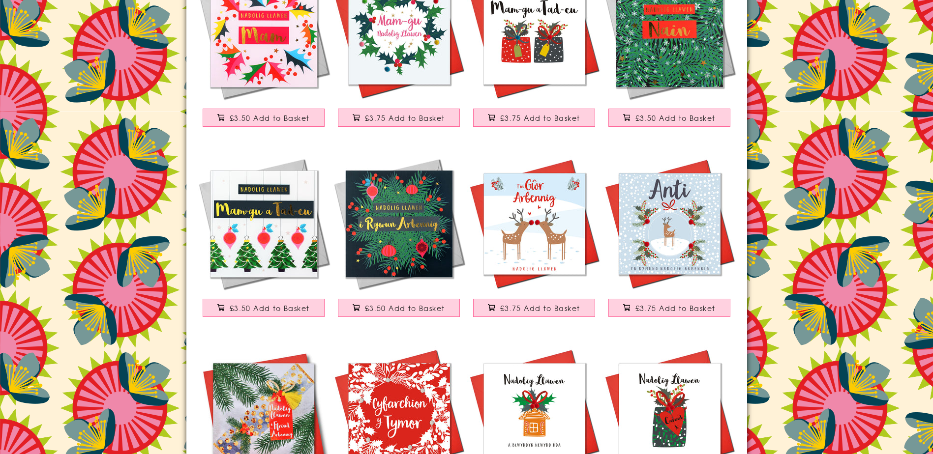
scroll to position [8812, 0]
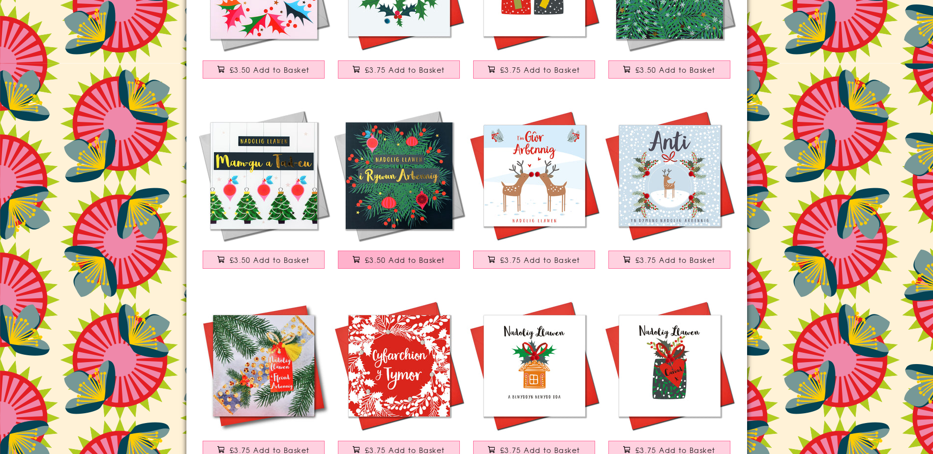
click at [443, 263] on span "£3.50 Add to Basket" at bounding box center [405, 260] width 80 height 10
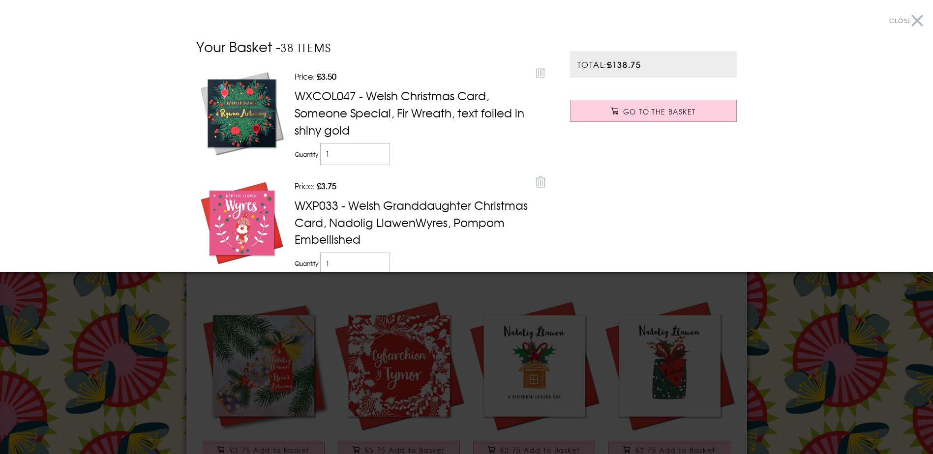
drag, startPoint x: 847, startPoint y: 335, endPoint x: 847, endPoint y: 330, distance: 5.4
click at [847, 333] on div at bounding box center [466, 227] width 933 height 454
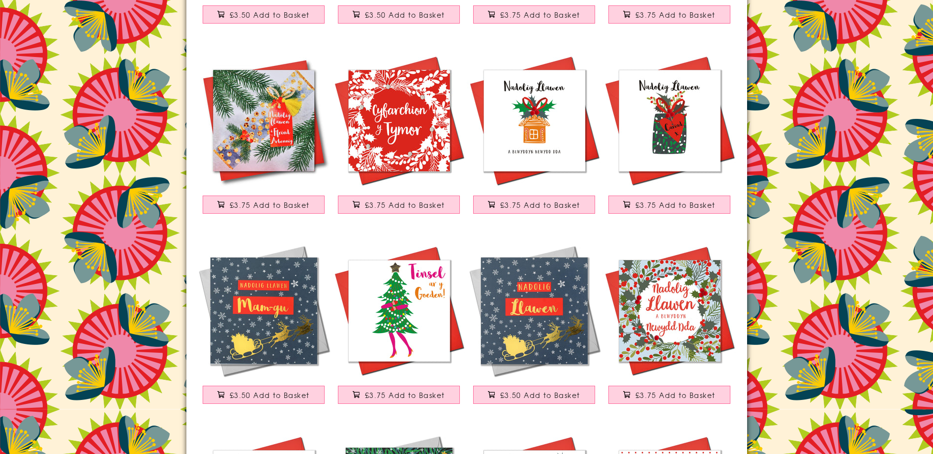
scroll to position [9058, 0]
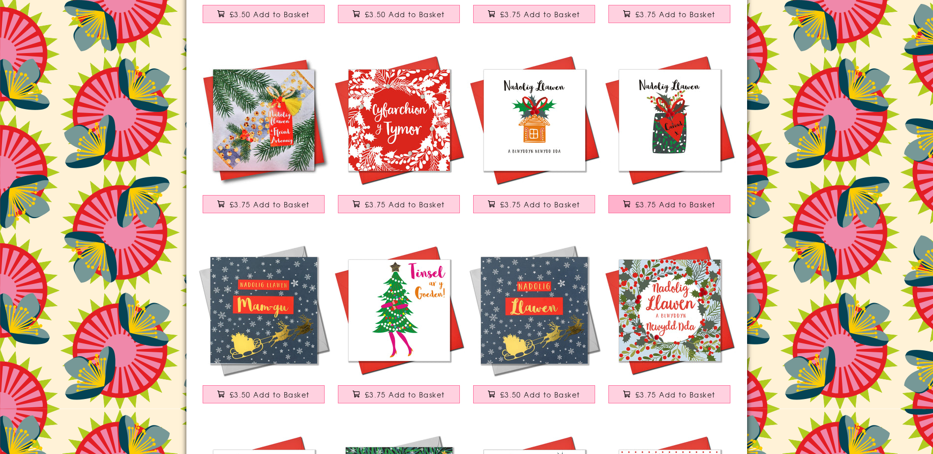
click at [663, 204] on span "£3.75 Add to Basket" at bounding box center [675, 205] width 80 height 10
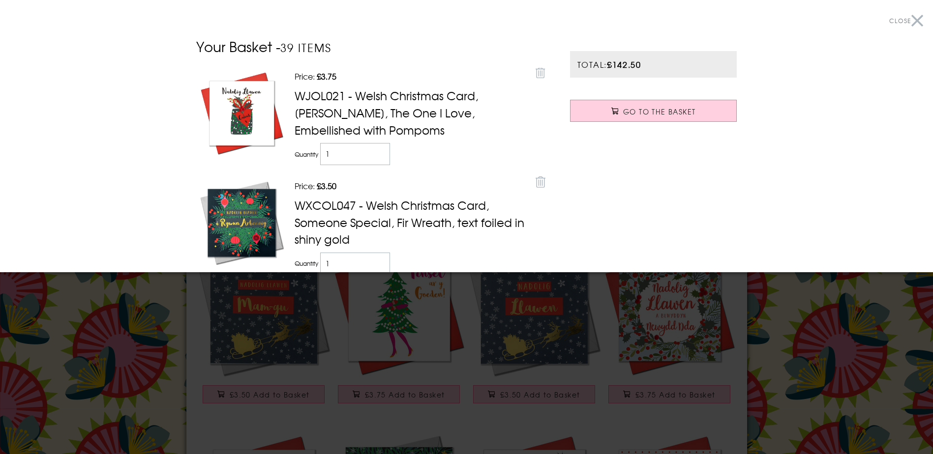
click at [822, 332] on div at bounding box center [466, 227] width 933 height 454
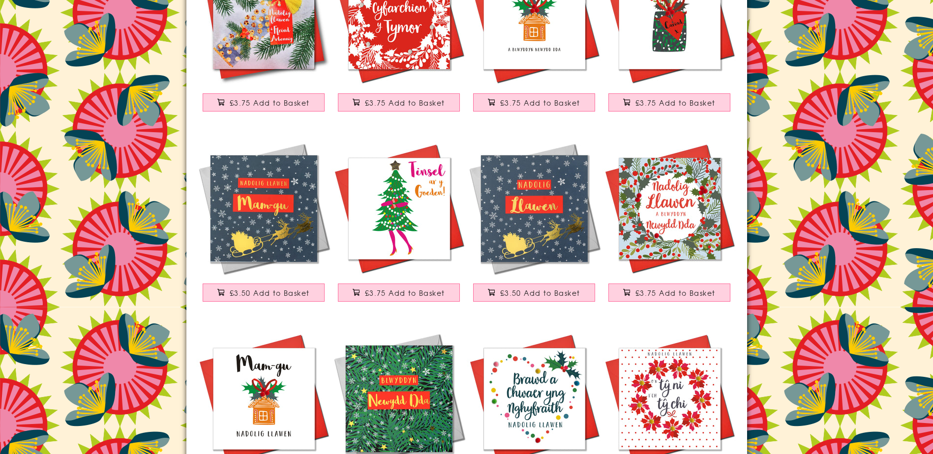
scroll to position [9304, 0]
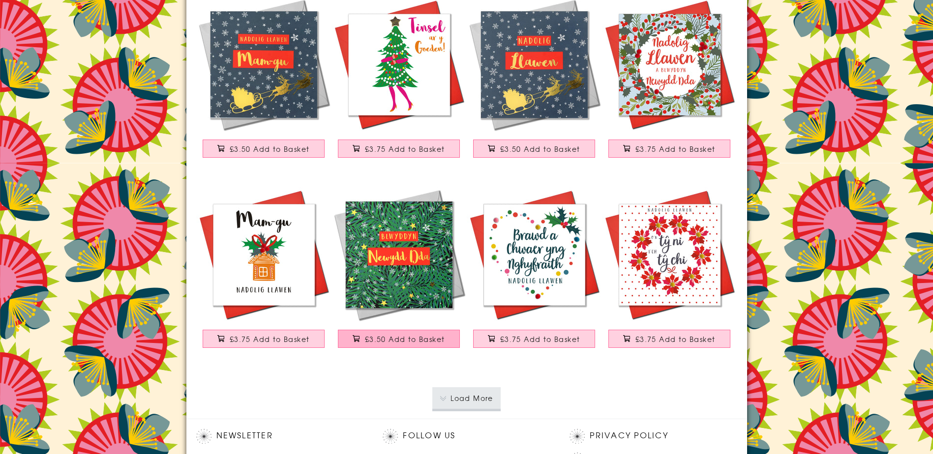
click at [365, 344] on button "£3.50 Add to Basket" at bounding box center [399, 339] width 122 height 18
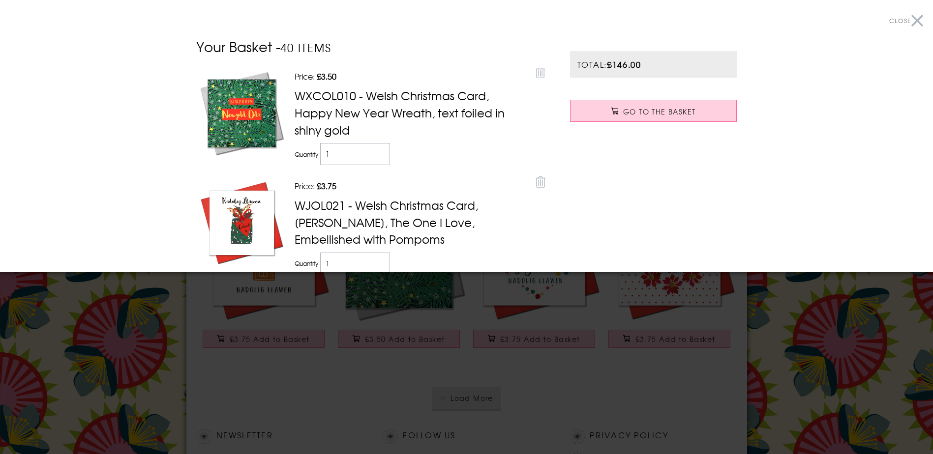
drag, startPoint x: 877, startPoint y: 341, endPoint x: 843, endPoint y: 342, distance: 34.4
click at [877, 341] on div at bounding box center [466, 227] width 933 height 454
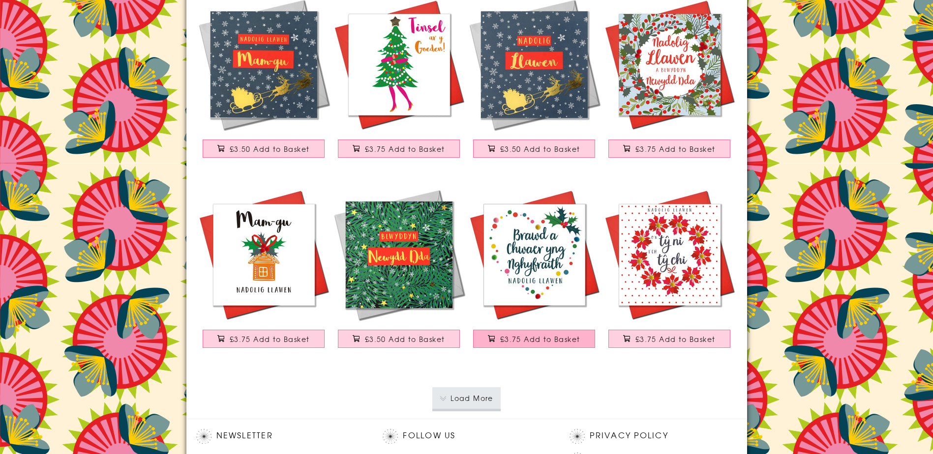
click at [550, 344] on span "£3.75 Add to Basket" at bounding box center [540, 339] width 80 height 10
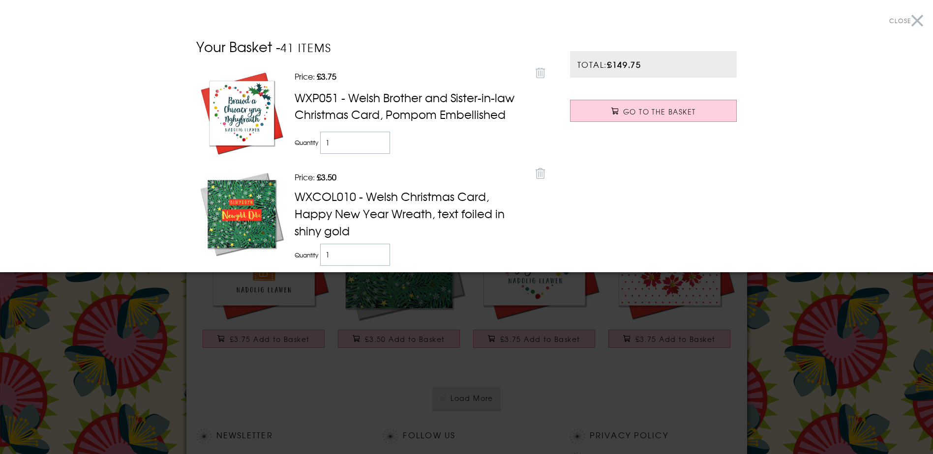
click at [828, 353] on div at bounding box center [466, 227] width 933 height 454
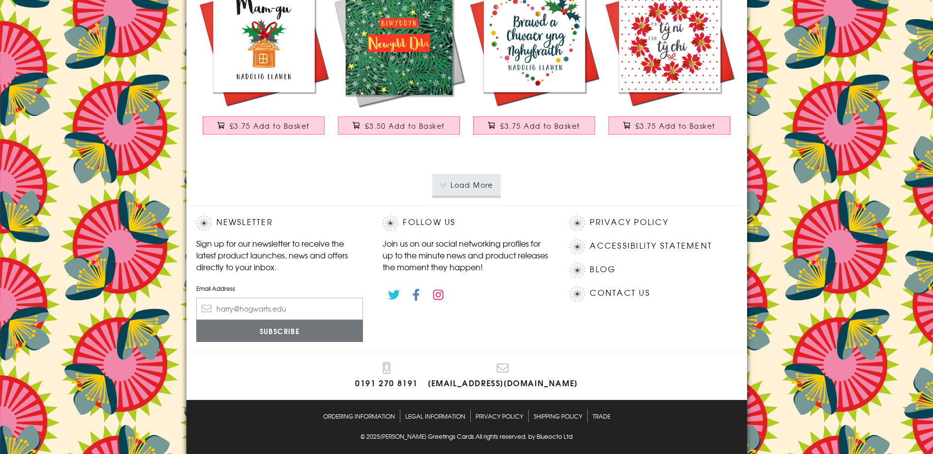
scroll to position [9521, 0]
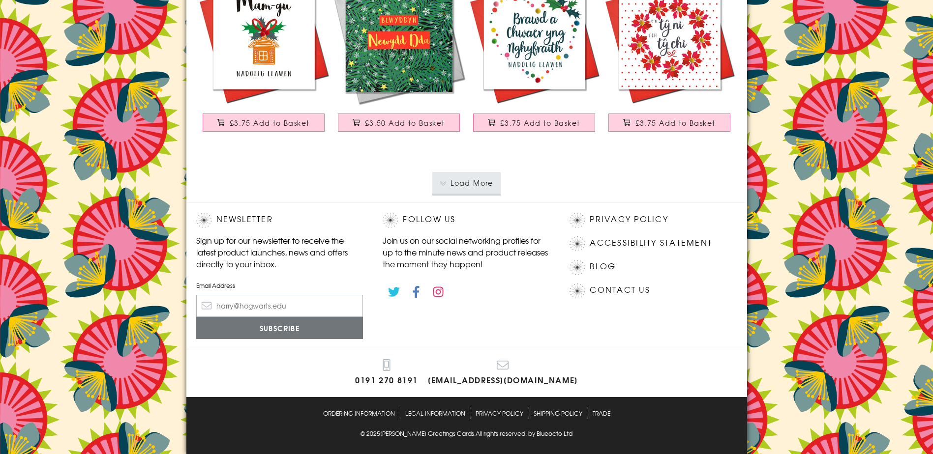
click at [444, 180] on button "Load More" at bounding box center [466, 183] width 68 height 22
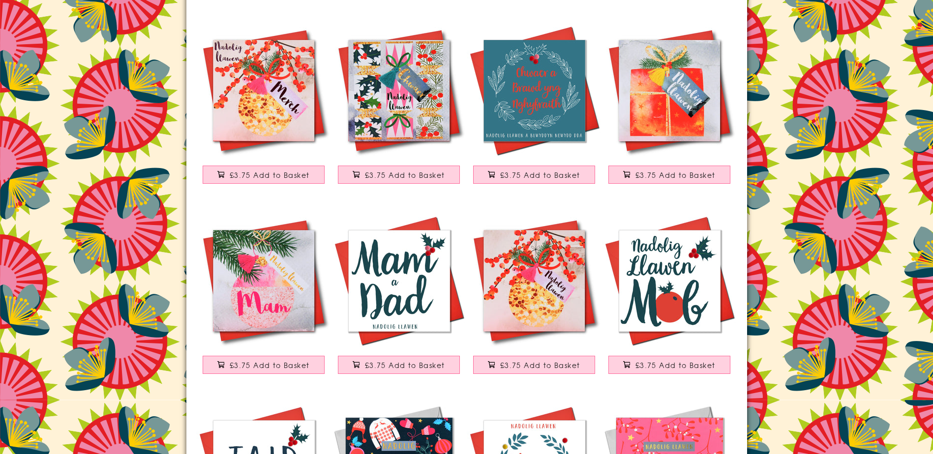
scroll to position [9865, 0]
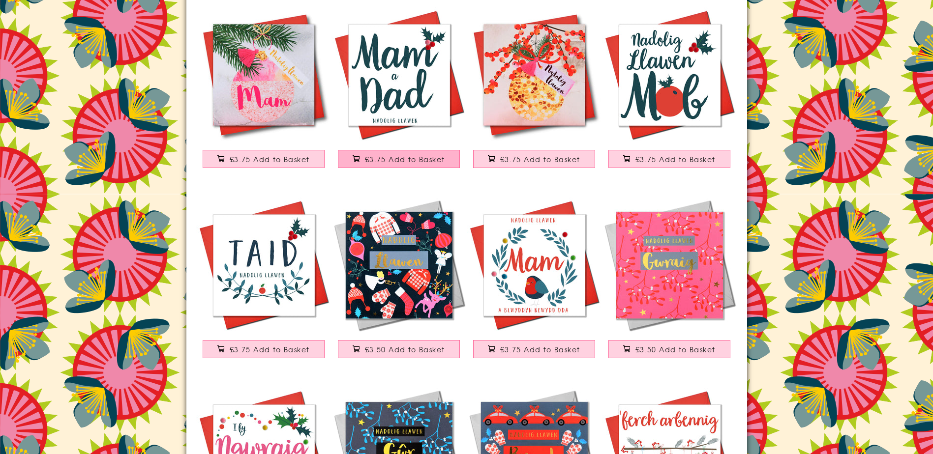
click at [454, 148] on link "£3.75 Add to Basket" at bounding box center [399, 92] width 135 height 171
click at [444, 159] on span "£3.75 Add to Basket" at bounding box center [405, 159] width 80 height 10
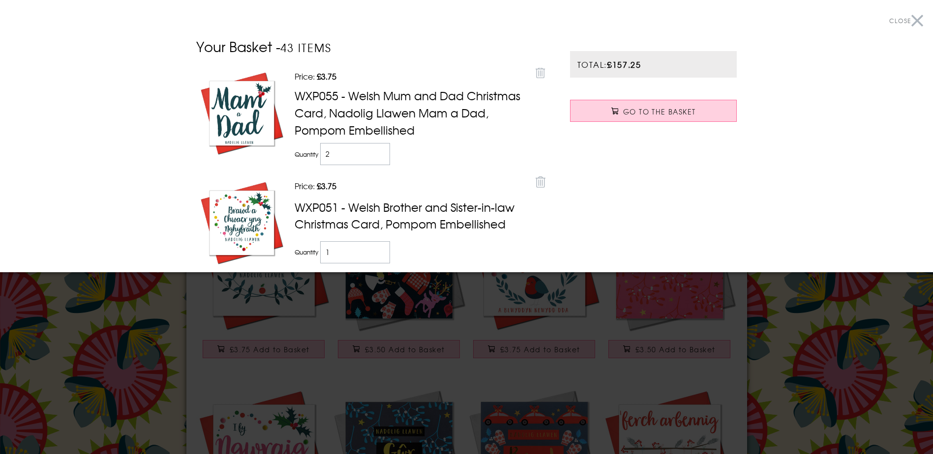
scroll to position [9467, 0]
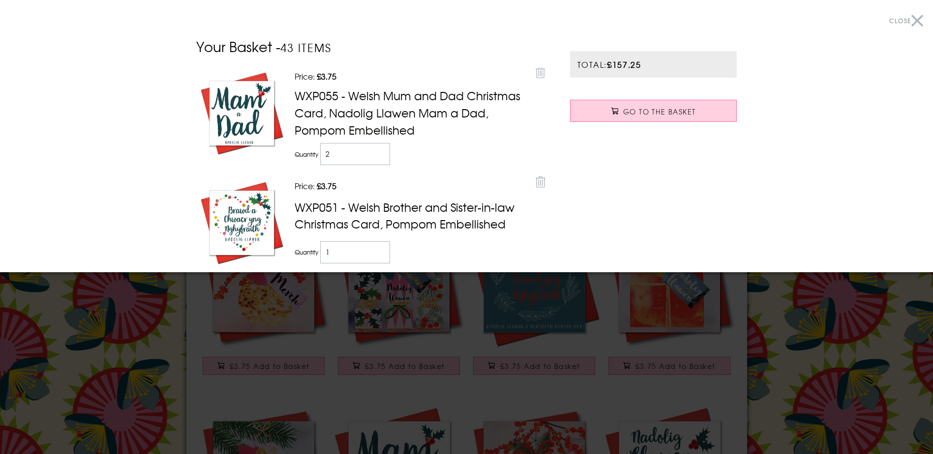
click at [887, 356] on div at bounding box center [466, 227] width 933 height 454
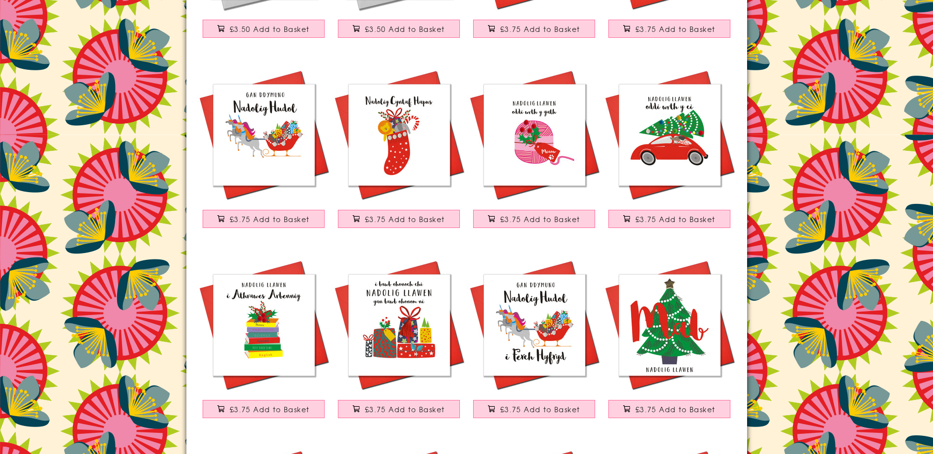
scroll to position [0, 0]
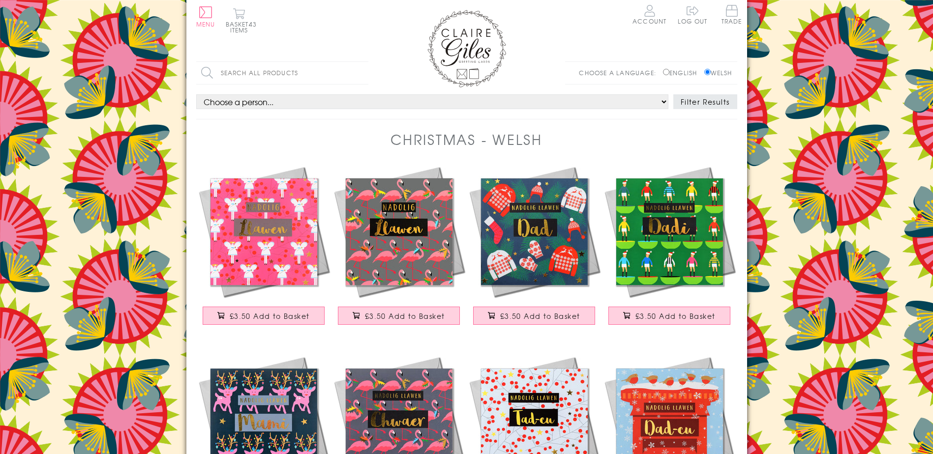
click at [246, 104] on select "Choose a person... All Open Mum Dad Daughter Son Brother Sister Husband Wife Gr…" at bounding box center [432, 101] width 472 height 15
select select "rel:Niece"
click at [196, 94] on select "Choose a person... All Open Mum Dad Daughter Son Brother Sister Husband Wife Gr…" at bounding box center [432, 101] width 472 height 15
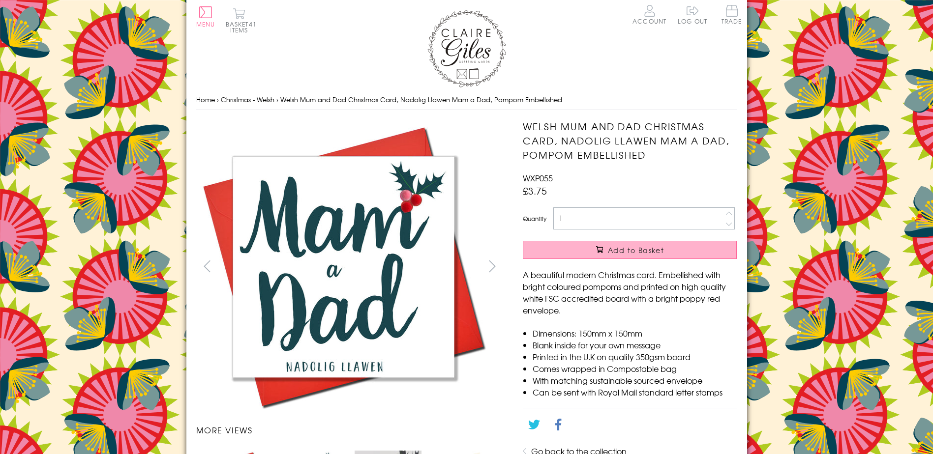
click at [672, 256] on button "Add to Basket" at bounding box center [630, 250] width 214 height 18
click at [235, 25] on button "Basket 43 items" at bounding box center [239, 20] width 27 height 25
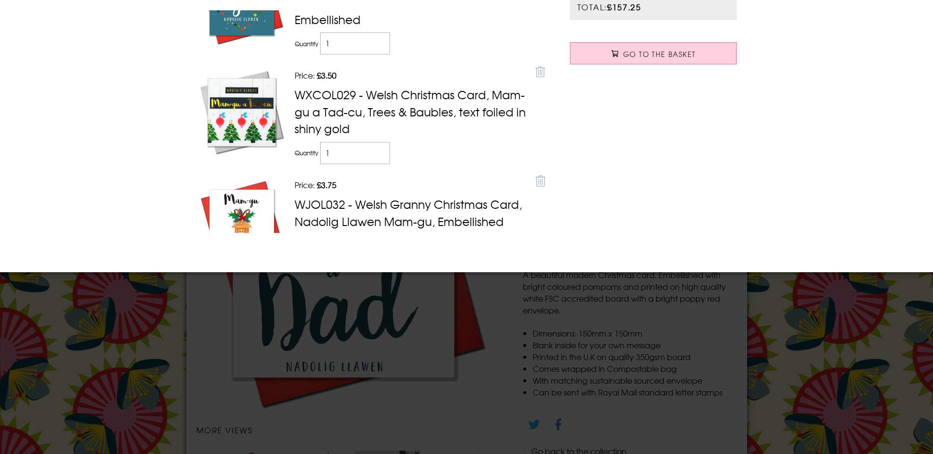
scroll to position [1141, 0]
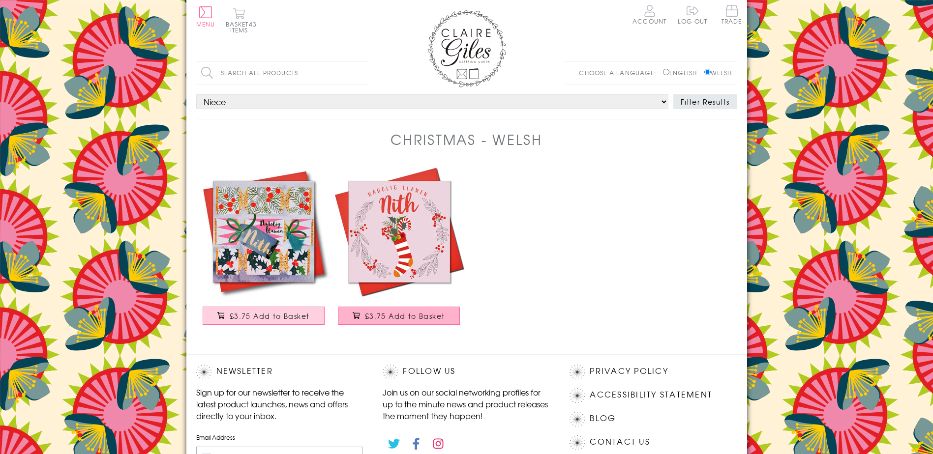
click at [411, 316] on span "£3.75 Add to Basket" at bounding box center [405, 316] width 80 height 10
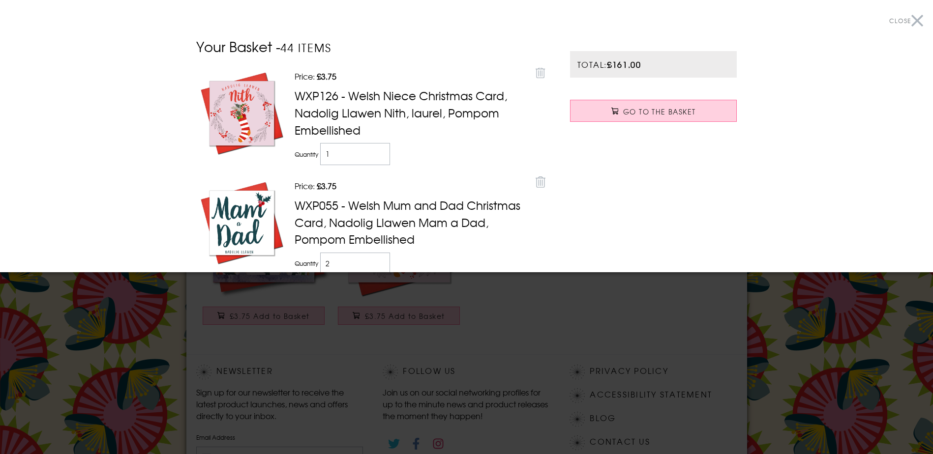
drag, startPoint x: 764, startPoint y: 353, endPoint x: 756, endPoint y: 352, distance: 8.5
click at [764, 353] on div at bounding box center [466, 227] width 933 height 454
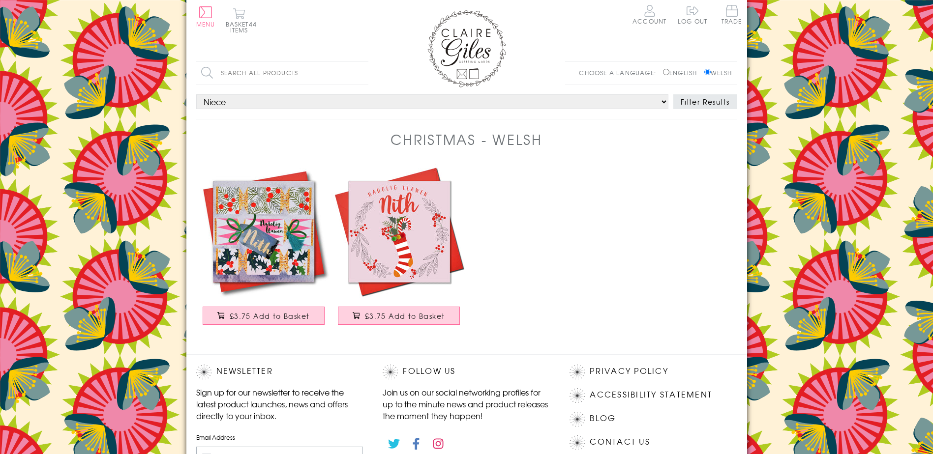
click at [282, 104] on select "Choose a person... All Open Mum Dad Daughter Son Brother Sister Husband Wife Gr…" at bounding box center [432, 101] width 472 height 15
select select "rel:Nephew"
click at [196, 94] on select "Choose a person... All Open Mum Dad Daughter Son Brother Sister Husband Wife Gr…" at bounding box center [432, 101] width 472 height 15
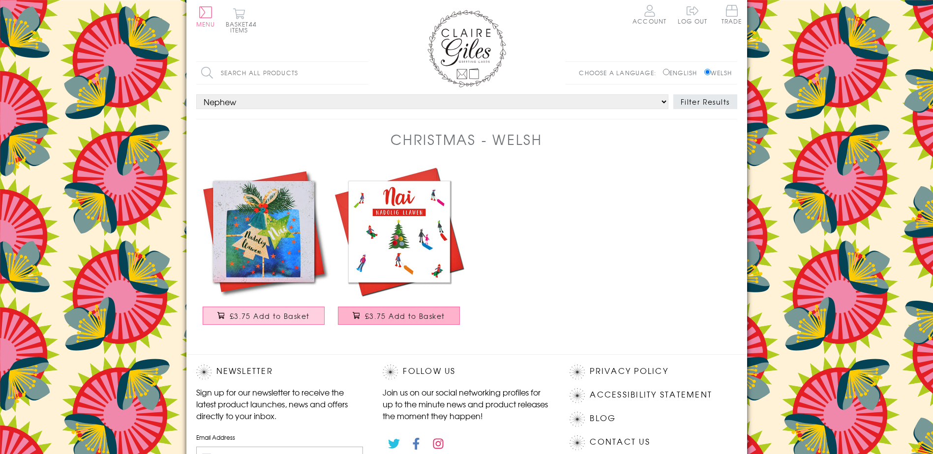
click at [402, 316] on span "£3.75 Add to Basket" at bounding box center [405, 316] width 80 height 10
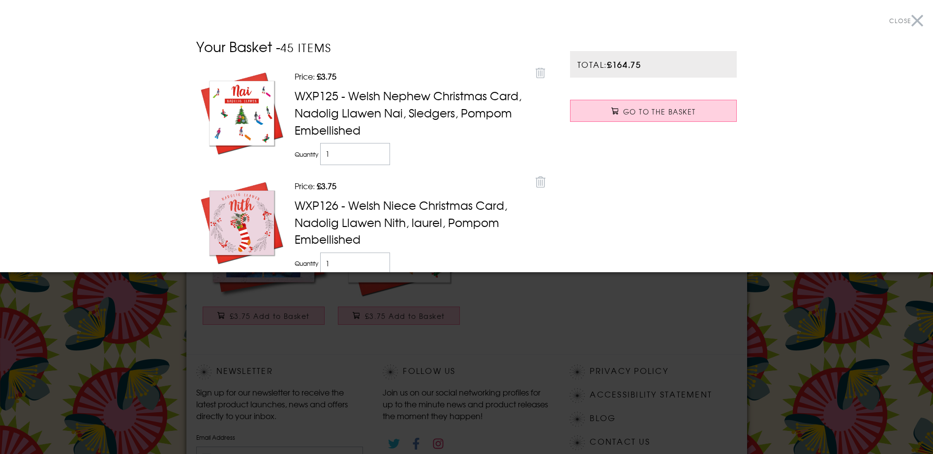
click at [872, 352] on div at bounding box center [466, 227] width 933 height 454
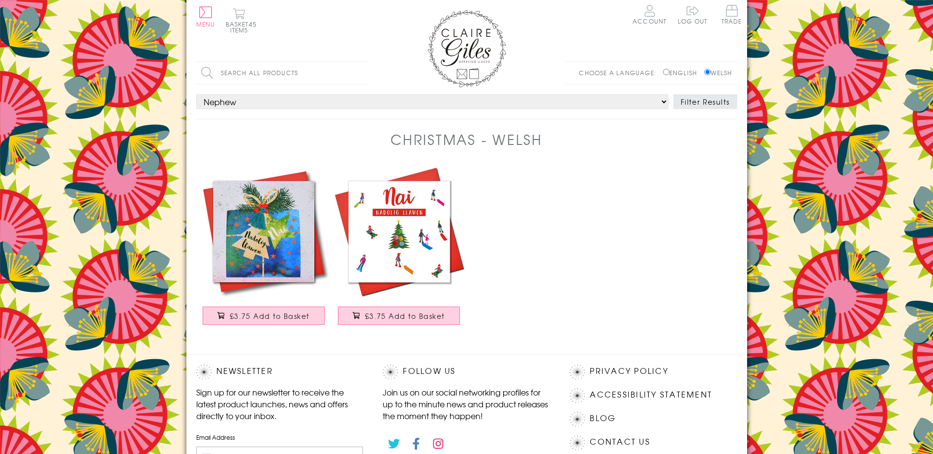
click at [288, 96] on select "Choose a person... All Open Mum Dad Daughter Son Brother Sister Husband Wife Gr…" at bounding box center [432, 101] width 472 height 15
select select "rel:Mother"
click at [196, 94] on select "Choose a person... All Open Mum Dad Daughter Son Brother Sister Husband Wife Gr…" at bounding box center [432, 101] width 472 height 15
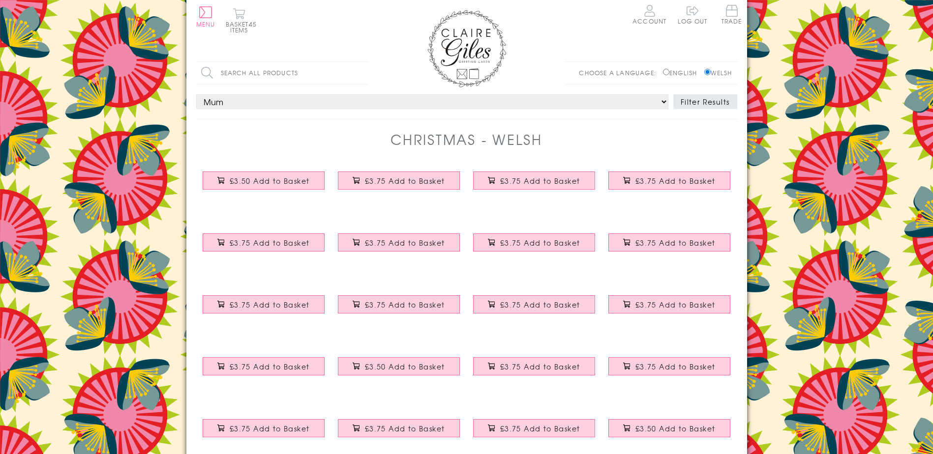
select select "rel:Mother"
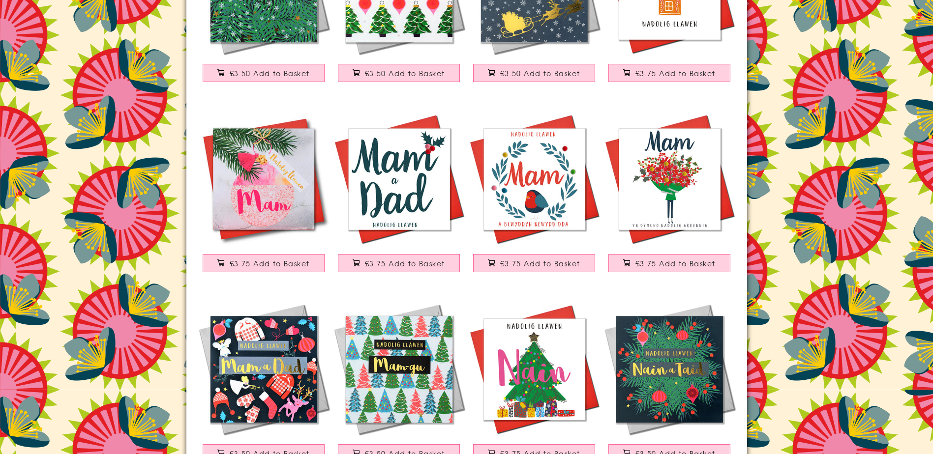
scroll to position [1377, 0]
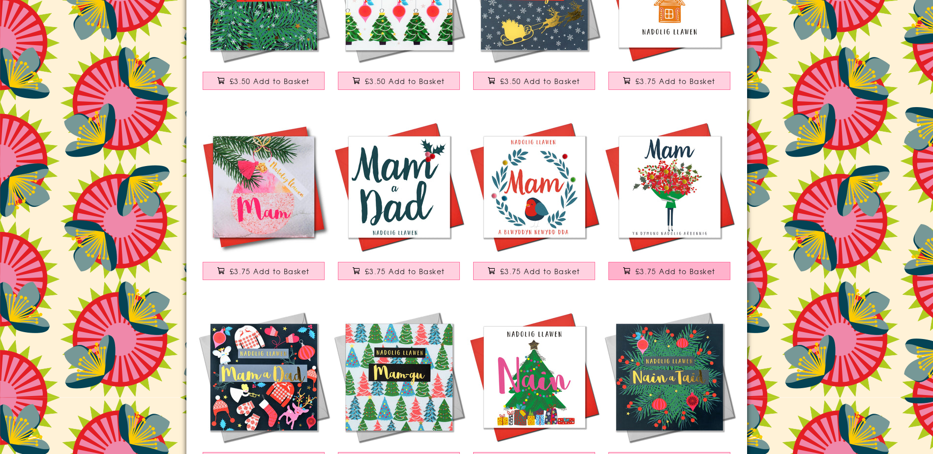
click at [679, 273] on span "£3.75 Add to Basket" at bounding box center [675, 272] width 80 height 10
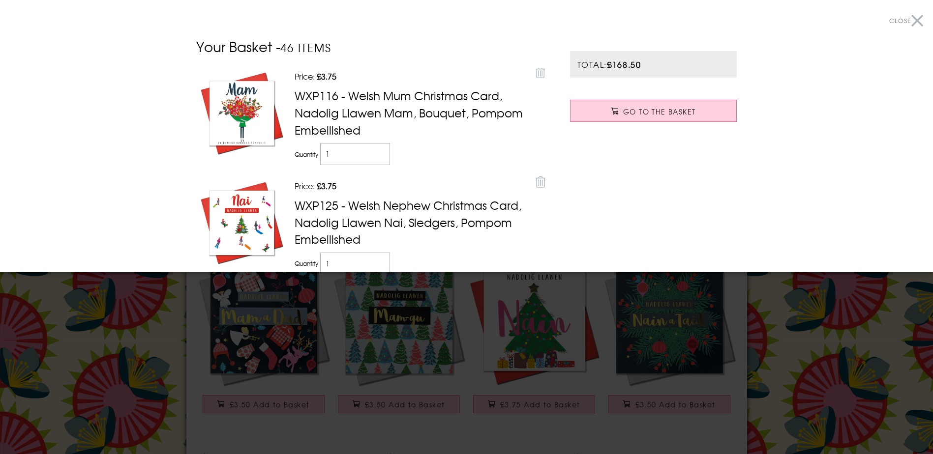
scroll to position [1525, 0]
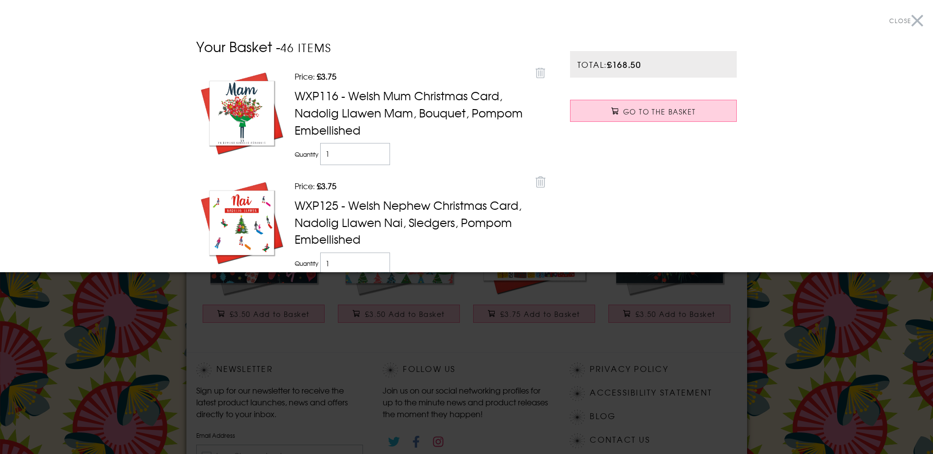
click at [287, 311] on div at bounding box center [466, 227] width 933 height 454
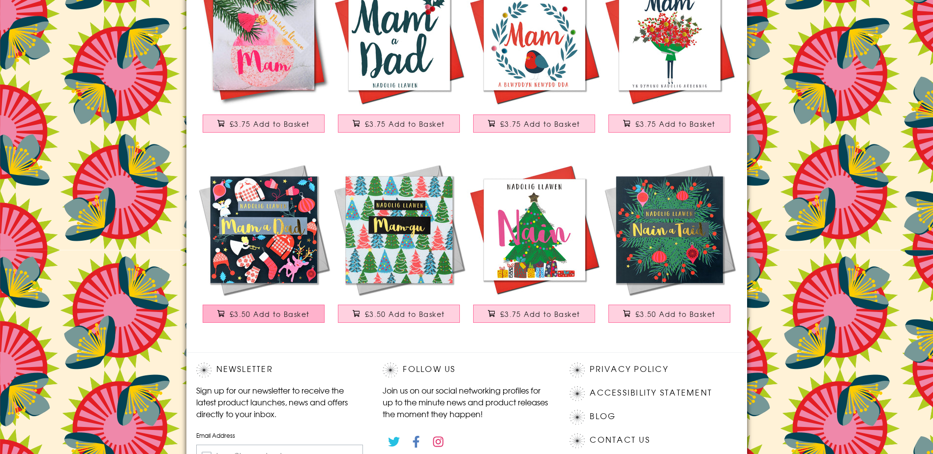
click at [287, 317] on span "£3.50 Add to Basket" at bounding box center [270, 314] width 80 height 10
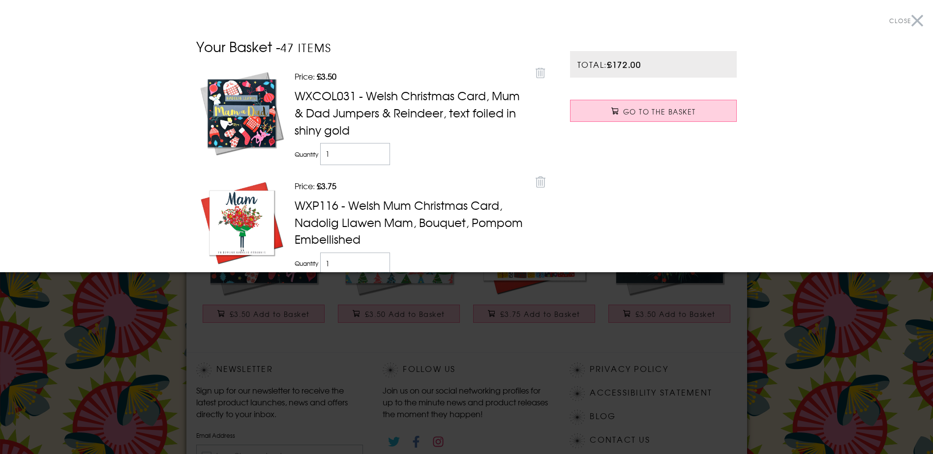
click at [896, 331] on div at bounding box center [466, 227] width 933 height 454
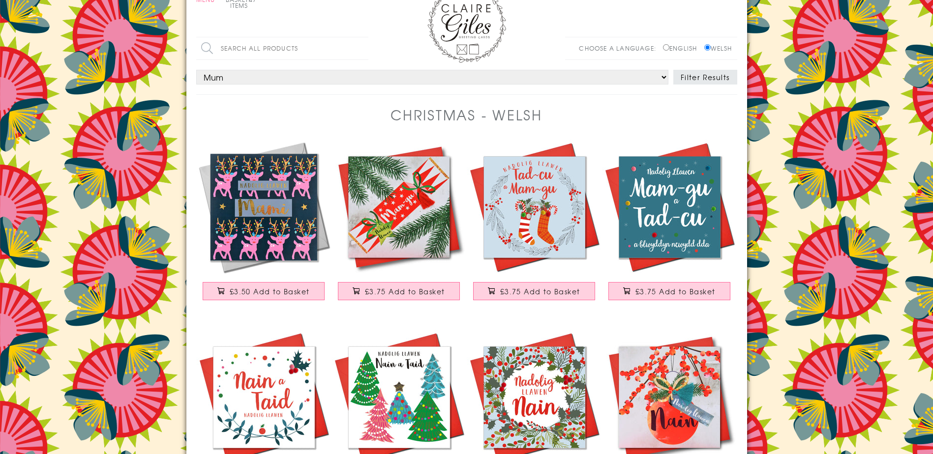
scroll to position [0, 0]
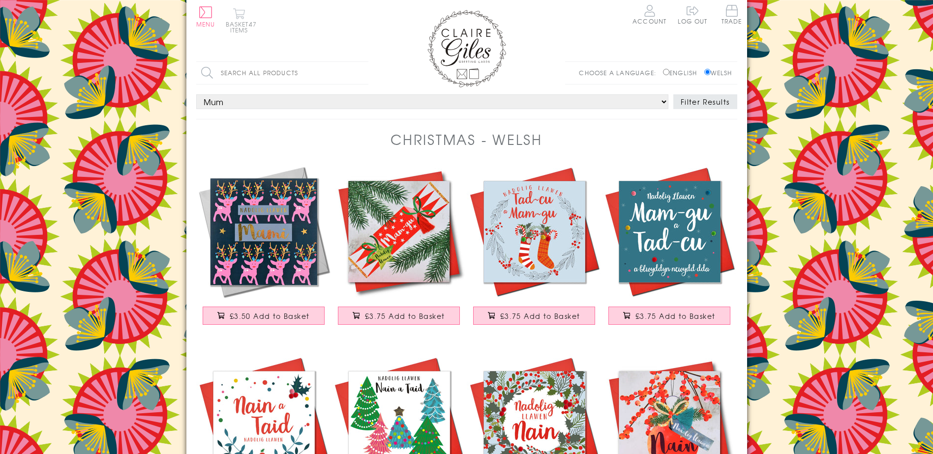
click at [241, 30] on span "47 items" at bounding box center [243, 27] width 27 height 15
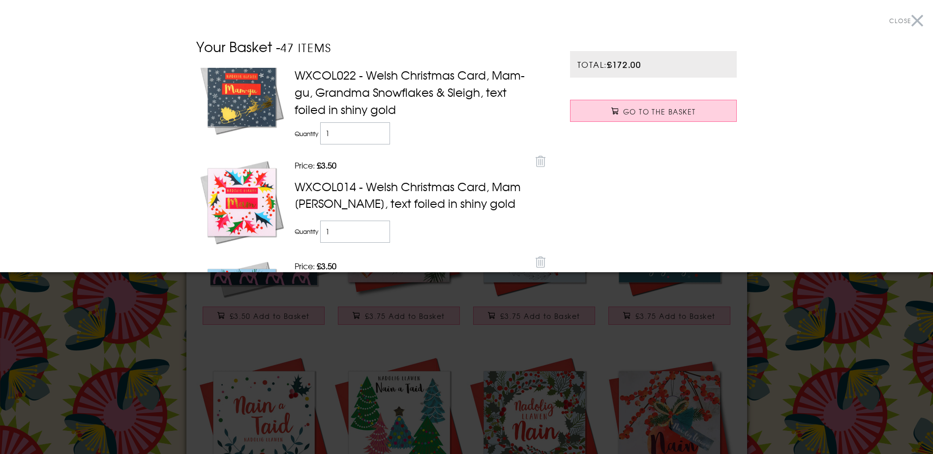
scroll to position [4343, 0]
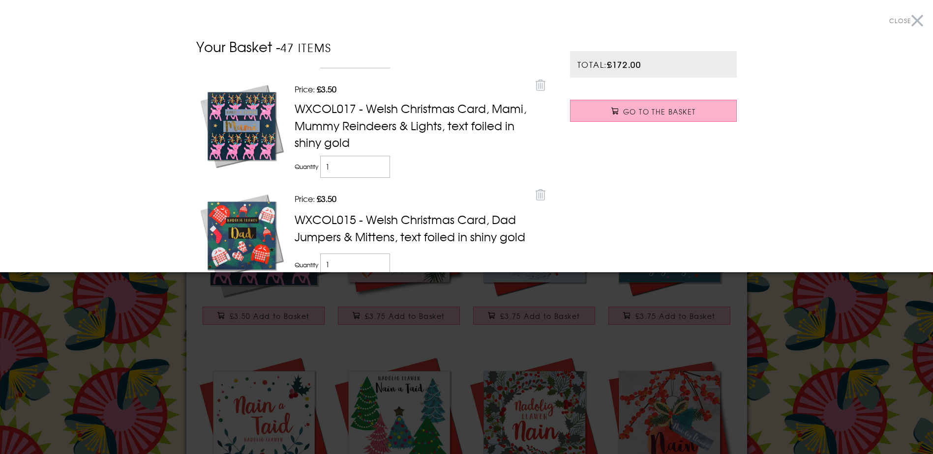
click at [629, 108] on span "Go to the Basket" at bounding box center [659, 112] width 72 height 10
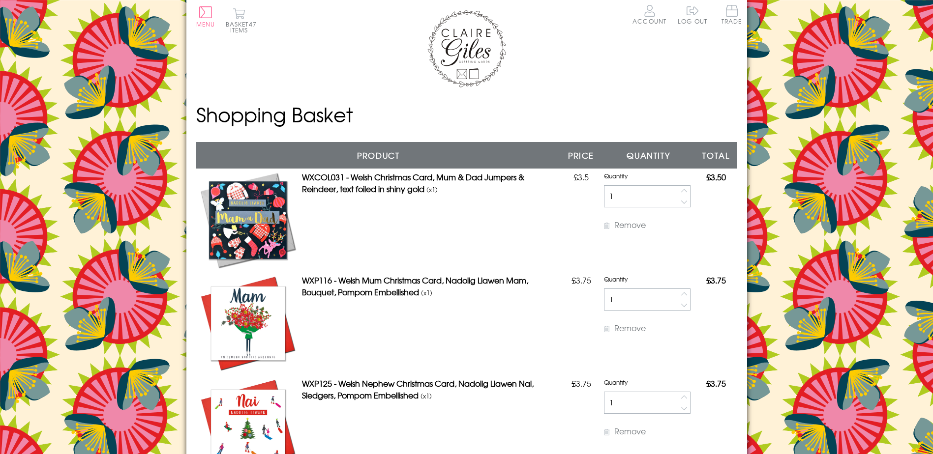
scroll to position [28, 0]
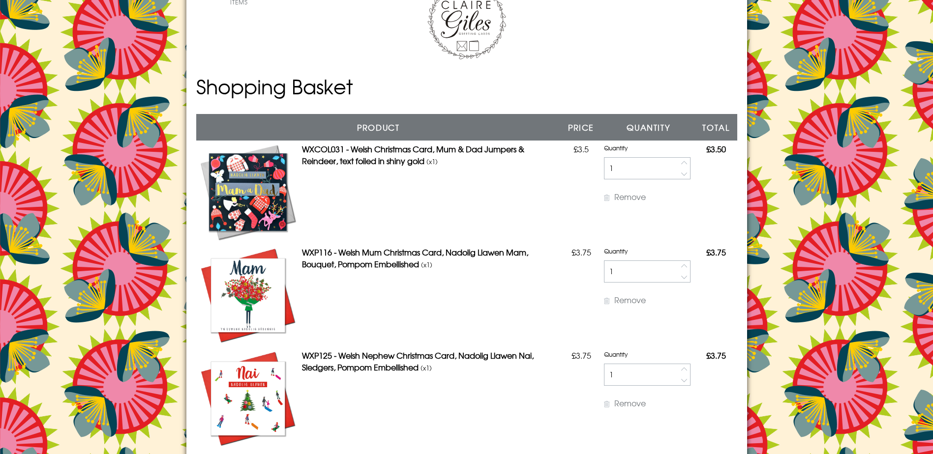
click at [680, 272] on button "button" at bounding box center [684, 277] width 11 height 11
click at [682, 265] on button "button" at bounding box center [684, 266] width 11 height 11
type input "2"
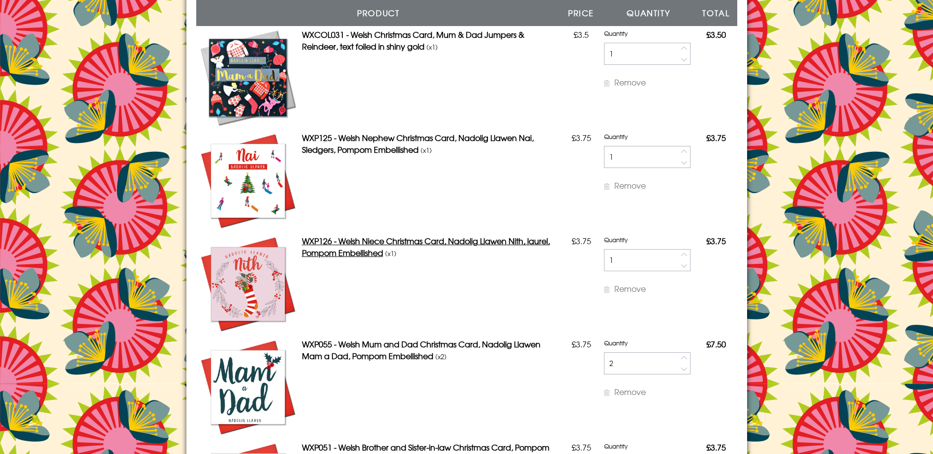
scroll to position [0, 0]
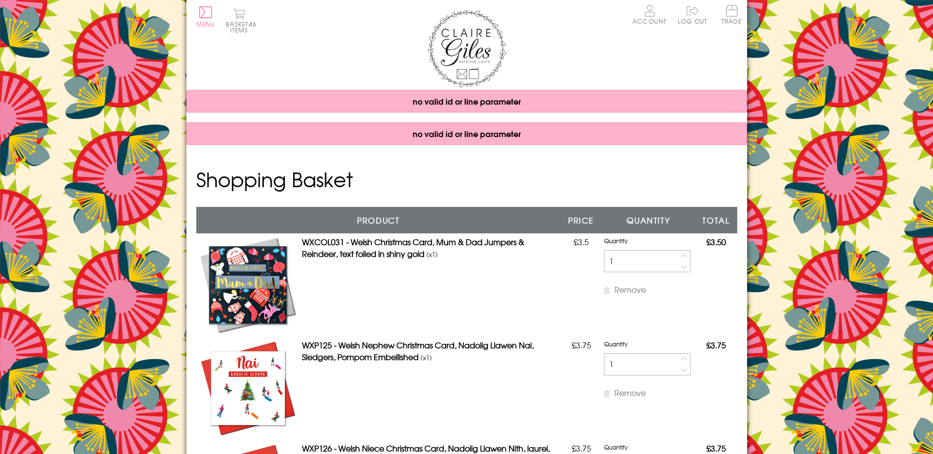
click at [680, 254] on button "button" at bounding box center [684, 255] width 11 height 11
type input "2"
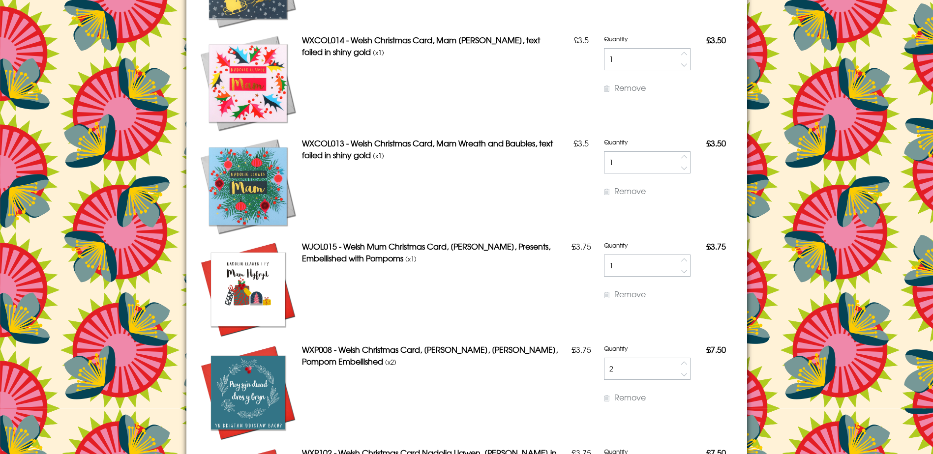
scroll to position [1967, 0]
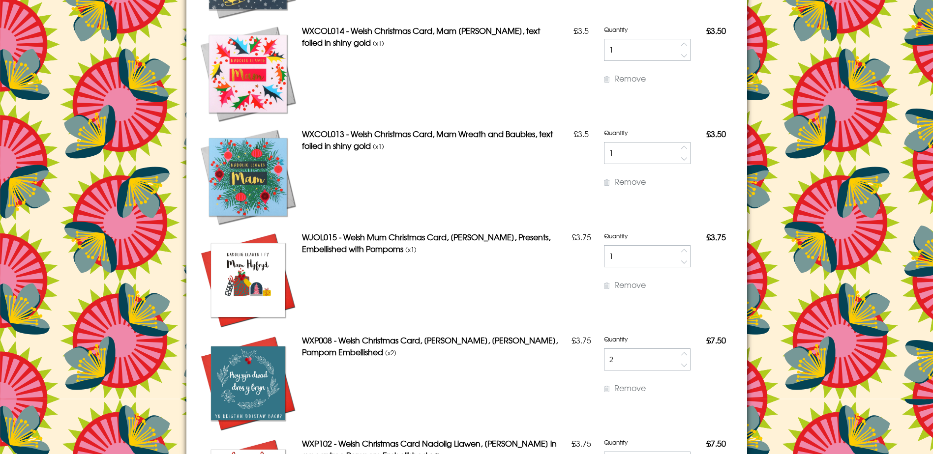
click at [682, 147] on button "button" at bounding box center [684, 147] width 11 height 11
type input "2"
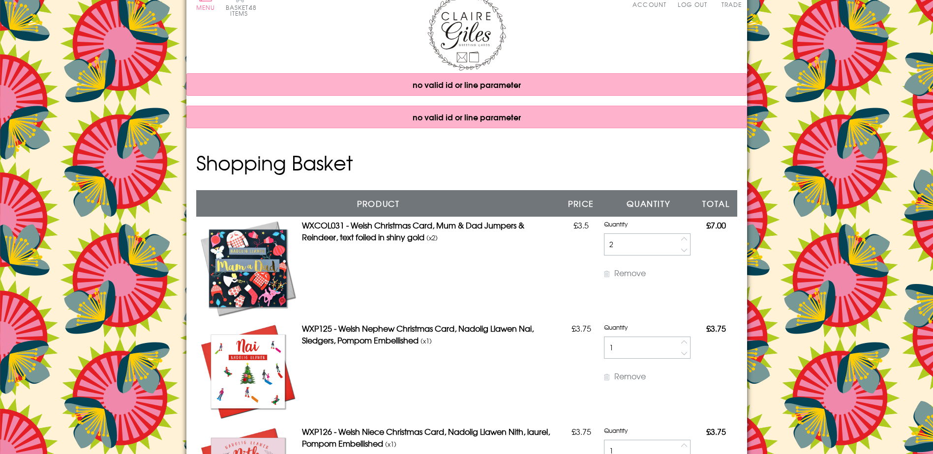
scroll to position [0, 0]
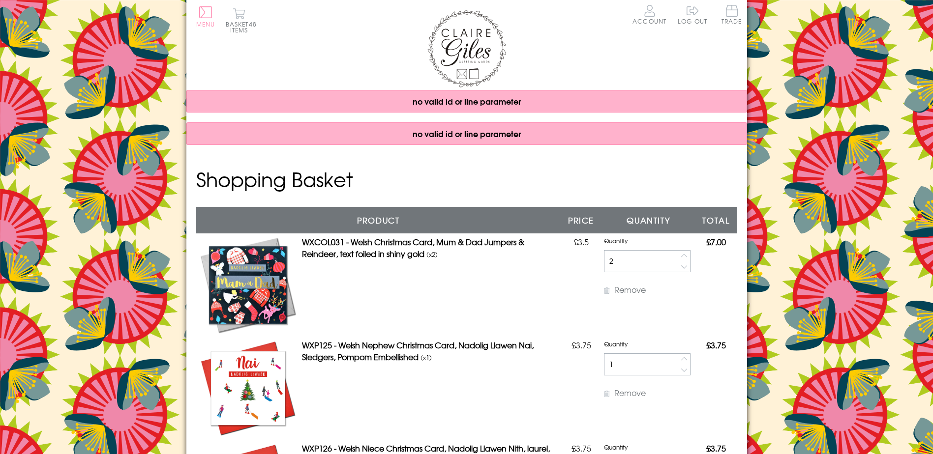
click at [203, 24] on span "Menu" at bounding box center [205, 24] width 19 height 9
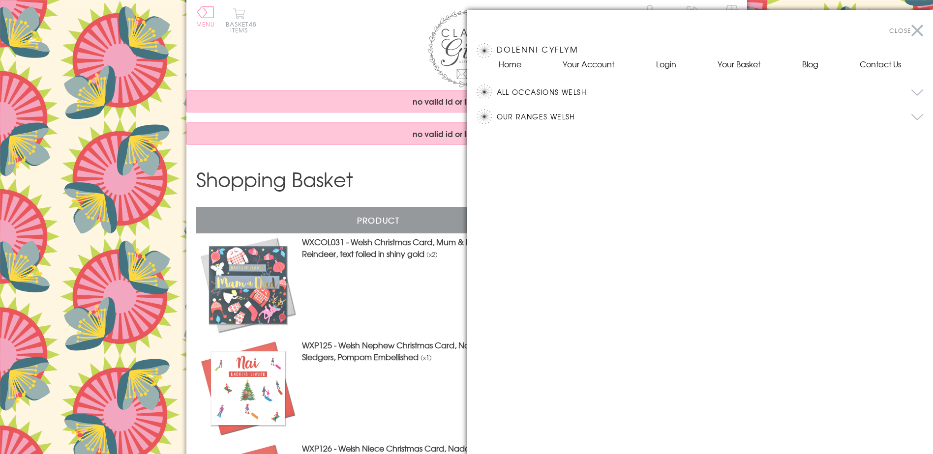
click at [349, 64] on div at bounding box center [466, 227] width 933 height 454
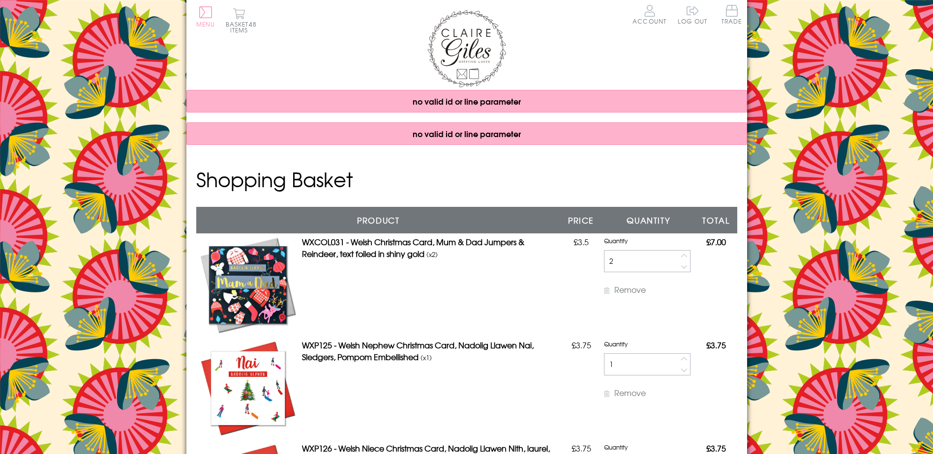
click at [205, 25] on span "Menu" at bounding box center [205, 24] width 19 height 9
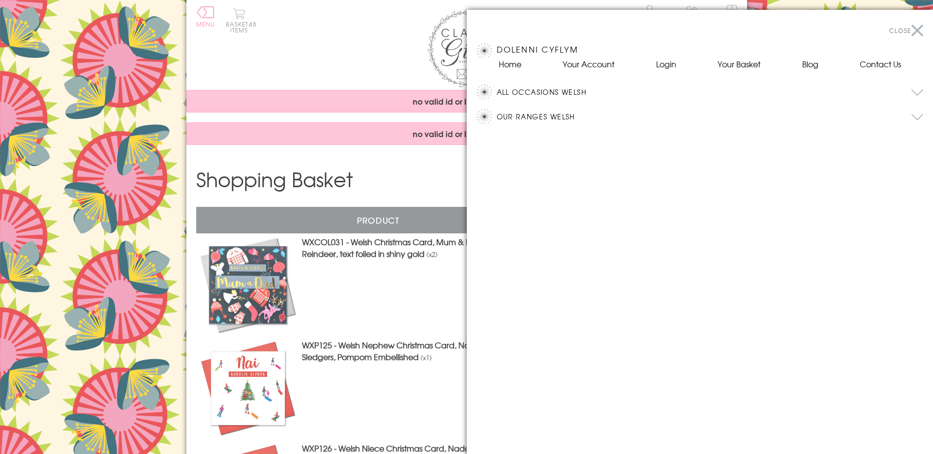
click at [557, 95] on button "All Occasions Welsh" at bounding box center [710, 92] width 427 height 15
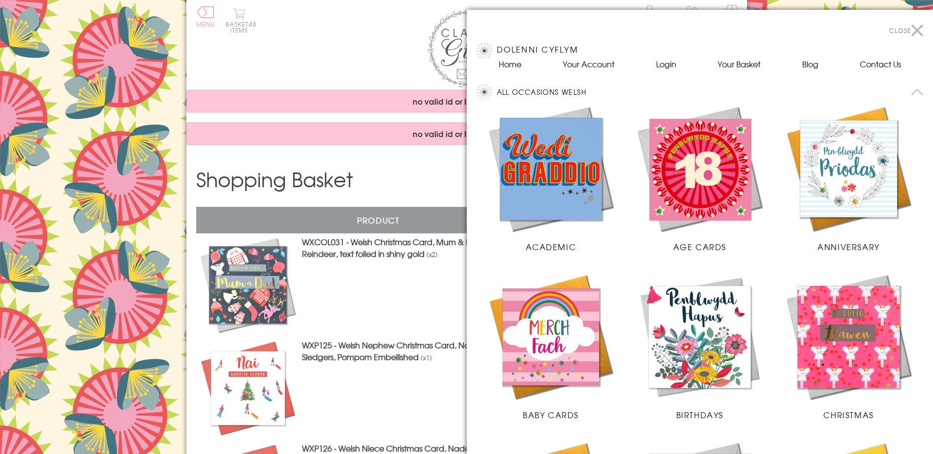
click at [810, 270] on div at bounding box center [466, 227] width 933 height 454
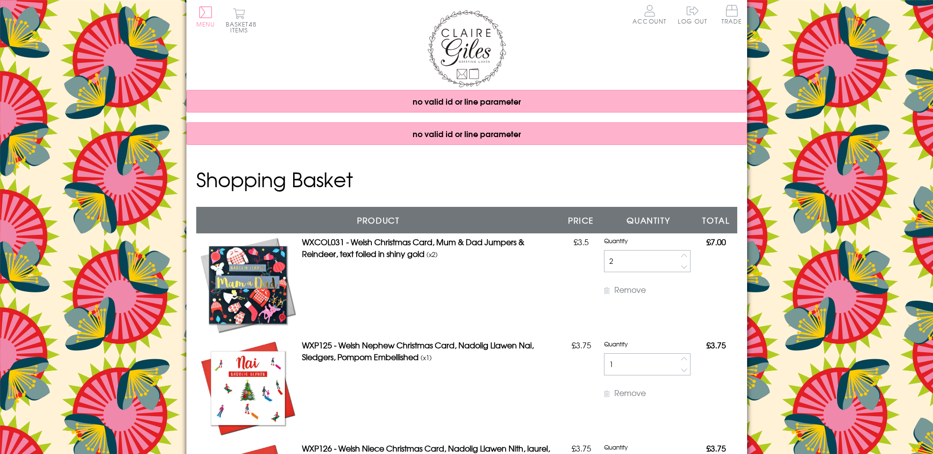
click at [198, 26] on span "Menu" at bounding box center [205, 24] width 19 height 9
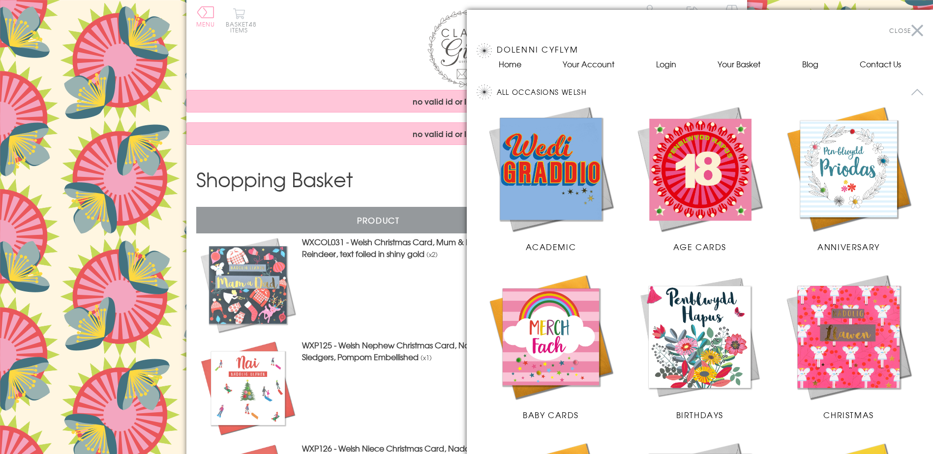
click at [855, 332] on img at bounding box center [848, 336] width 129 height 129
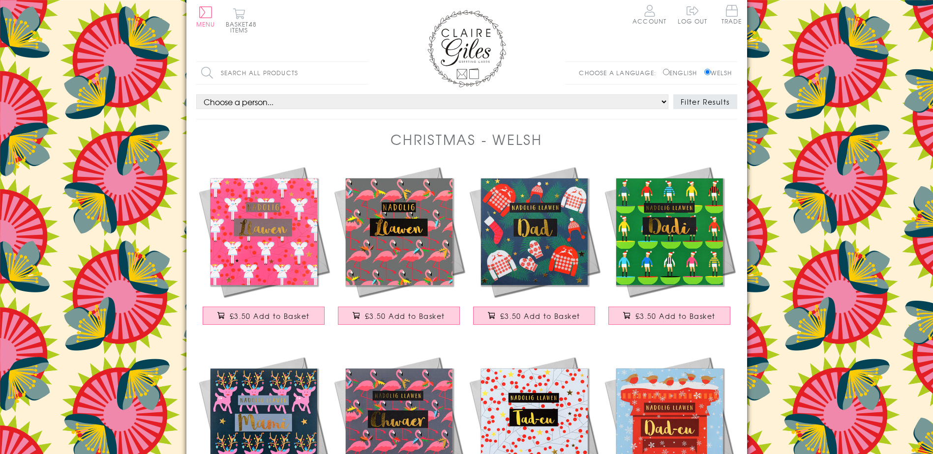
click at [327, 109] on div "Choose your person Choose a person... All Open Mum Dad Daughter Son Brother Sis…" at bounding box center [466, 106] width 541 height 25
click at [327, 104] on select "Choose a person... All Open Mum Dad Daughter Son Brother Sister Husband Wife Gr…" at bounding box center [432, 101] width 472 height 15
select select "rel:Daughter"
click at [196, 94] on select "Choose a person... All Open Mum Dad Daughter Son Brother Sister Husband Wife Gr…" at bounding box center [432, 101] width 472 height 15
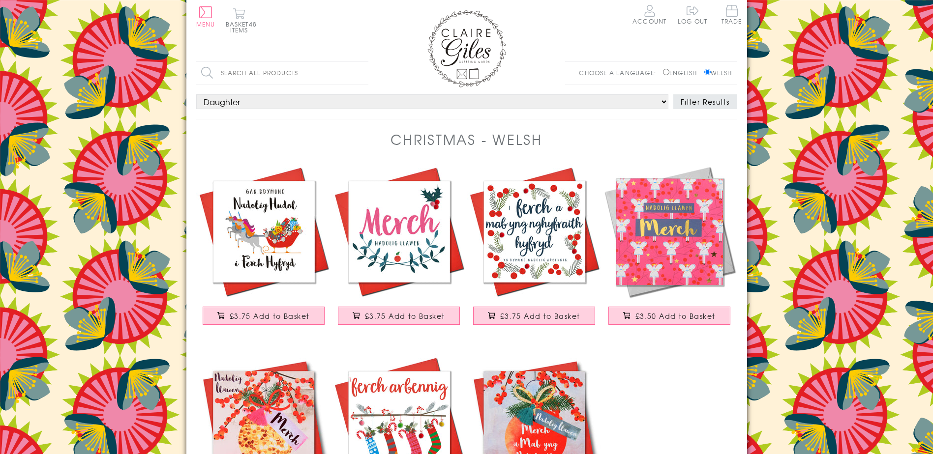
select select "rel:Daughter"
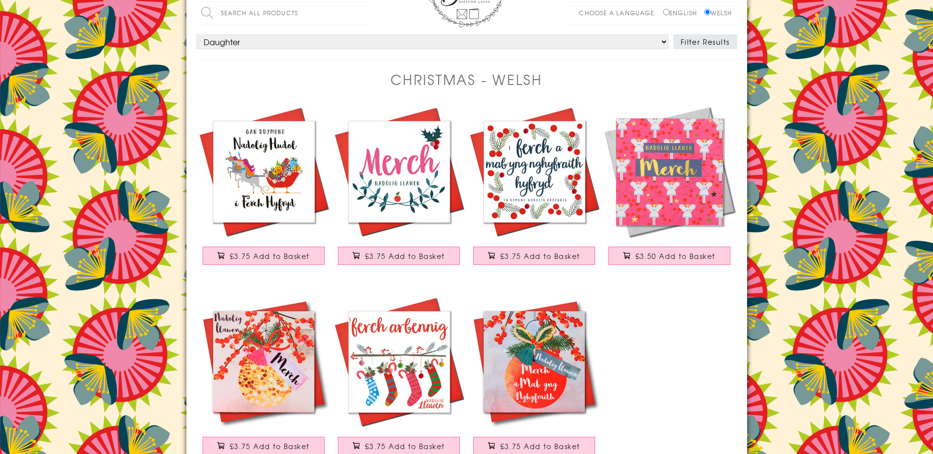
scroll to position [49, 0]
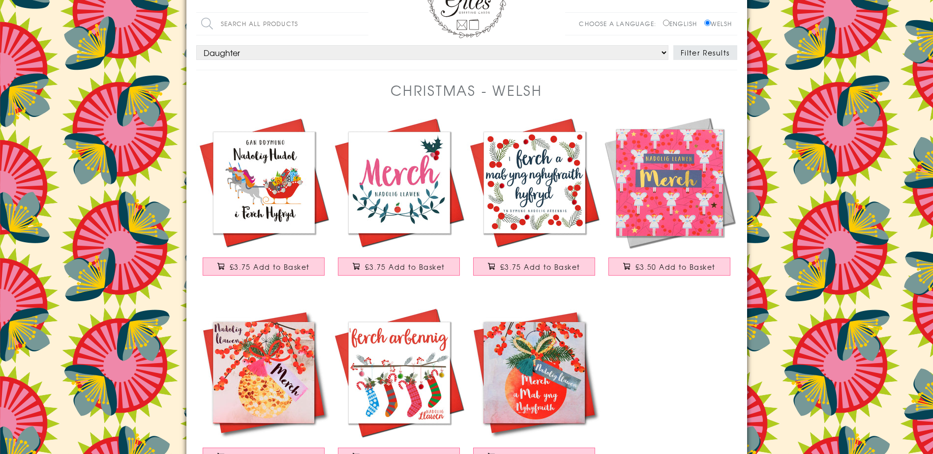
click at [650, 322] on ul "£3.75 Add to Basket £3.75 Add to Basket £3.75 Add to Basket £3.50 Add to Basket…" at bounding box center [466, 305] width 541 height 381
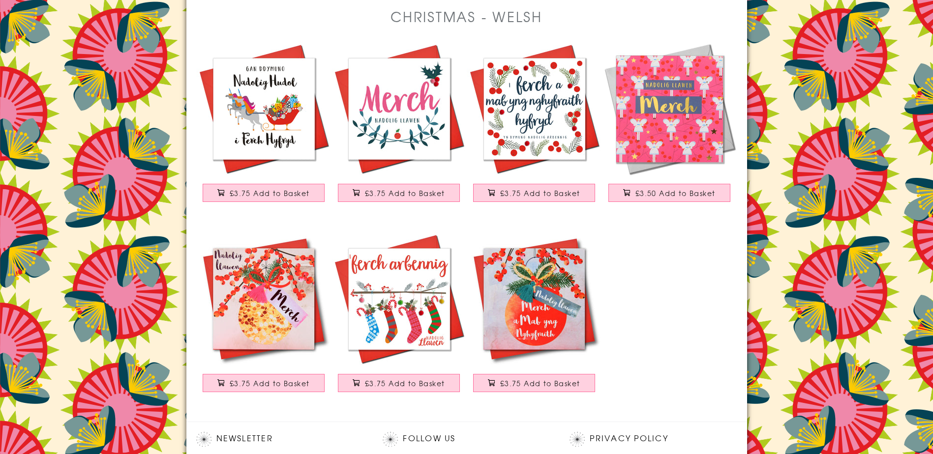
scroll to position [0, 0]
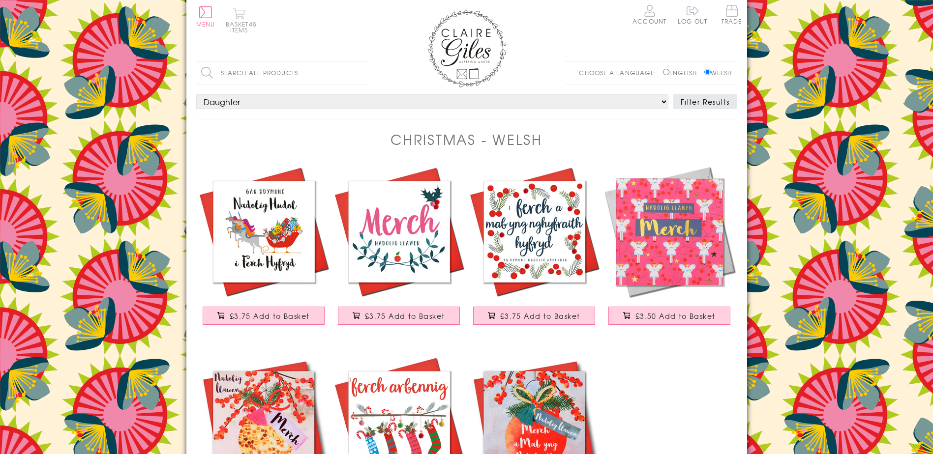
click at [233, 28] on button "Basket 48 items" at bounding box center [239, 20] width 27 height 25
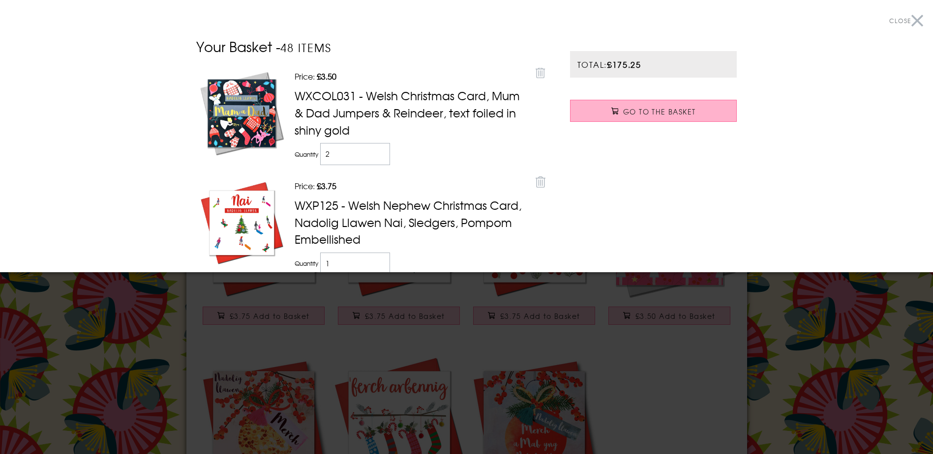
click at [697, 115] on link "Go to the Basket" at bounding box center [653, 111] width 167 height 22
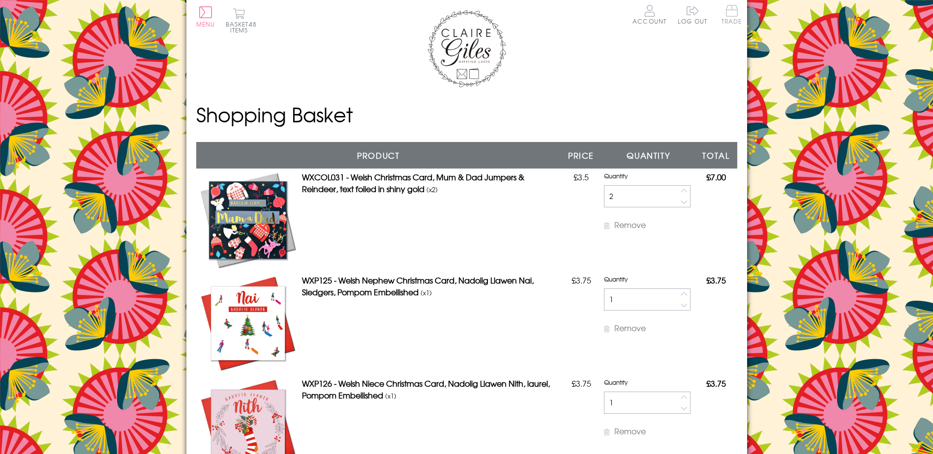
click at [734, 17] on span "Trade" at bounding box center [732, 14] width 21 height 19
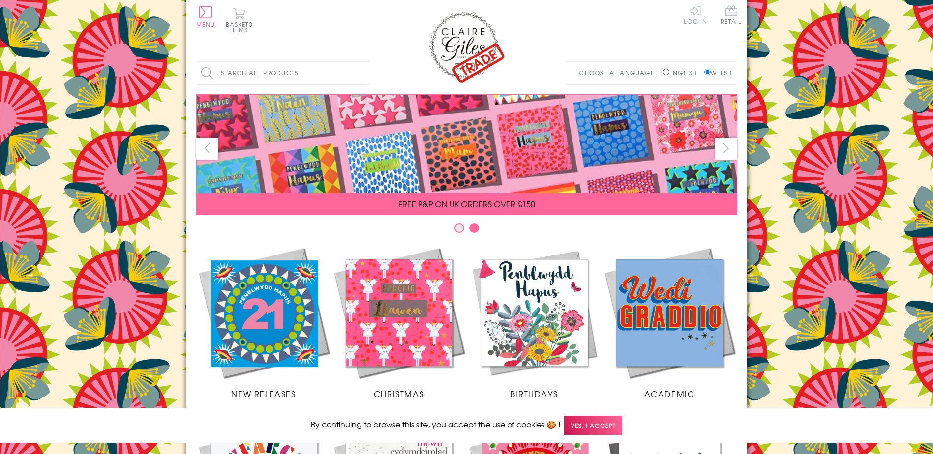
click at [699, 20] on link "Log In" at bounding box center [696, 14] width 24 height 19
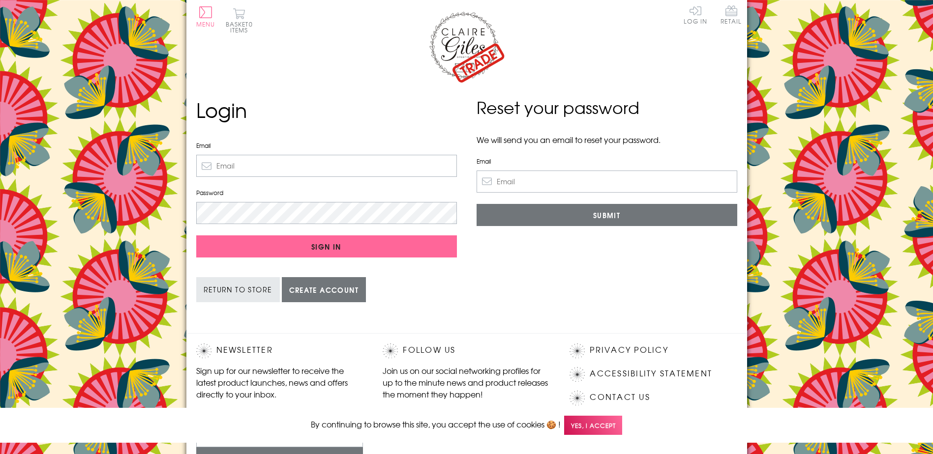
click at [313, 86] on div at bounding box center [466, 48] width 541 height 76
click at [731, 19] on span "Retail" at bounding box center [731, 14] width 21 height 19
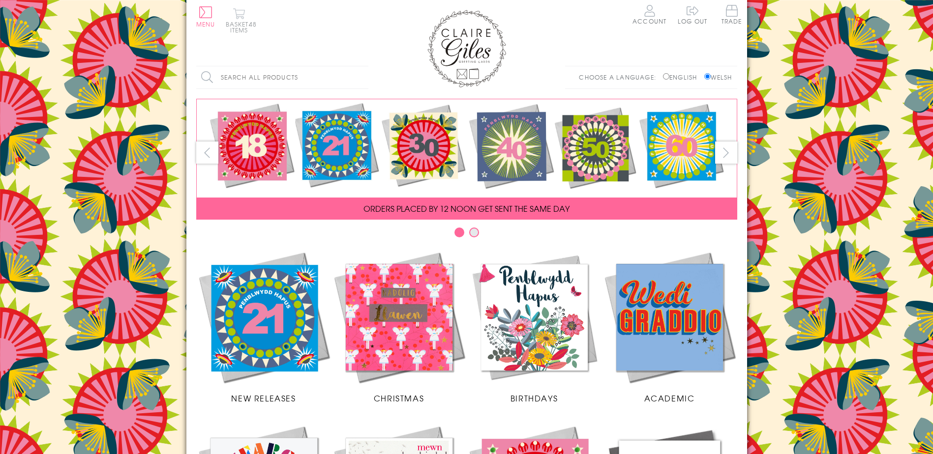
click at [245, 23] on button "Basket 48 items" at bounding box center [239, 20] width 27 height 25
click at [759, 136] on body "Close Dolenni Cyflym Home Your Account Login Your Basket Blog Contact Us All Oc…" at bounding box center [466, 424] width 933 height 849
click at [315, 57] on h1 at bounding box center [466, 52] width 541 height 85
click at [231, 29] on button "Basket 48 items" at bounding box center [239, 20] width 27 height 25
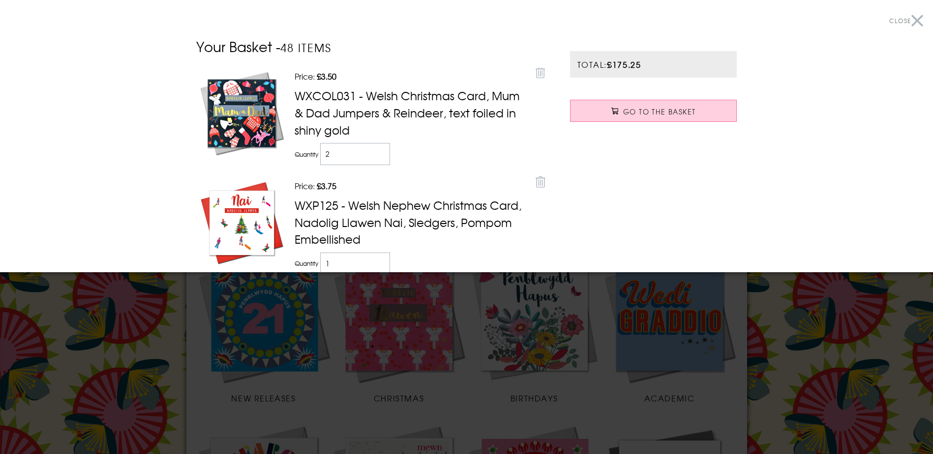
click at [915, 22] on button "Close" at bounding box center [906, 21] width 34 height 22
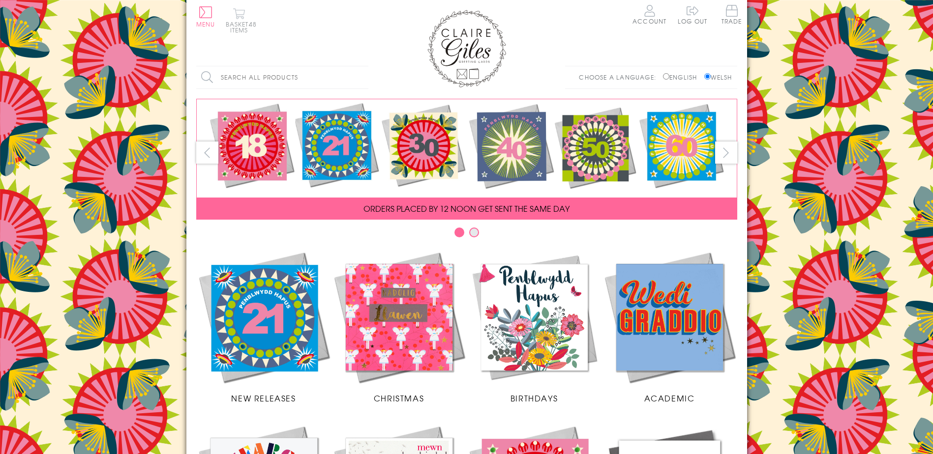
click at [248, 30] on button "Basket 48 items" at bounding box center [239, 20] width 27 height 25
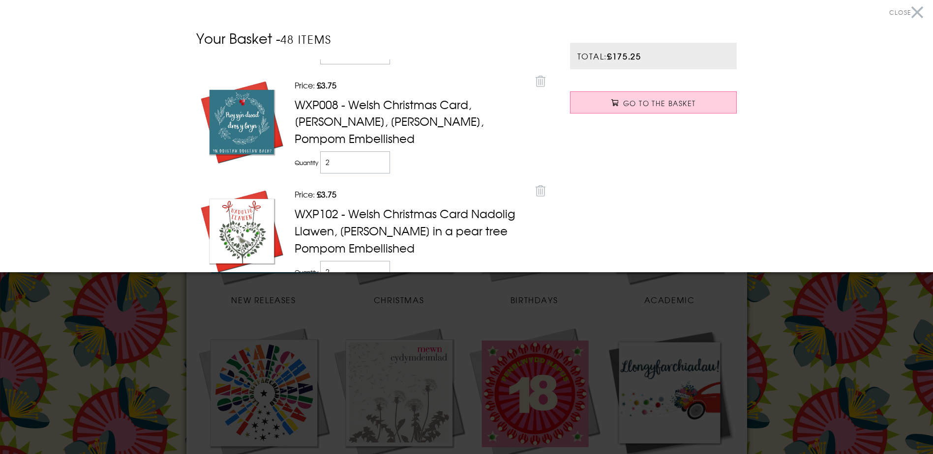
scroll to position [2164, 0]
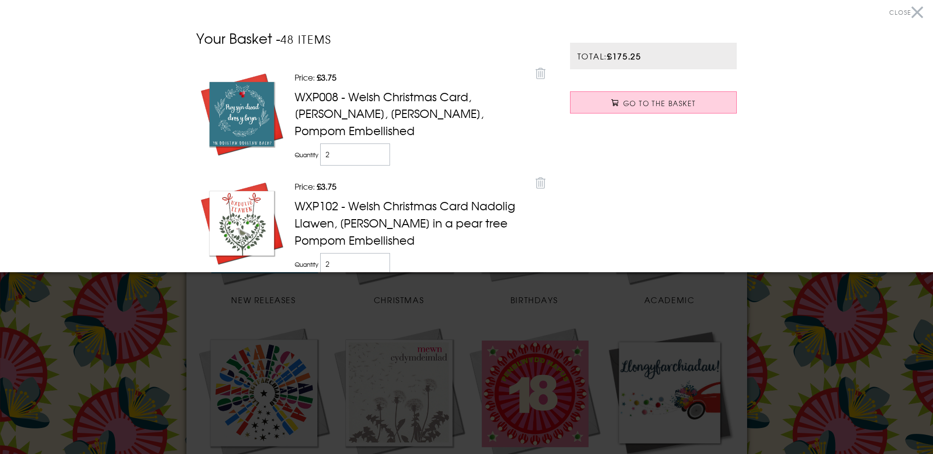
click at [336, 155] on input "2" at bounding box center [355, 155] width 70 height 22
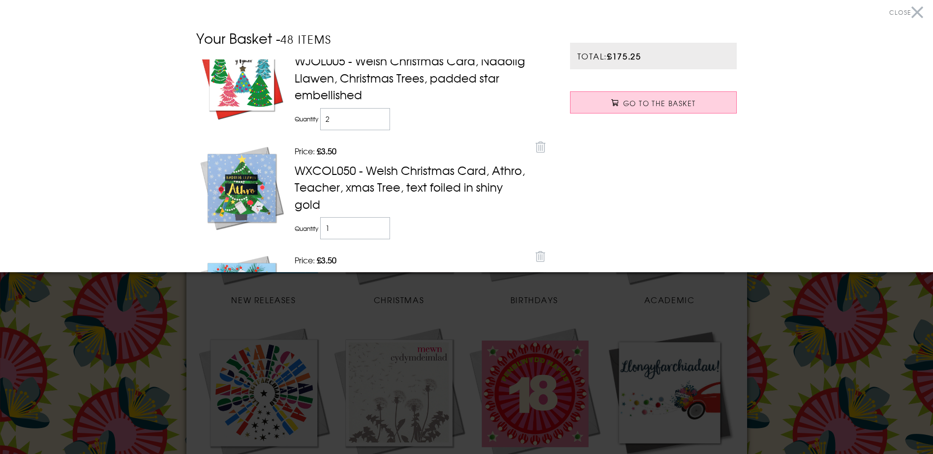
scroll to position [3738, 0]
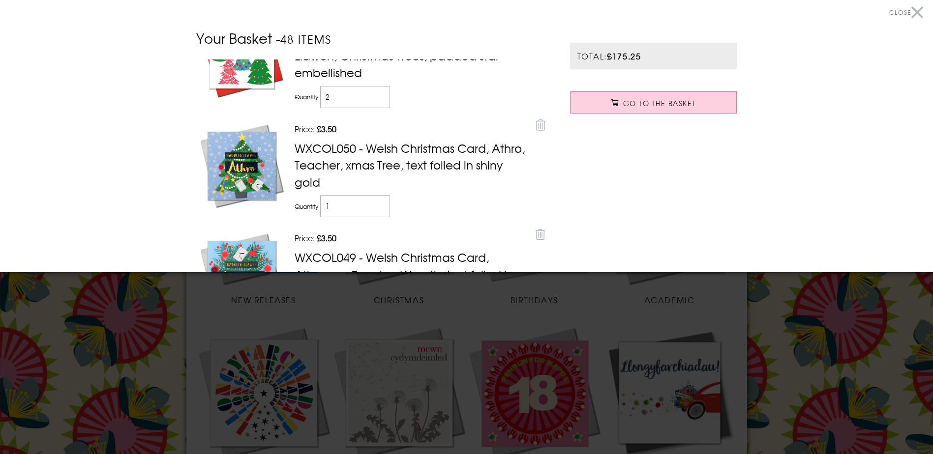
type input "1"
click at [361, 93] on input "2" at bounding box center [355, 97] width 70 height 22
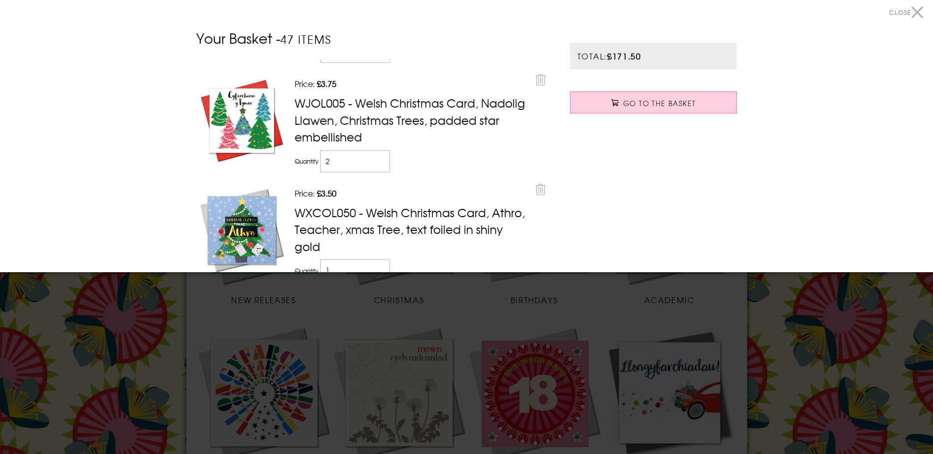
scroll to position [3673, 0]
click at [348, 161] on input "2" at bounding box center [355, 162] width 70 height 22
type input "1"
click at [494, 198] on p "Price: Discounted price £3.50" at bounding box center [412, 194] width 234 height 12
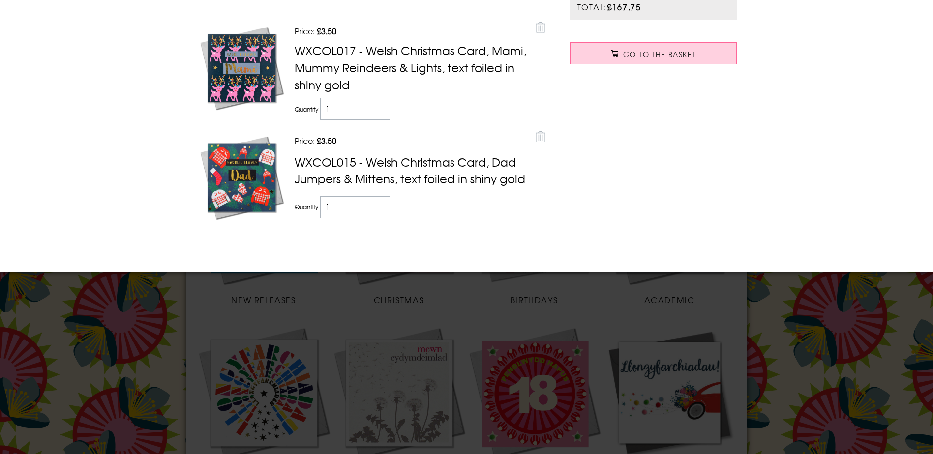
scroll to position [0, 0]
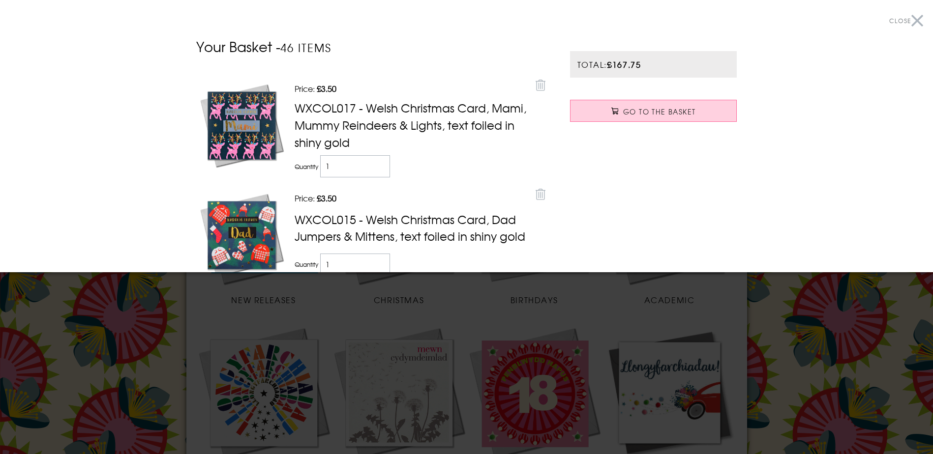
click at [907, 17] on button "Close" at bounding box center [906, 21] width 34 height 22
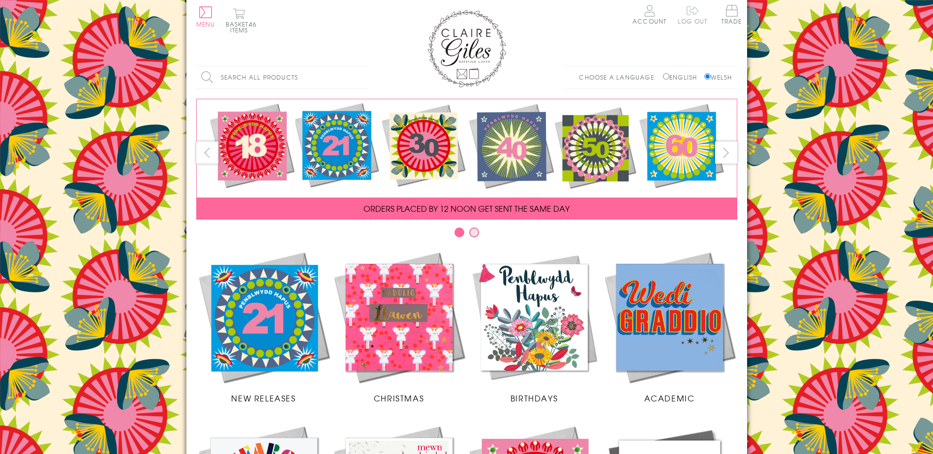
click at [696, 16] on span "Log out" at bounding box center [693, 14] width 30 height 19
click at [688, 22] on link "Log out" at bounding box center [693, 21] width 30 height 9
